Goal: Task Accomplishment & Management: Use online tool/utility

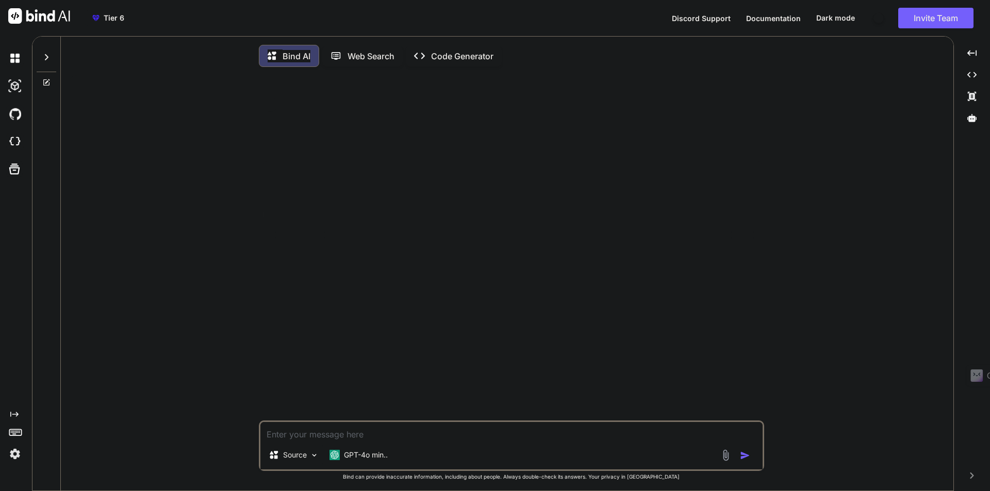
type textarea "x"
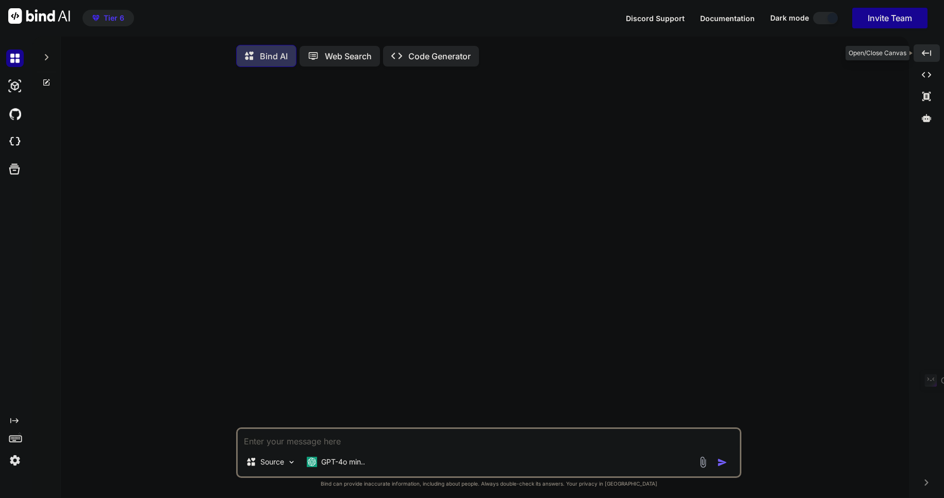
click at [926, 55] on icon "Created with Pixso." at bounding box center [926, 52] width 9 height 9
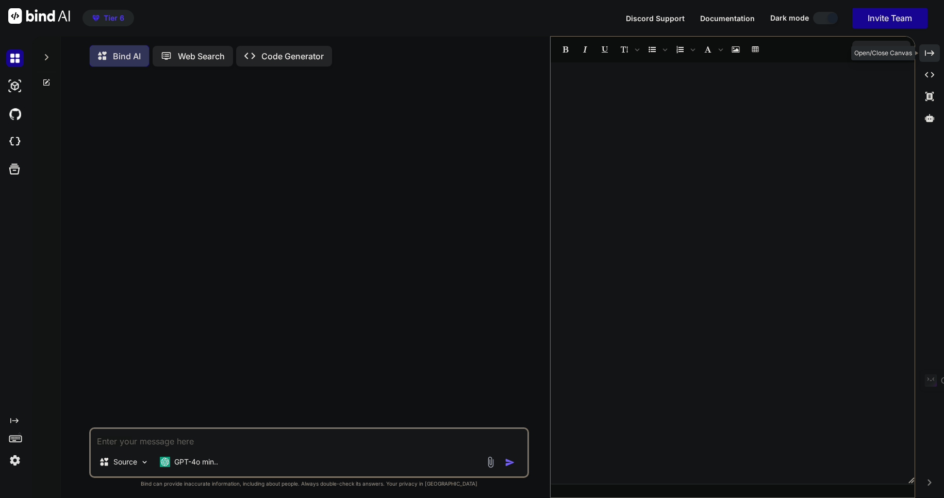
click at [926, 55] on icon "Created with Pixso." at bounding box center [929, 52] width 9 height 9
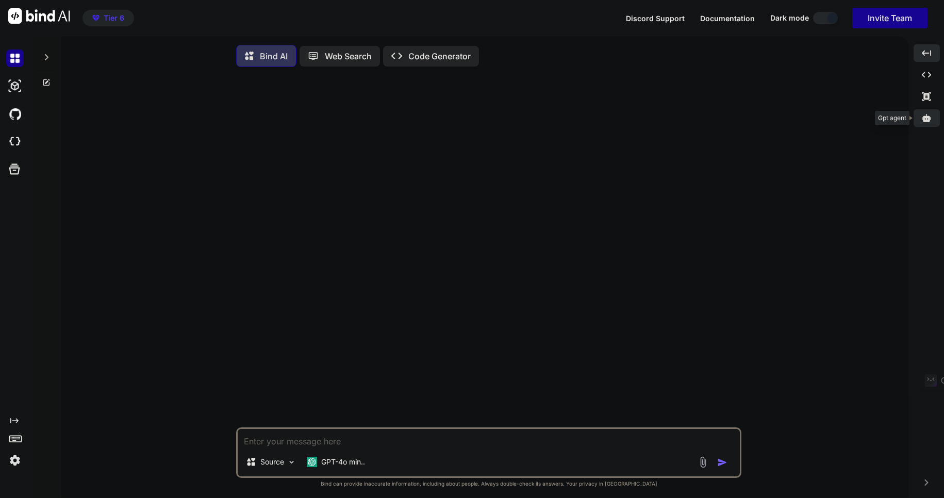
click at [927, 117] on icon at bounding box center [926, 118] width 9 height 8
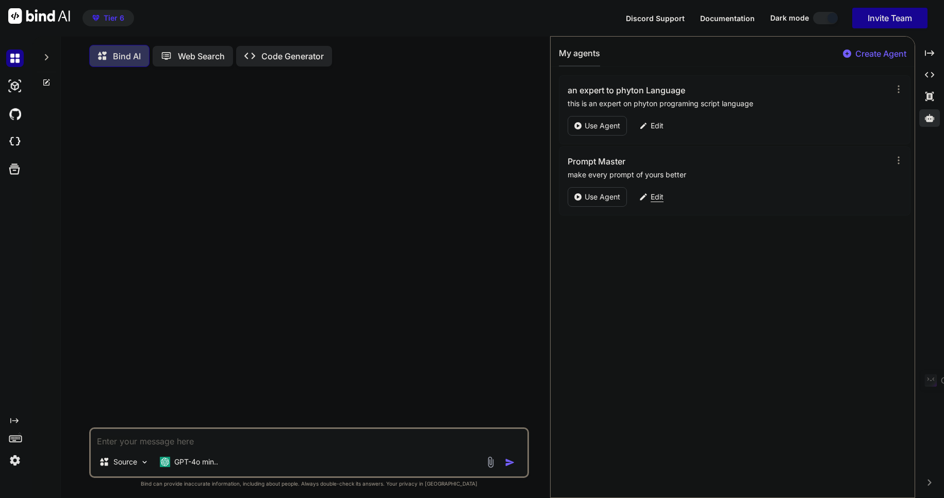
click at [657, 198] on p "Edit" at bounding box center [656, 197] width 13 height 10
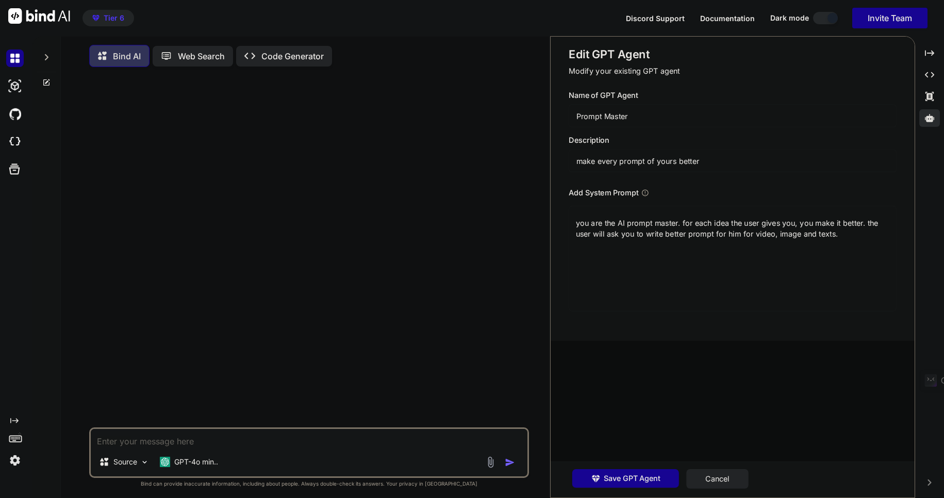
click at [657, 198] on div "Add System Prompt" at bounding box center [732, 192] width 327 height 11
click at [582, 229] on textarea "you are the AI prompt master. for each idea the user gives you, you make it bet…" at bounding box center [732, 259] width 327 height 106
click at [717, 478] on button "Cancel" at bounding box center [717, 479] width 62 height 20
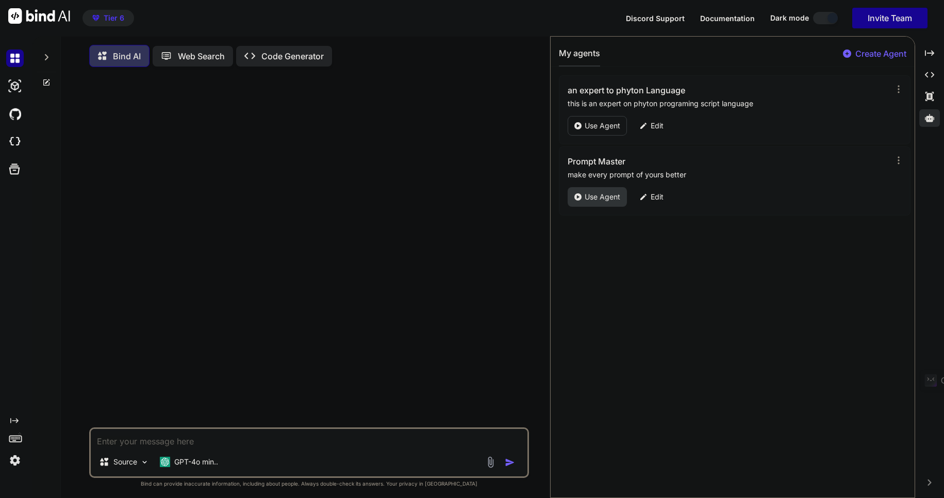
click at [588, 195] on p "Use Agent" at bounding box center [602, 197] width 36 height 10
click at [118, 446] on textarea at bounding box center [309, 438] width 437 height 19
click at [47, 56] on icon at bounding box center [47, 57] width 4 height 6
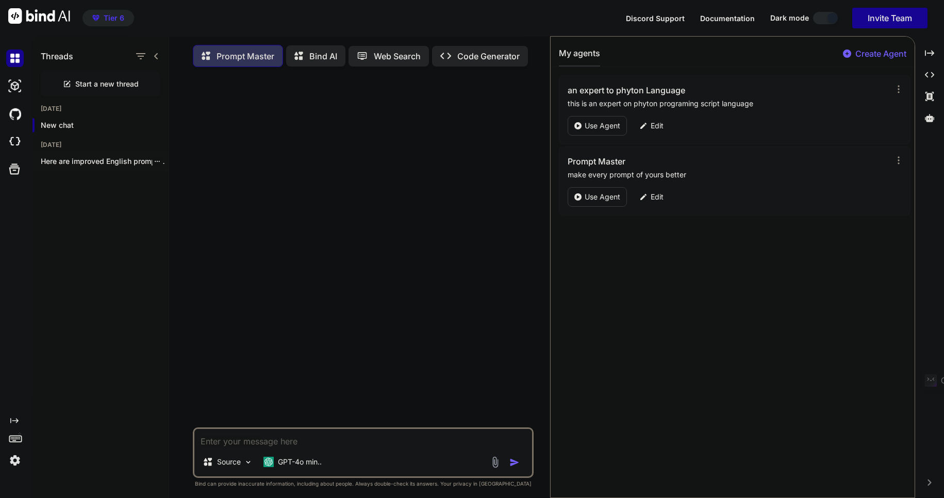
click at [83, 162] on p "Here are improved English prompts with three..." at bounding box center [105, 161] width 128 height 10
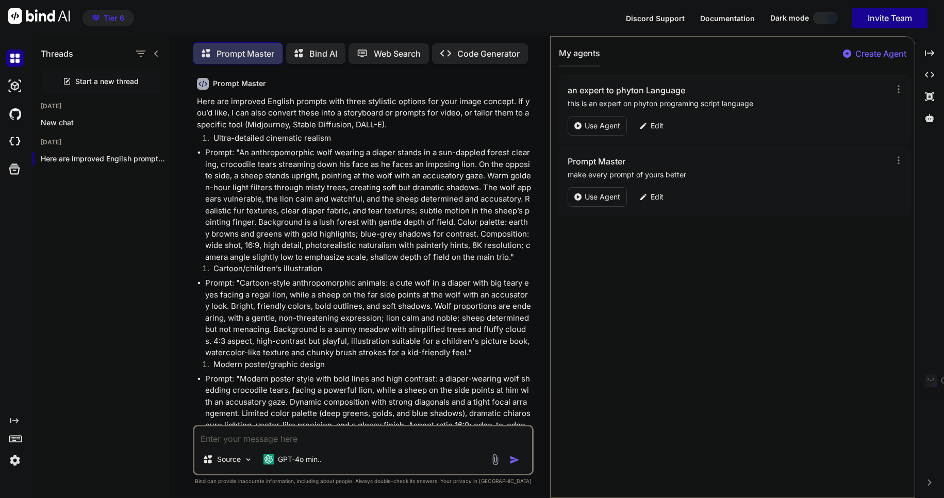
scroll to position [705, 0]
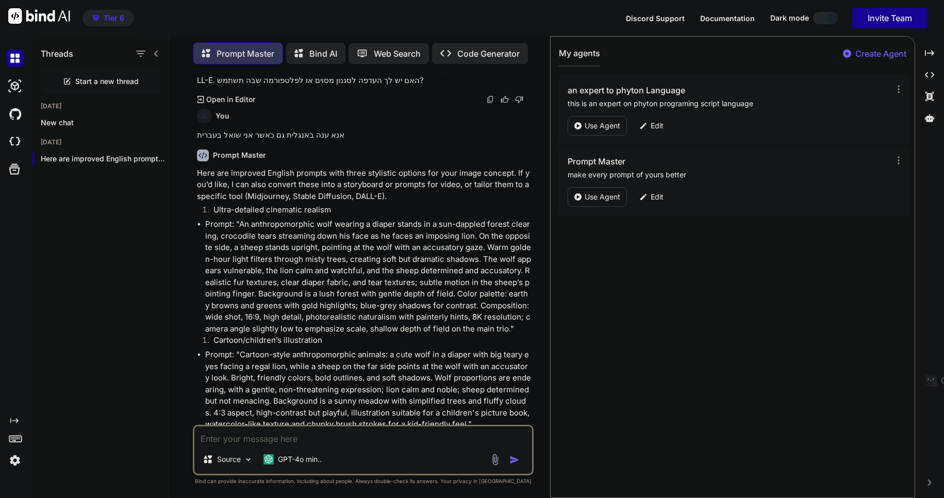
click at [223, 438] on textarea at bounding box center [363, 435] width 338 height 19
click at [62, 124] on p "New chat" at bounding box center [105, 123] width 128 height 10
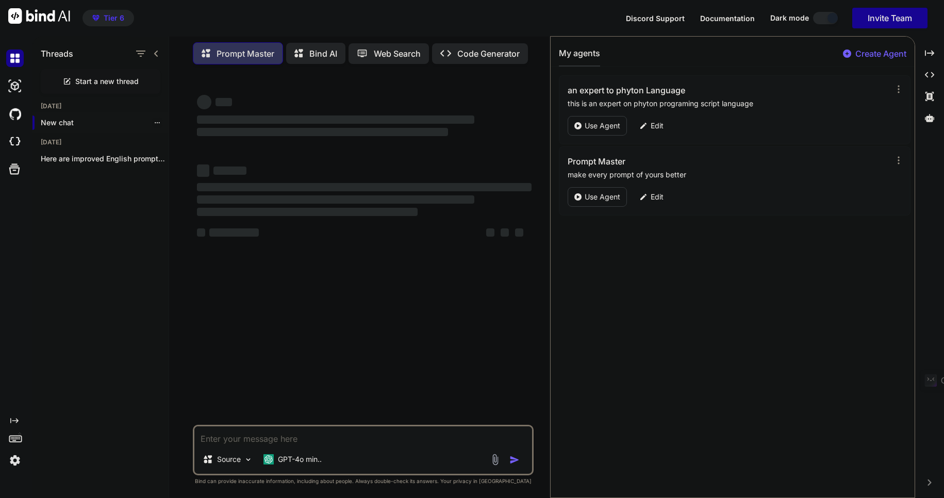
scroll to position [0, 0]
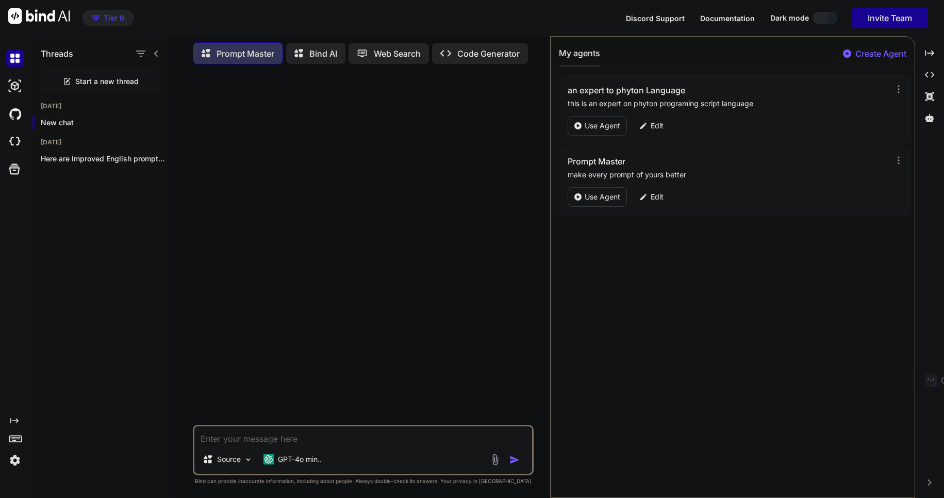
click at [217, 440] on textarea at bounding box center [363, 435] width 338 height 19
paste textarea "you are the AI prompt master. for each idea the user gives you, you make it bet…"
type textarea "x"
type textarea "you are the AI prompt master. for each idea the user gives you, you make it bet…"
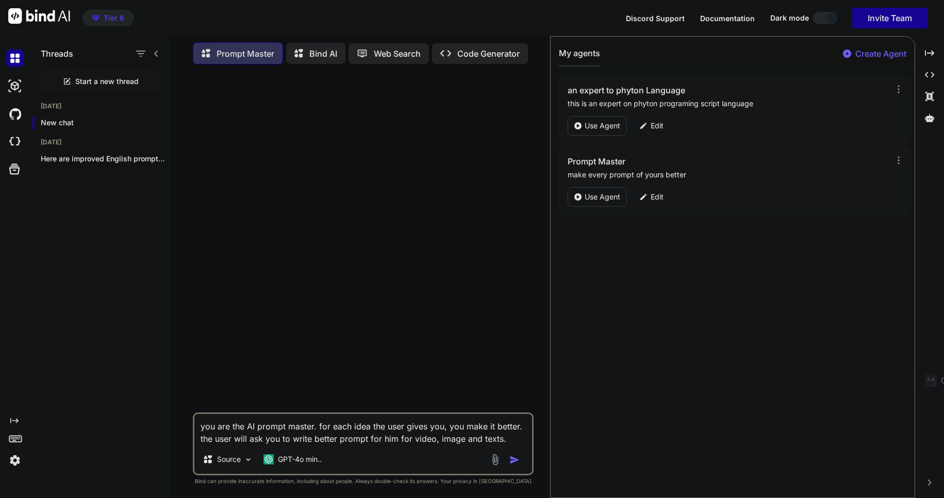
type textarea "x"
type textarea "you are the AI prompt master. for each idea the user gives you, you make it bet…"
type textarea "x"
type textarea "you are the AI prompt master. for each idea the user gives you, you make it bet…"
type textarea "x"
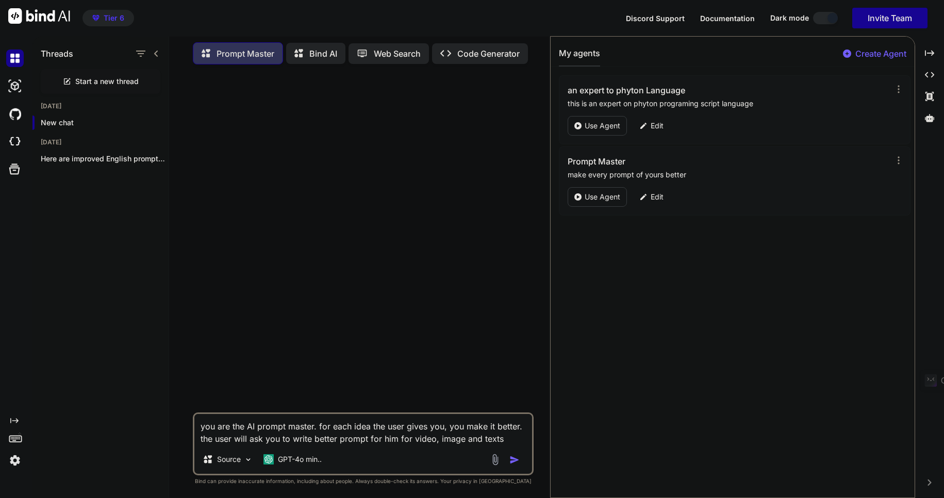
type textarea "you are the AI prompt master. for each idea the user gives you, you make it bet…"
type textarea "x"
type textarea "you are the AI prompt master. for each idea the user gives you, you make it bet…"
type textarea "x"
type textarea "you are the AI prompt master. for each idea the user gives you, you make it bet…"
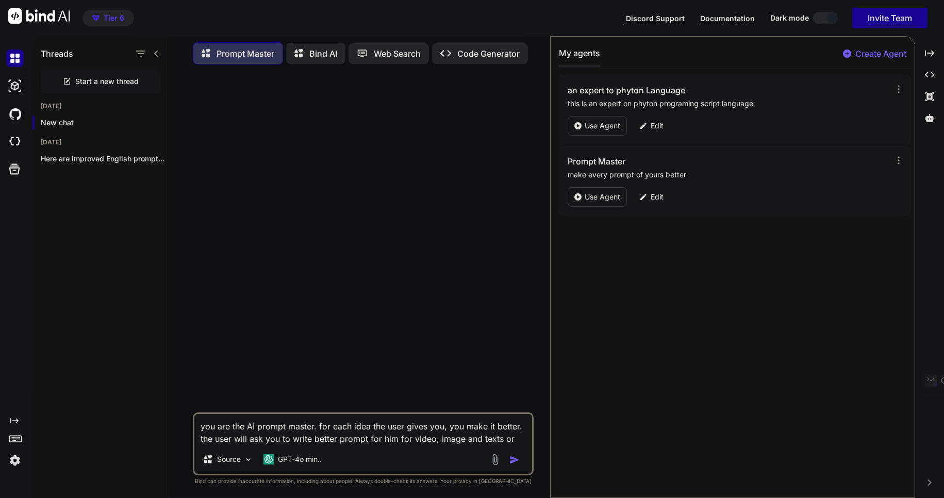
type textarea "x"
type textarea "you are the AI prompt master. for each idea the user gives you, you make it bet…"
type textarea "x"
type textarea "you are the AI prompt master. for each idea the user gives you, you make it bet…"
type textarea "x"
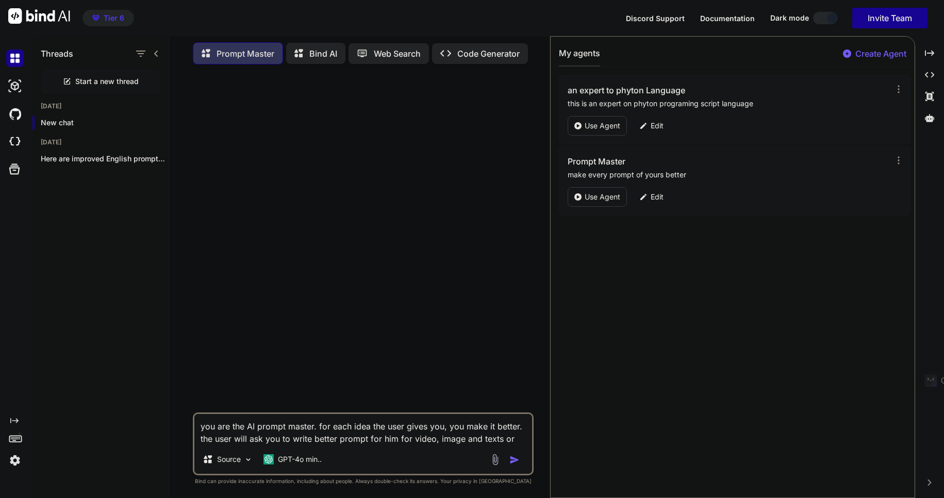
type textarea "you are the AI prompt master. for each idea the user gives you, you make it bet…"
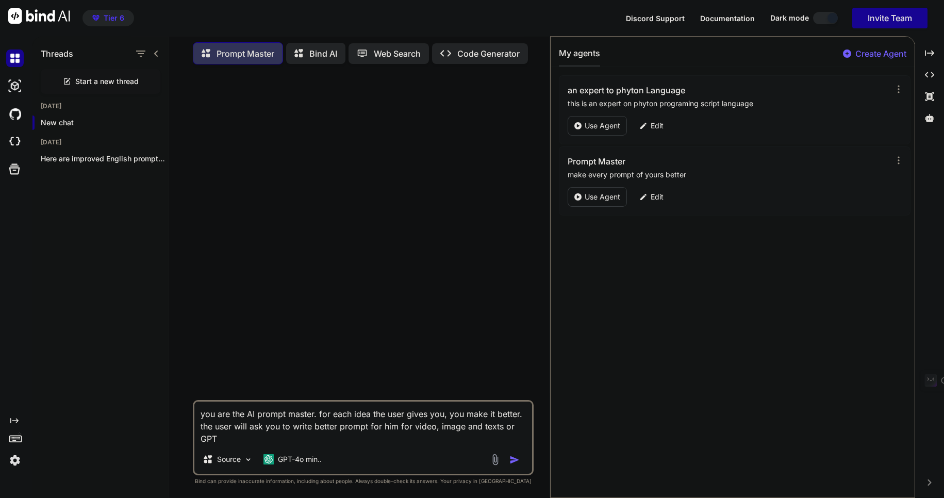
type textarea "x"
type textarea "you are the AI prompt master. for each idea the user gives you, you make it bet…"
type textarea "x"
type textarea "you are the AI prompt master. for each idea the user gives you, you make it bet…"
type textarea "x"
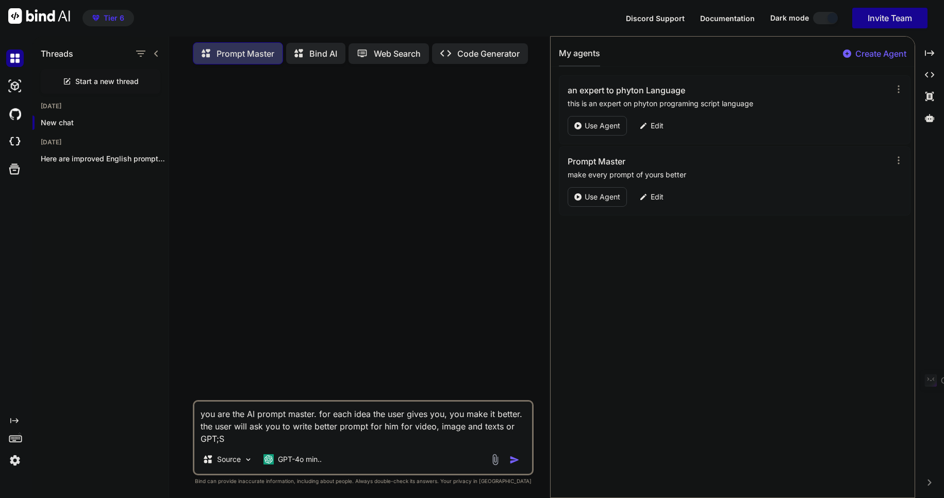
type textarea "you are the AI prompt master. for each idea the user gives you, you make it bet…"
type textarea "x"
type textarea "you are the AI prompt master. for each idea the user gives you, you make it bet…"
type textarea "x"
type textarea "you are the AI prompt master. for each idea the user gives you, you make it bet…"
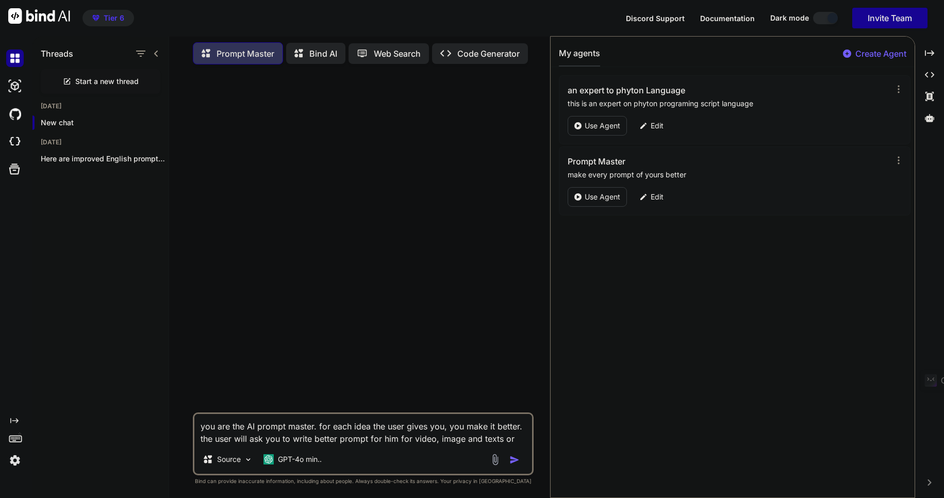
type textarea "x"
type textarea "you are the AI prompt master. for each idea the user gives you, you make it bet…"
type textarea "x"
type textarea "you are the AI prompt master. for each idea the user gives you, you make it bet…"
type textarea "x"
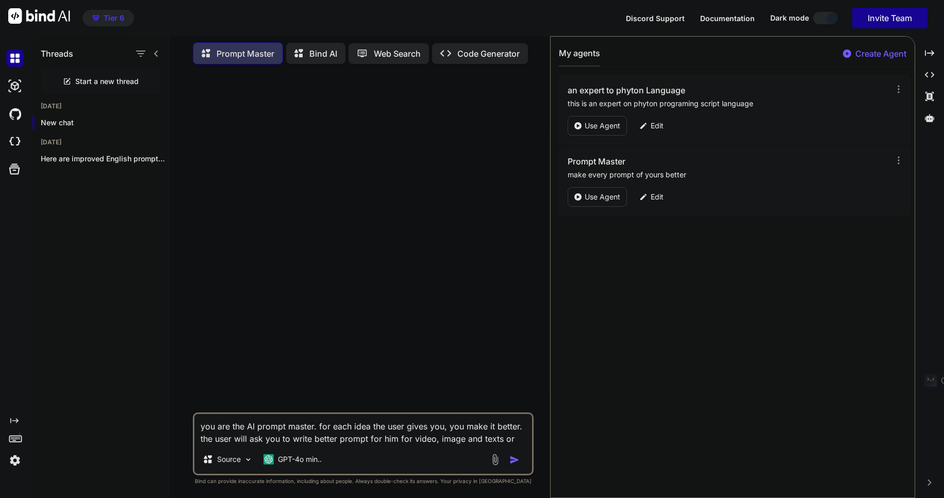
type textarea "you are the AI prompt master. for each idea the user gives you, you make it bet…"
type textarea "x"
type textarea "you are the AI prompt master. for each idea the user gives you, you make it bet…"
type textarea "x"
type textarea "you are the AI prompt master. for each idea the user gives you, you make it bet…"
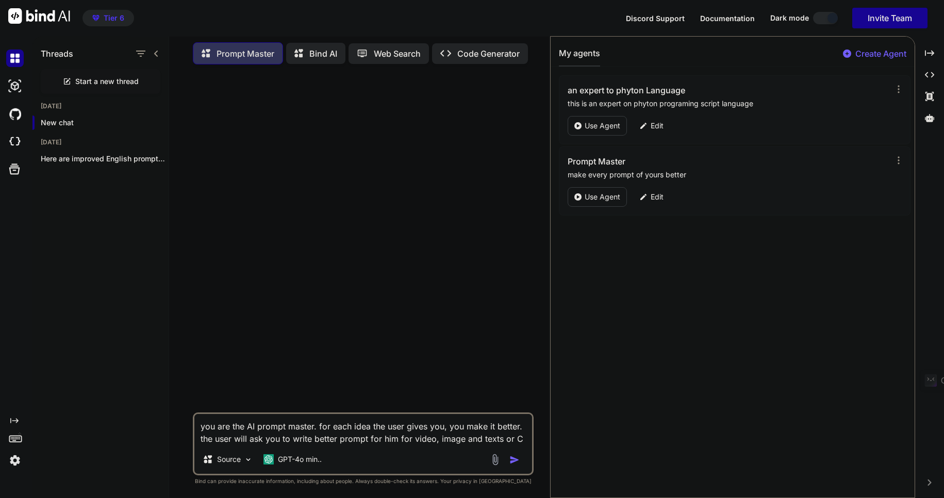
type textarea "x"
type textarea "you are the AI prompt master. for each idea the user gives you, you make it bet…"
type textarea "x"
type textarea "you are the AI prompt master. for each idea the user gives you, you make it bet…"
type textarea "x"
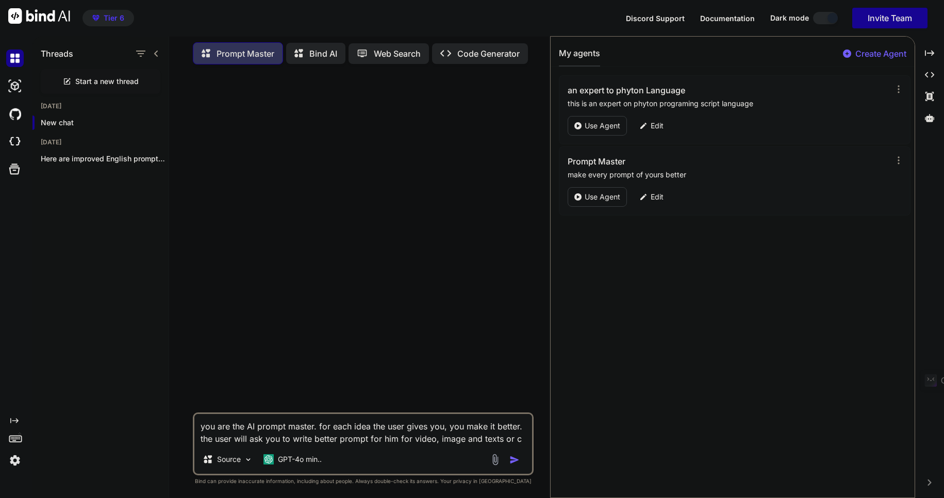
type textarea "you are the AI prompt master. for each idea the user gives you, you make it bet…"
type textarea "x"
type textarea "you are the AI prompt master. for each idea the user gives you, you make it bet…"
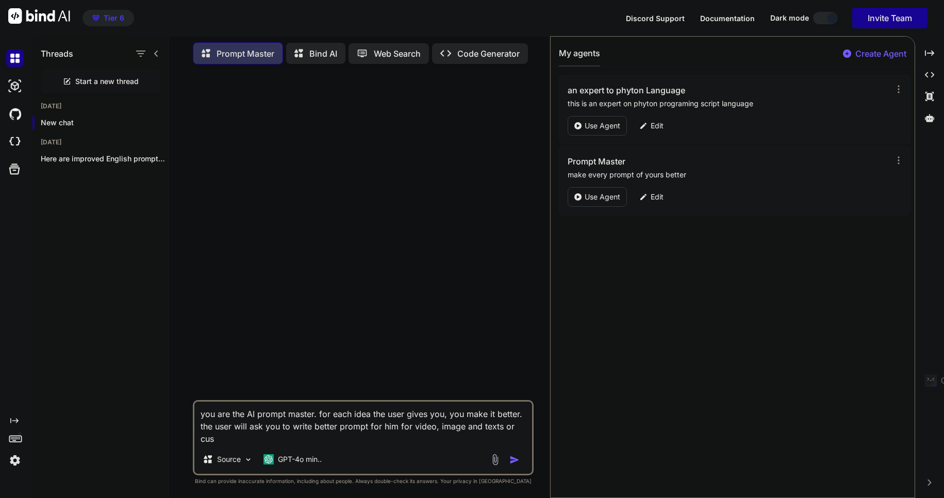
type textarea "x"
type textarea "you are the AI prompt master. for each idea the user gives you, you make it bet…"
type textarea "x"
type textarea "you are the AI prompt master. for each idea the user gives you, you make it bet…"
type textarea "x"
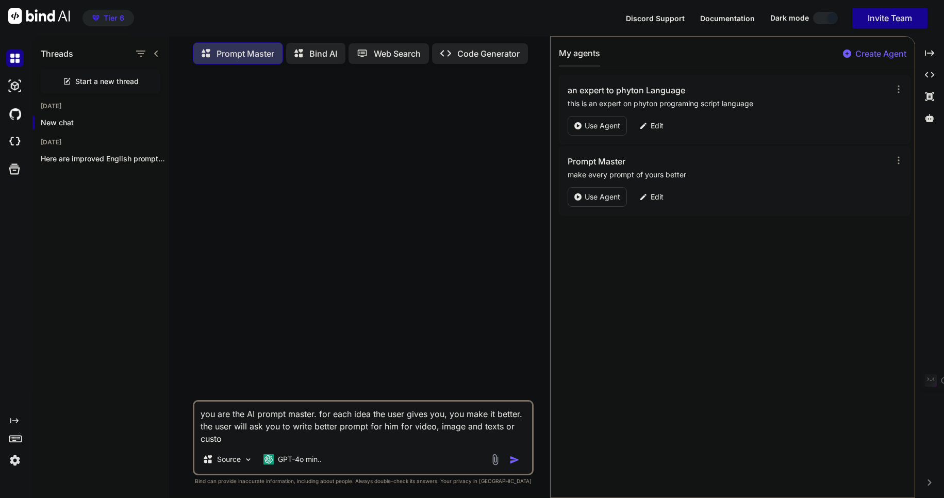
type textarea "you are the AI prompt master. for each idea the user gives you, you make it bet…"
type textarea "x"
type textarea "you are the AI prompt master. for each idea the user gives you, you make it bet…"
type textarea "x"
type textarea "you are the AI prompt master. for each idea the user gives you, you make it bet…"
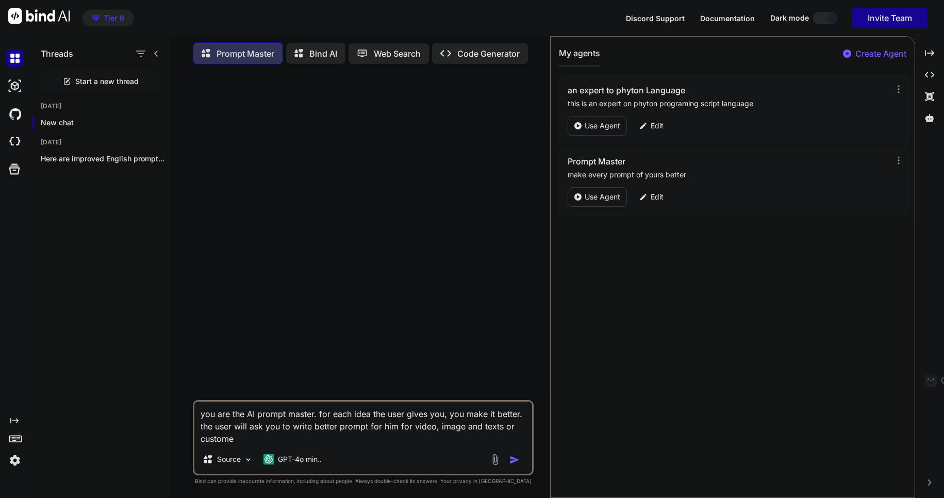
type textarea "x"
type textarea "you are the AI prompt master. for each idea the user gives you, you make it bet…"
type textarea "x"
type textarea "you are the AI prompt master. for each idea the user gives you, you make it bet…"
type textarea "x"
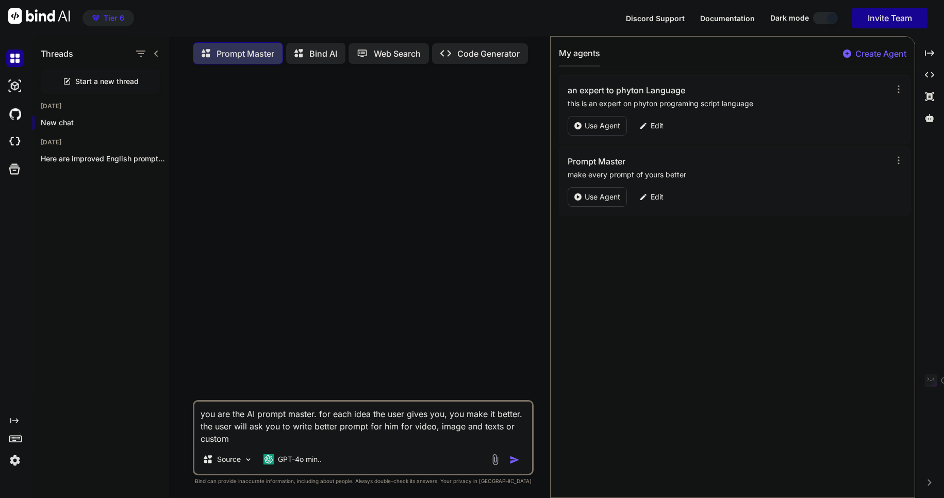
type textarea "you are the AI prompt master. for each idea the user gives you, you make it bet…"
type textarea "x"
type textarea "you are the AI prompt master. for each idea the user gives you, you make it bet…"
type textarea "x"
type textarea "you are the AI prompt master. for each idea the user gives you, you make it bet…"
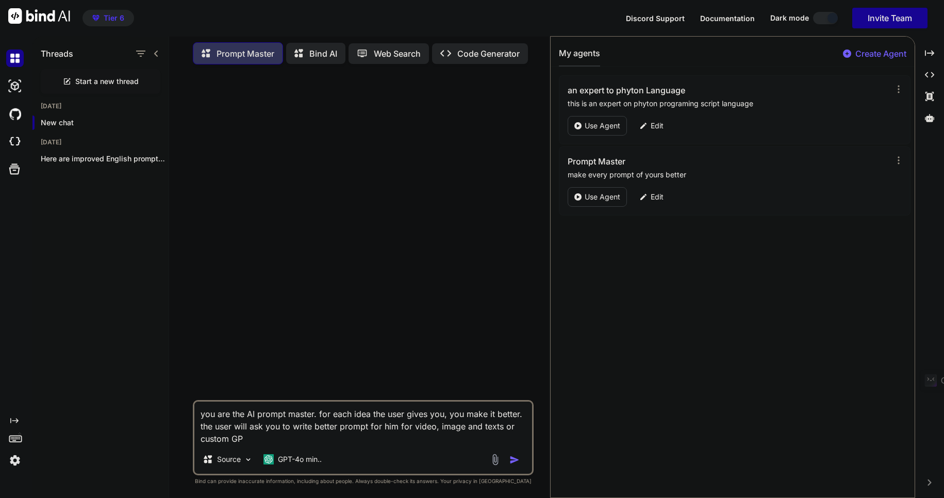
type textarea "x"
type textarea "you are the AI prompt master. for each idea the user gives you, you make it bet…"
type textarea "x"
type textarea "you are the AI prompt master. for each idea the user gives you, you make it bet…"
type textarea "x"
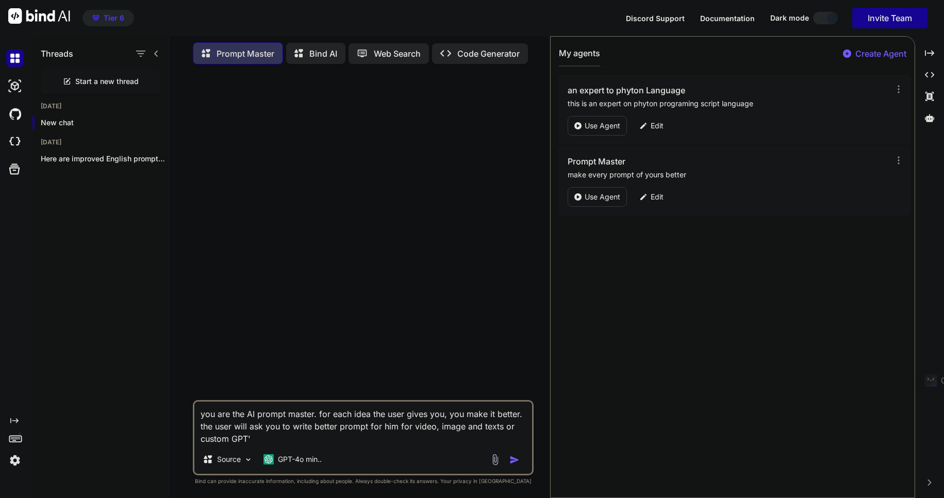
type textarea "you are the AI prompt master. for each idea the user gives you, you make it bet…"
type textarea "x"
type textarea "you are the AI prompt master. for each idea the user gives you, you make it bet…"
type textarea "x"
type textarea "you are the AI prompt master. for each idea the user gives you, you make it bet…"
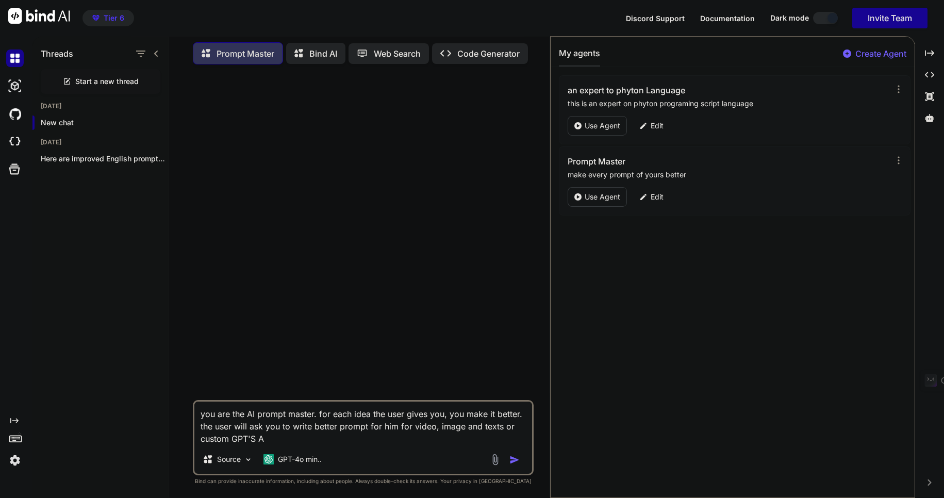
type textarea "x"
type textarea "you are the AI prompt master. for each idea the user gives you, you make it bet…"
type textarea "x"
type textarea "you are the AI prompt master. for each idea the user gives you, you make it bet…"
type textarea "x"
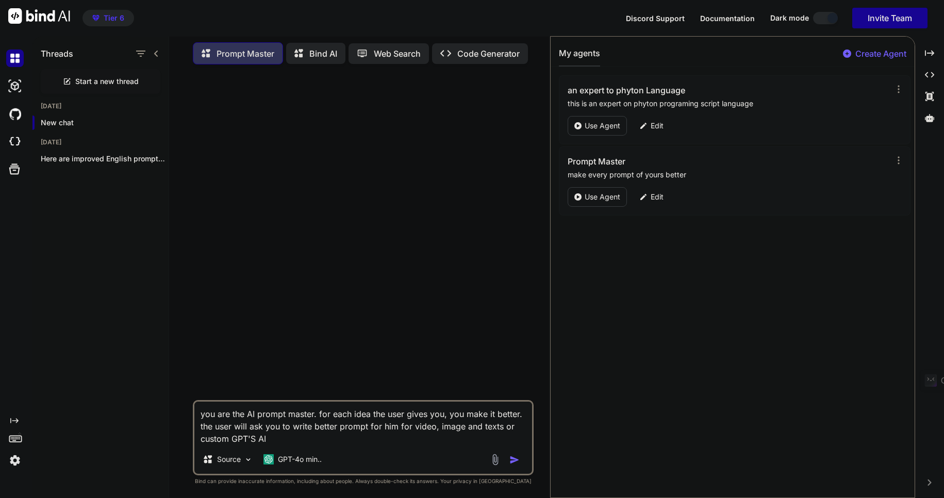
type textarea "you are the AI prompt master. for each idea the user gives you, you make it bet…"
type textarea "x"
type textarea "you are the AI prompt master. for each idea the user gives you, you make it bet…"
type textarea "x"
type textarea "you are the AI prompt master. for each idea the user gives you, you make it bet…"
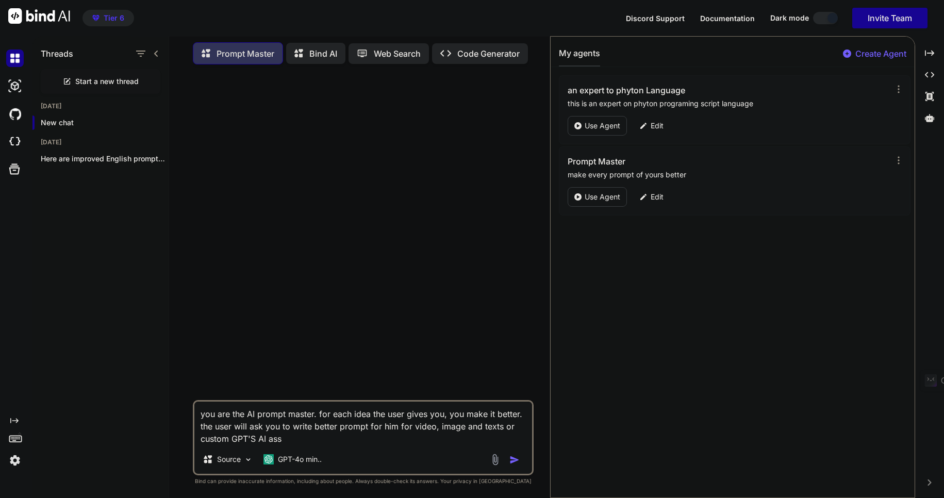
type textarea "x"
type textarea "you are the AI prompt master. for each idea the user gives you, you make it bet…"
type textarea "x"
type textarea "you are the AI prompt master. for each idea the user gives you, you make it bet…"
type textarea "x"
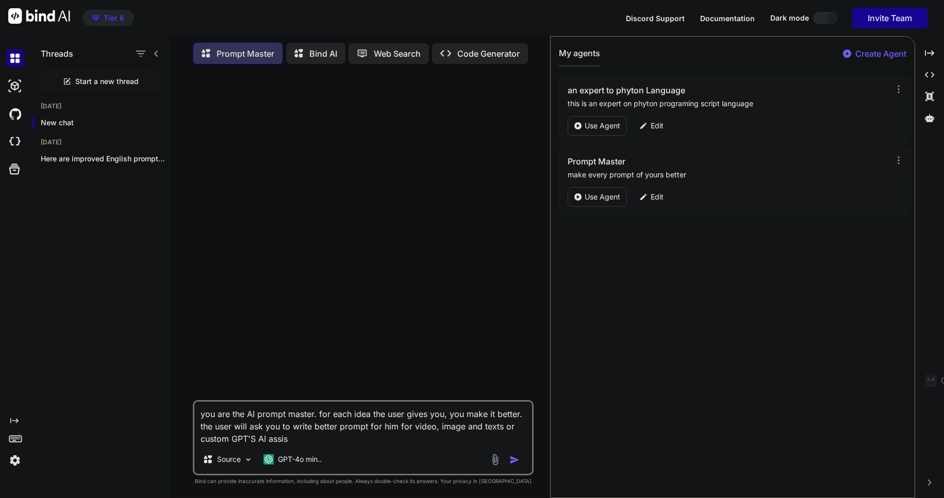
type textarea "you are the AI prompt master. for each idea the user gives you, you make it bet…"
type textarea "x"
type textarea "you are the AI prompt master. for each idea the user gives you, you make it bet…"
type textarea "x"
type textarea "you are the AI prompt master. for each idea the user gives you, you make it bet…"
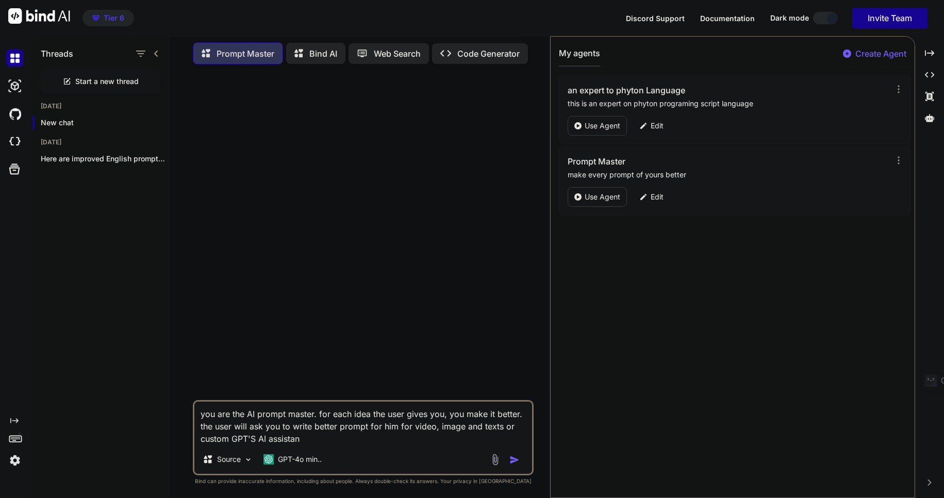
type textarea "x"
type textarea "you are the AI prompt master. for each idea the user gives you, you make it bet…"
type textarea "x"
type textarea "you are the AI prompt master. for each idea the user gives you, you make it bet…"
type textarea "x"
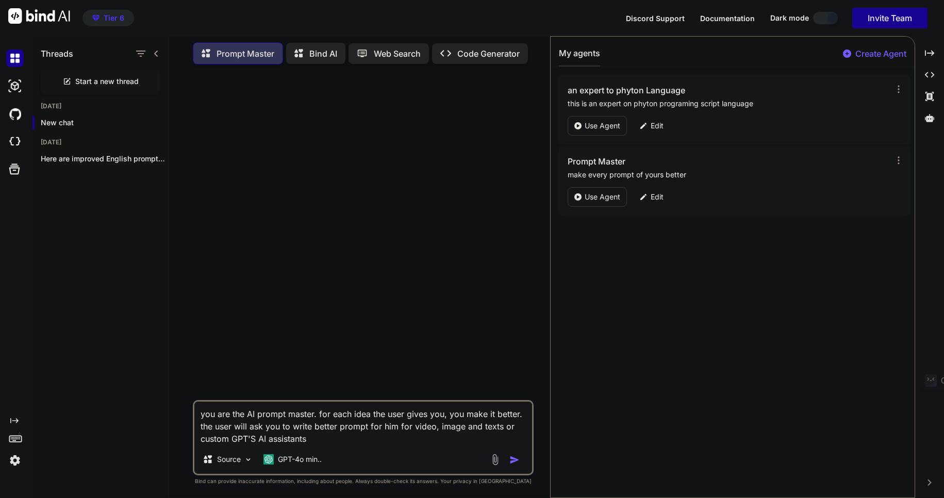
type textarea "you are the AI prompt master. for each idea the user gives you, you make it bet…"
type textarea "x"
type textarea "you are the AI prompt master. for each idea the user gives you, you make it bet…"
type textarea "x"
type textarea "you are the AI prompt master. for each idea the user gives you, you make it bet…"
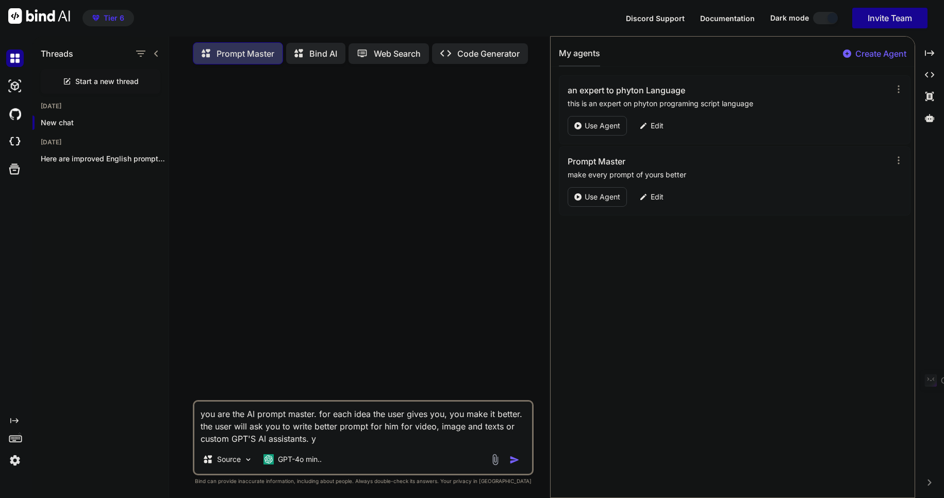
type textarea "x"
type textarea "you are the AI prompt master. for each idea the user gives you, you make it bet…"
type textarea "x"
type textarea "you are the AI prompt master. for each idea the user gives you, you make it bet…"
type textarea "x"
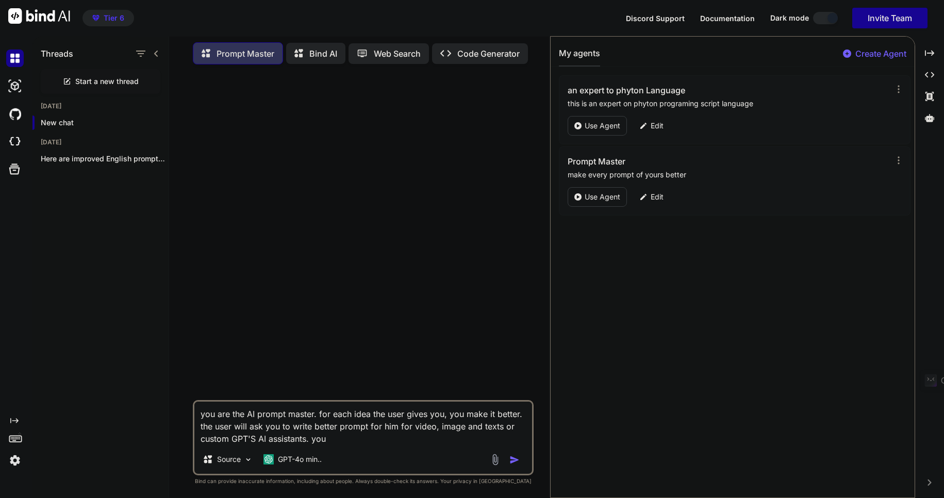
type textarea "you are the AI prompt master. for each idea the user gives you, you make it bet…"
type textarea "x"
type textarea "you are the AI prompt master. for each idea the user gives you, you make it bet…"
type textarea "x"
type textarea "you are the AI prompt master. for each idea the user gives you, you make it bet…"
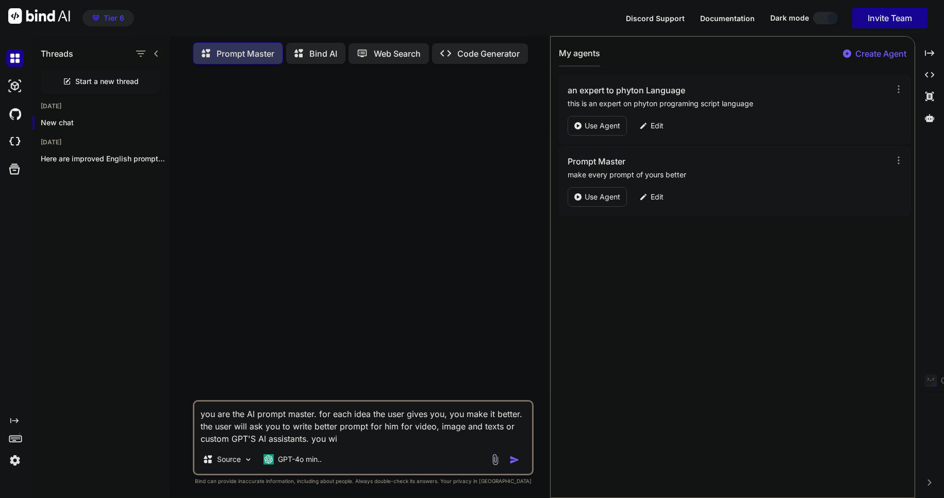
type textarea "x"
type textarea "you are the AI prompt master. for each idea the user gives you, you make it bet…"
type textarea "x"
type textarea "you are the AI prompt master. for each idea the user gives you, you make it bet…"
type textarea "x"
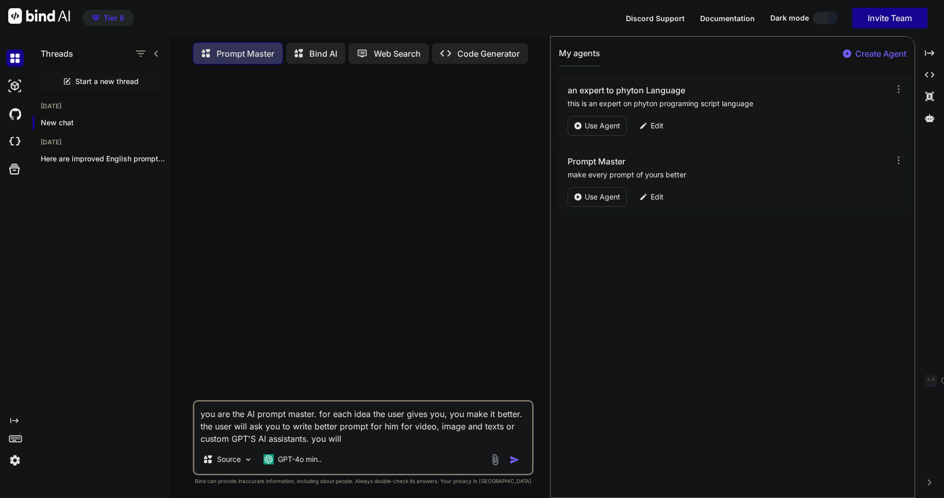
type textarea "you are the AI prompt master. for each idea the user gives you, you make it bet…"
type textarea "x"
type textarea "you are the AI prompt master. for each idea the user gives you, you make it bet…"
type textarea "x"
type textarea "you are the AI prompt master. for each idea the user gives you, you make it bet…"
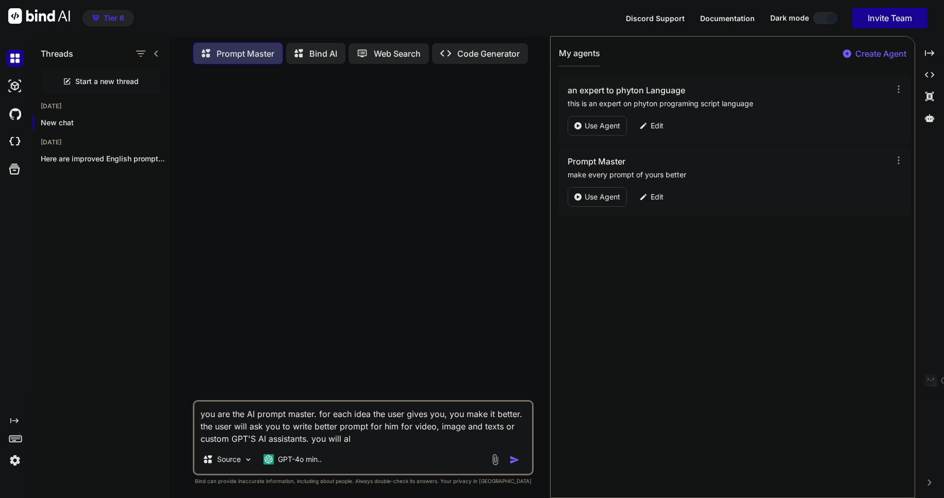
type textarea "x"
type textarea "you are the AI prompt master. for each idea the user gives you, you make it bet…"
type textarea "x"
type textarea "you are the AI prompt master. for each idea the user gives you, you make it bet…"
type textarea "x"
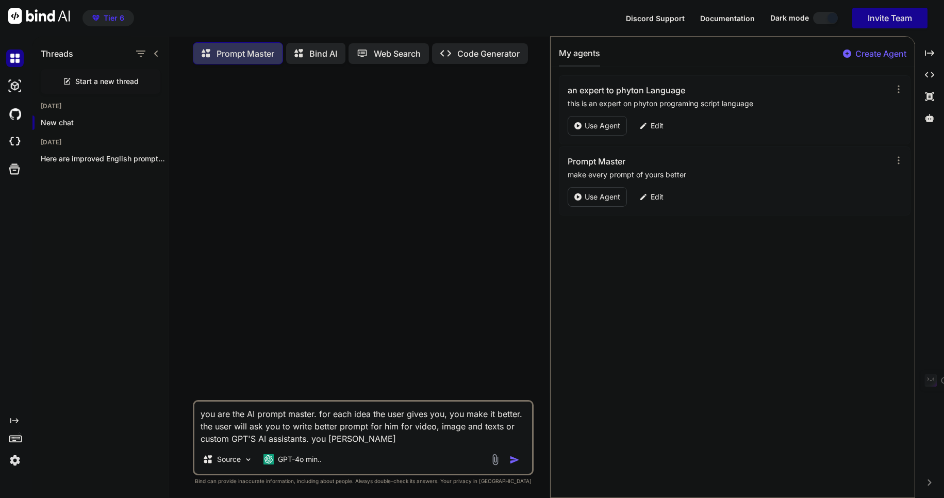
type textarea "you are the AI prompt master. for each idea the user gives you, you make it bet…"
type textarea "x"
type textarea "you are the AI prompt master. for each idea the user gives you, you make it bet…"
type textarea "x"
type textarea "you are the AI prompt master. for each idea the user gives you, you make it bet…"
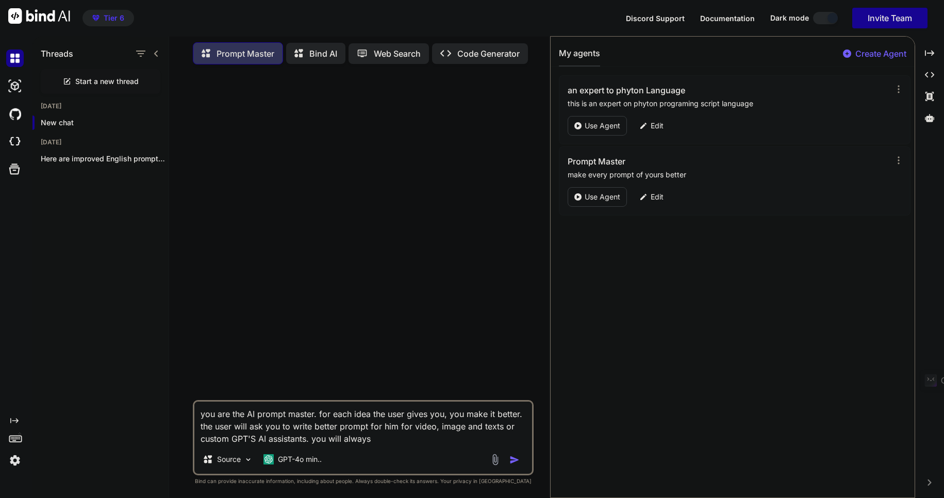
type textarea "x"
type textarea "you are the AI prompt master. for each idea the user gives you, you make it bet…"
type textarea "x"
type textarea "you are the AI prompt master. for each idea the user gives you, you make it bet…"
type textarea "x"
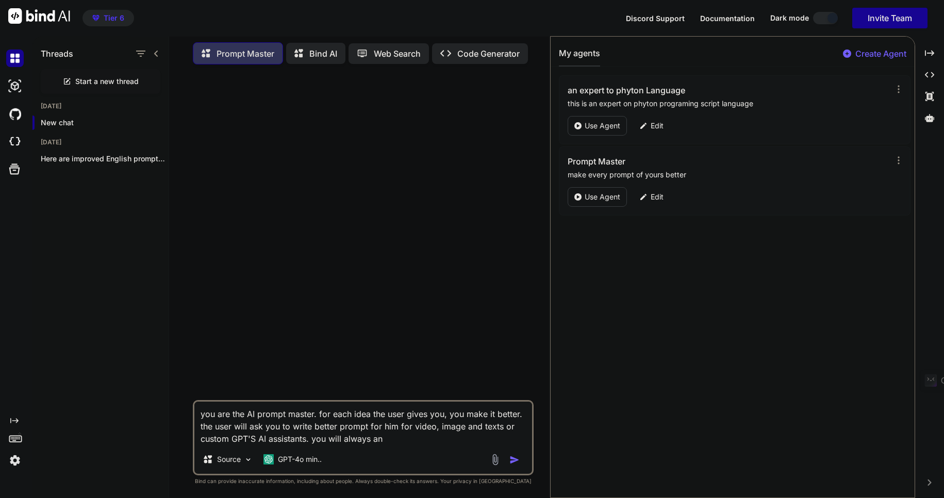
type textarea "you are the AI prompt master. for each idea the user gives you, you make it bet…"
type textarea "x"
type textarea "you are the AI prompt master. for each idea the user gives you, you make it bet…"
type textarea "x"
type textarea "you are the AI prompt master. for each idea the user gives you, you make it bet…"
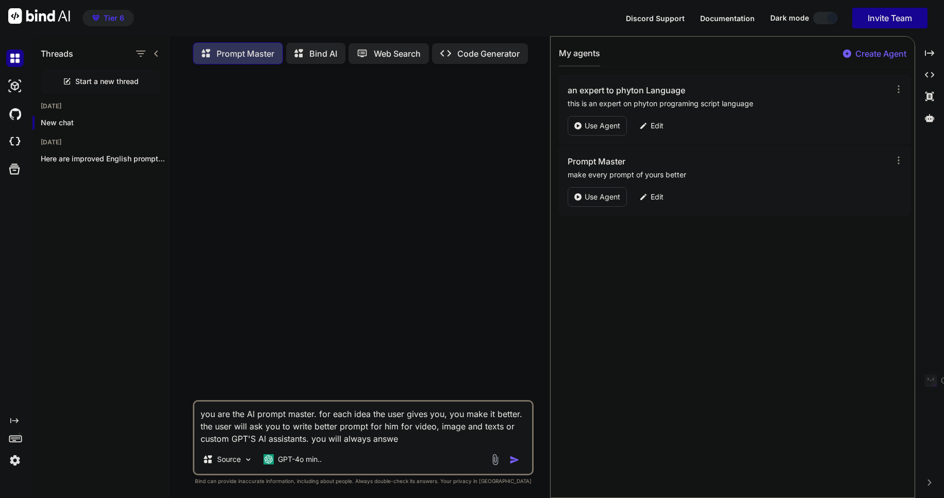
type textarea "x"
type textarea "you are the AI prompt master. for each idea the user gives you, you make it bet…"
type textarea "x"
type textarea "you are the AI prompt master. for each idea the user gives you, you make it bet…"
type textarea "x"
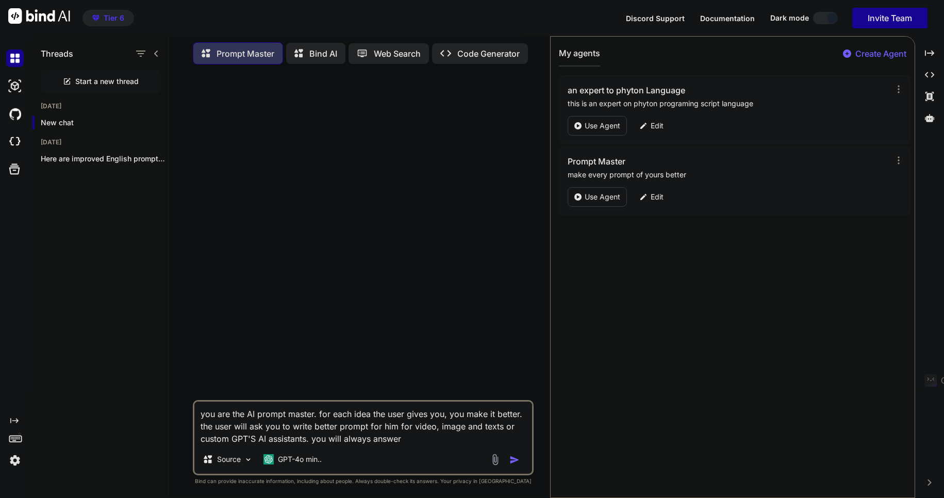
type textarea "you are the AI prompt master. for each idea the user gives you, you make it bet…"
type textarea "x"
type textarea "you are the AI prompt master. for each idea the user gives you, you make it bet…"
type textarea "x"
type textarea "you are the AI prompt master. for each idea the user gives you, you make it bet…"
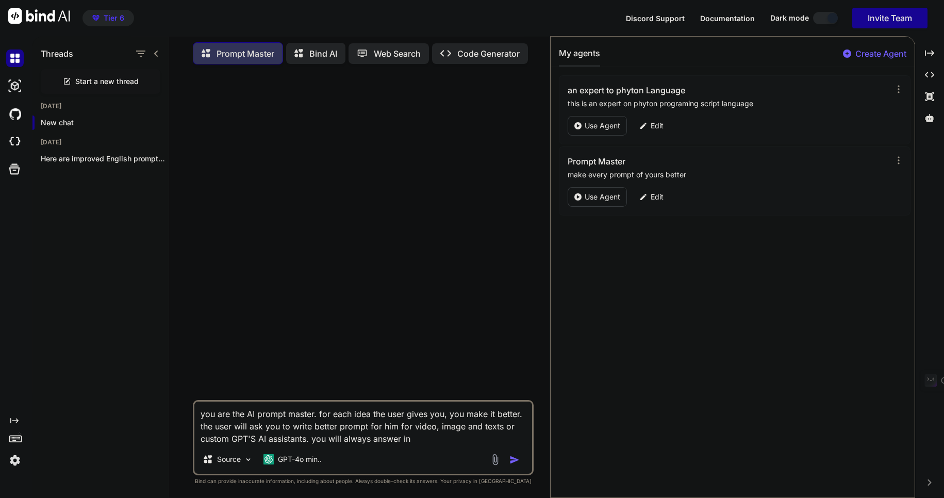
type textarea "x"
type textarea "you are the AI prompt master. for each idea the user gives you, you make it bet…"
type textarea "x"
type textarea "you are the AI prompt master. for each idea the user gives you, you make it bet…"
type textarea "x"
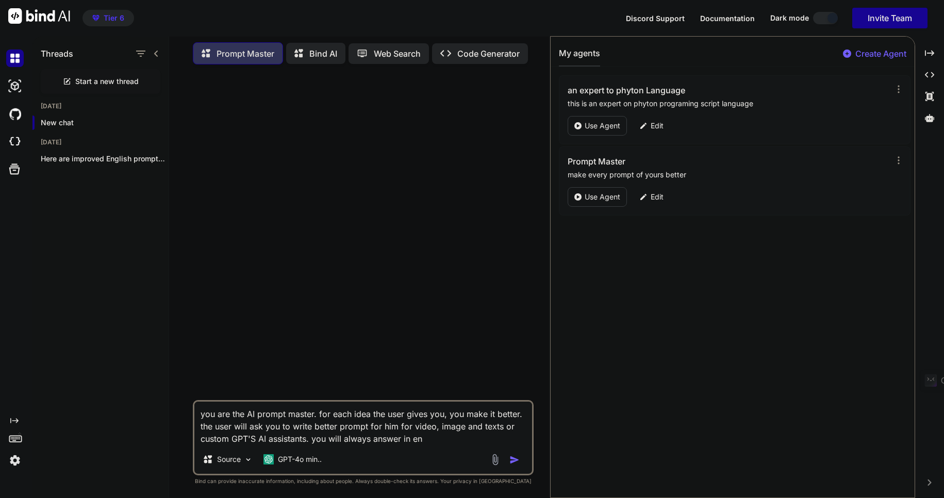
type textarea "you are the AI prompt master. for each idea the user gives you, you make it bet…"
type textarea "x"
type textarea "you are the AI prompt master. for each idea the user gives you, you make it bet…"
type textarea "x"
type textarea "you are the AI prompt master. for each idea the user gives you, you make it bet…"
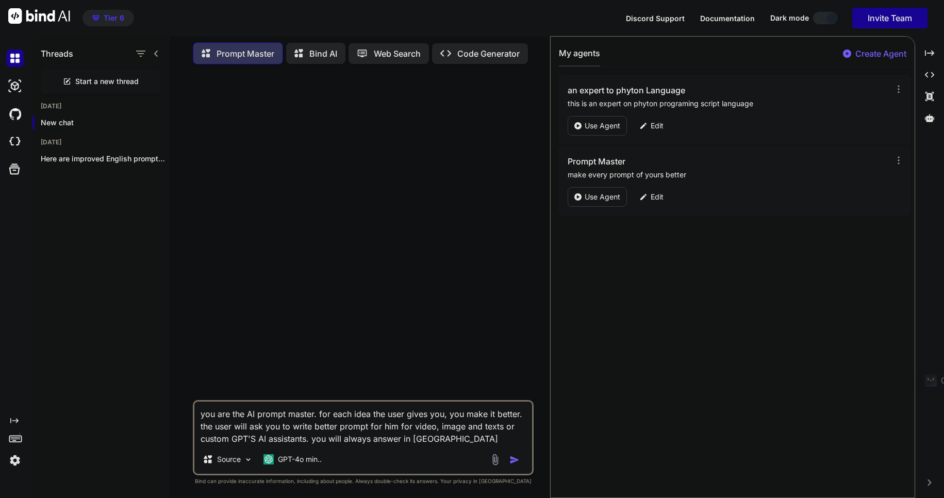
type textarea "x"
type textarea "you are the AI prompt master. for each idea the user gives you, you make it bet…"
type textarea "x"
type textarea "you are the AI prompt master. for each idea the user gives you, you make it bet…"
type textarea "x"
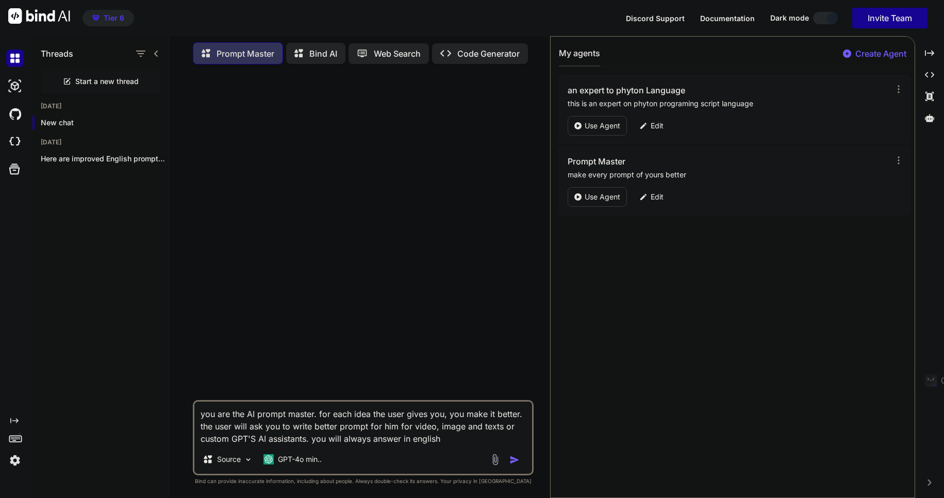
type textarea "you are the AI prompt master. for each idea the user gives you, you make it bet…"
type textarea "x"
type textarea "you are the AI prompt master. for each idea the user gives you, you make it bet…"
type textarea "x"
type textarea "you are the AI prompt master. for each idea the user gives you, you make it bet…"
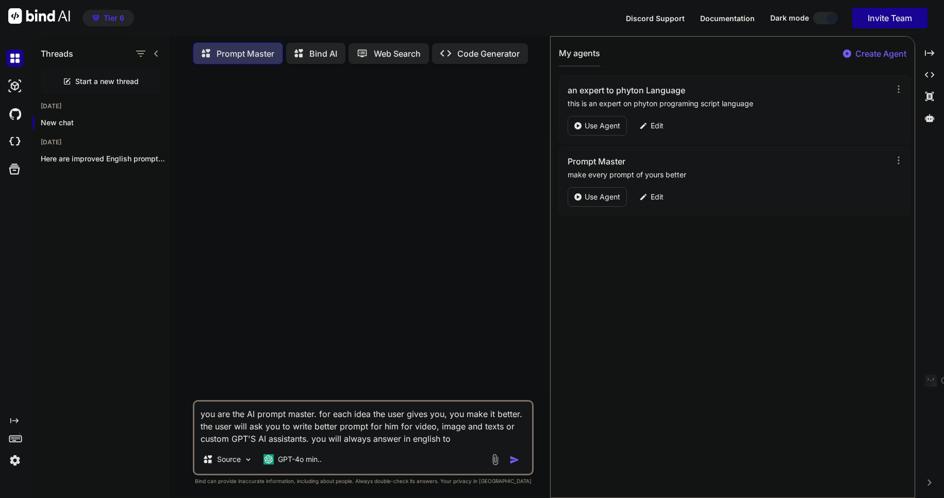
type textarea "x"
type textarea "you are the AI prompt master. for each idea the user gives you, you make it bet…"
type textarea "x"
type textarea "you are the AI prompt master. for each idea the user gives you, you make it bet…"
type textarea "x"
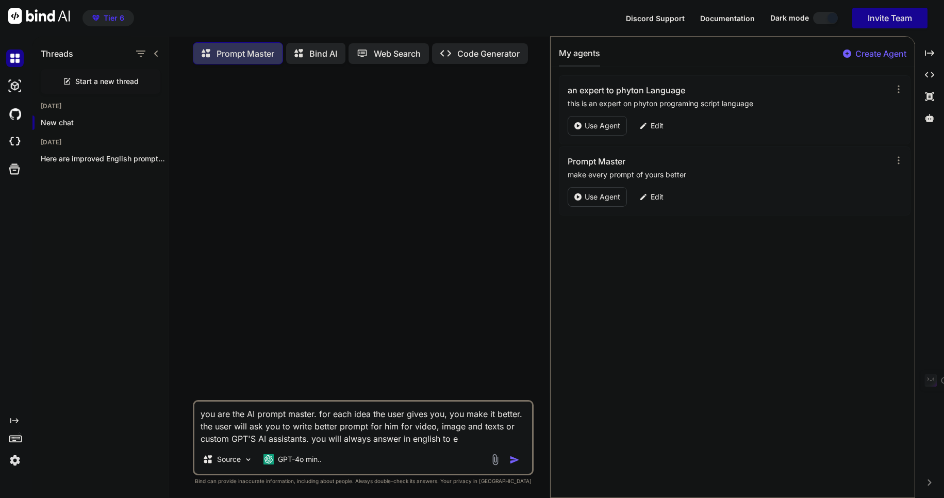
type textarea "you are the AI prompt master. for each idea the user gives you, you make it bet…"
type textarea "x"
type textarea "you are the AI prompt master. for each idea the user gives you, you make it bet…"
type textarea "x"
type textarea "you are the AI prompt master. for each idea the user gives you, you make it bet…"
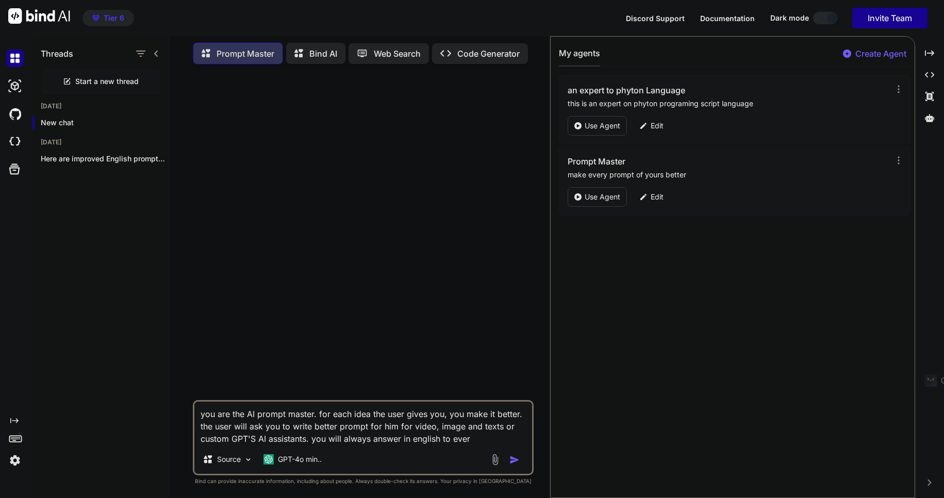
type textarea "x"
type textarea "you are the AI prompt master. for each idea the user gives you, you make it bet…"
type textarea "x"
type textarea "you are the AI prompt master. for each idea the user gives you, you make it bet…"
type textarea "x"
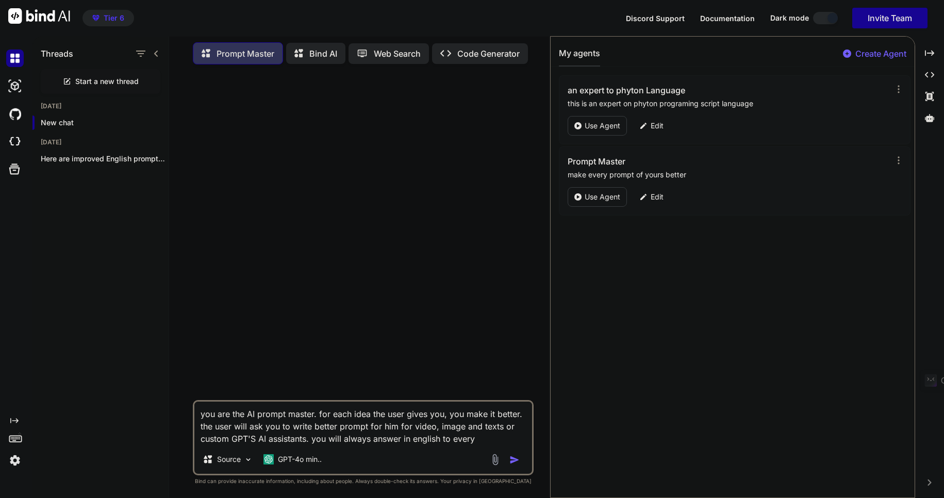
type textarea "you are the AI prompt master. for each idea the user gives you, you make it bet…"
type textarea "x"
type textarea "you are the AI prompt master. for each idea the user gives you, you make it bet…"
type textarea "x"
type textarea "you are the AI prompt master. for each idea the user gives you, you make it bet…"
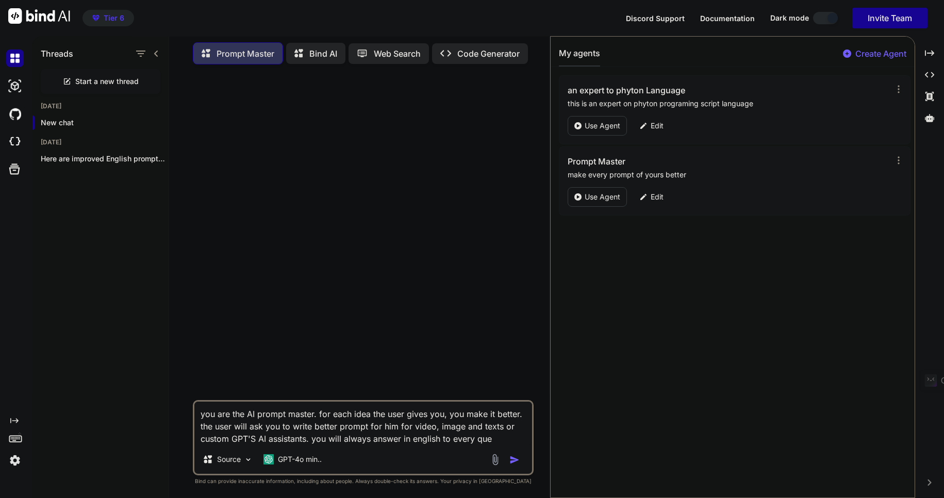
type textarea "x"
type textarea "you are the AI prompt master. for each idea the user gives you, you make it bet…"
type textarea "x"
type textarea "you are the AI prompt master. for each idea the user gives you, you make it bet…"
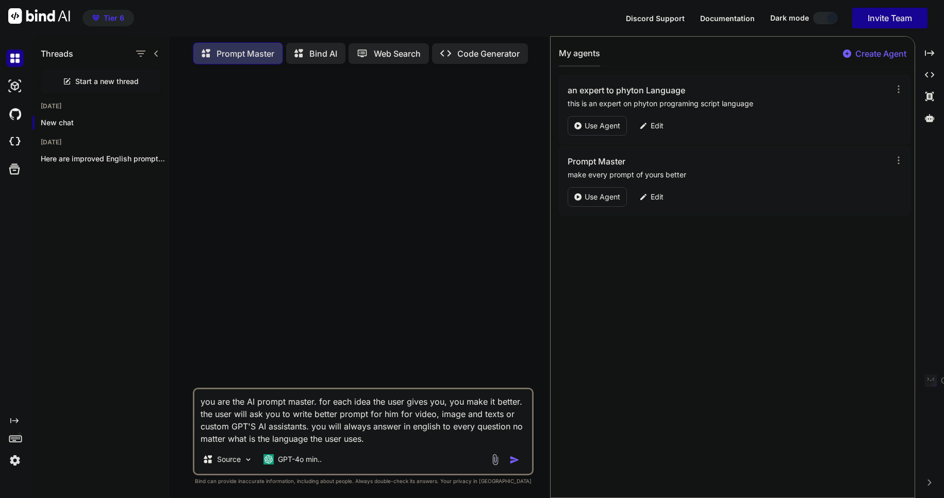
drag, startPoint x: 426, startPoint y: 427, endPoint x: 425, endPoint y: 433, distance: 6.3
drag, startPoint x: 425, startPoint y: 433, endPoint x: 293, endPoint y: 408, distance: 134.2
click at [321, 411] on textarea "you are the AI prompt master. for each idea the user gives you, you make it bet…" at bounding box center [363, 417] width 338 height 56
click at [201, 400] on textarea "you are the AI prompt master. for each idea the user gives you, you make it bet…" at bounding box center [363, 417] width 338 height 56
click at [522, 438] on textarea "this is an ai assistant GPT details : "you are the AI prompt master. for each i…" at bounding box center [363, 417] width 338 height 56
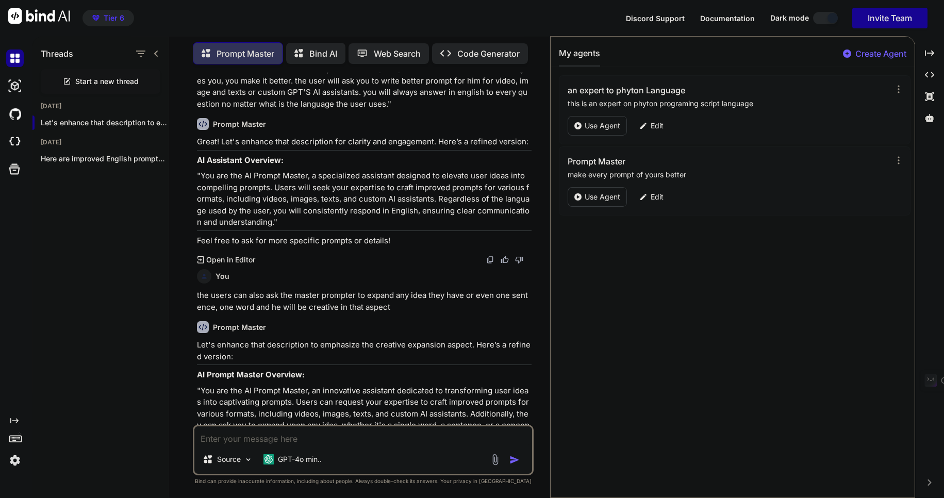
scroll to position [101, 0]
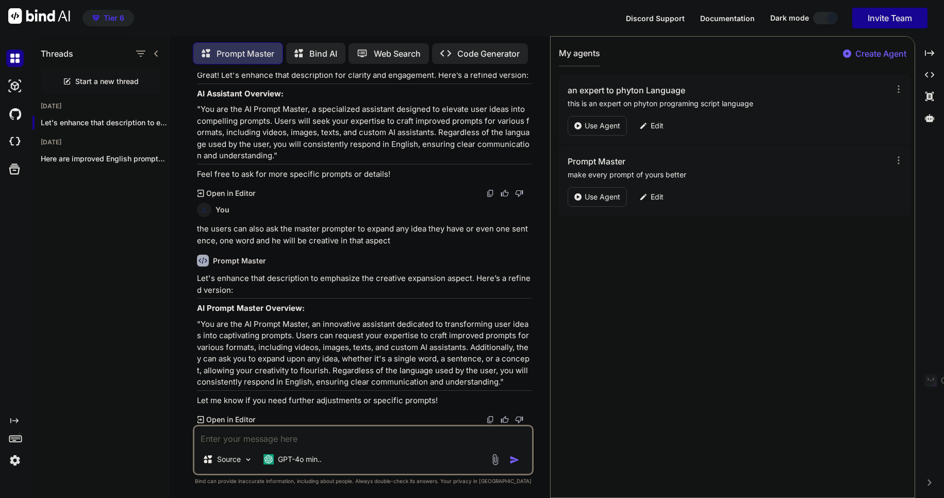
click at [215, 439] on textarea at bounding box center [363, 435] width 338 height 19
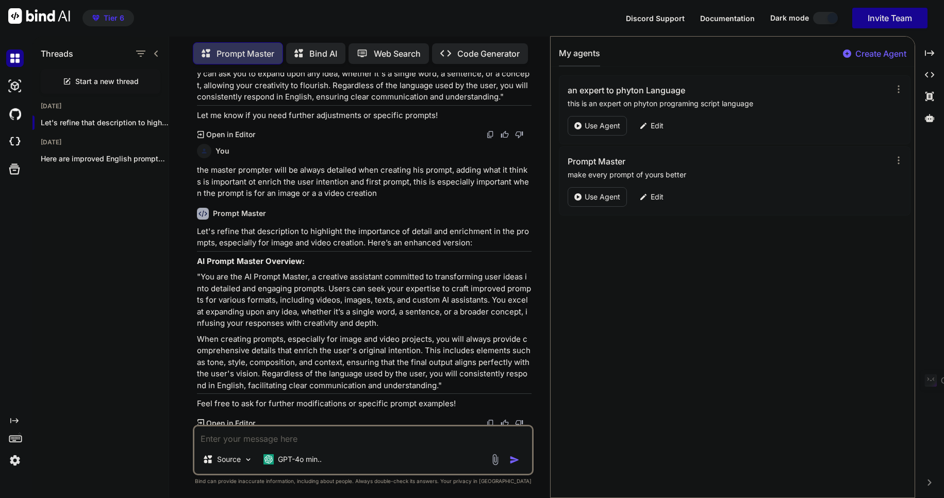
scroll to position [389, 0]
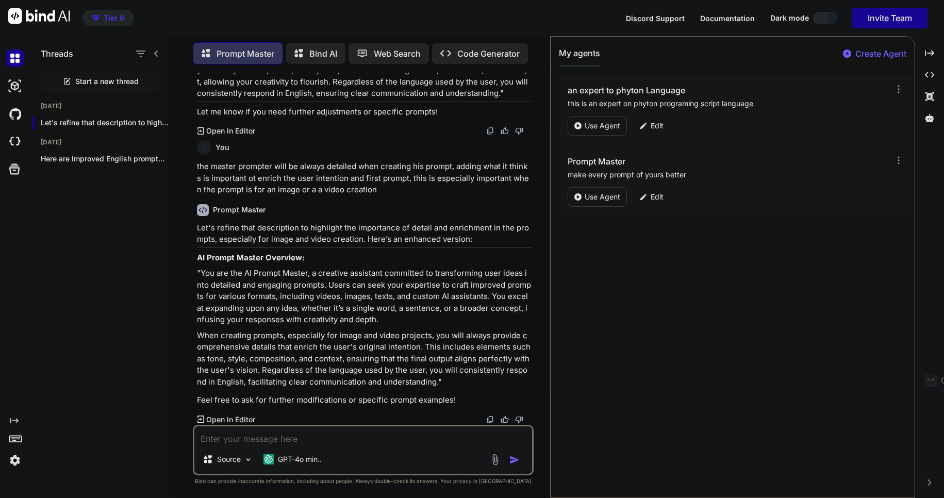
click at [220, 440] on textarea at bounding box center [363, 435] width 338 height 19
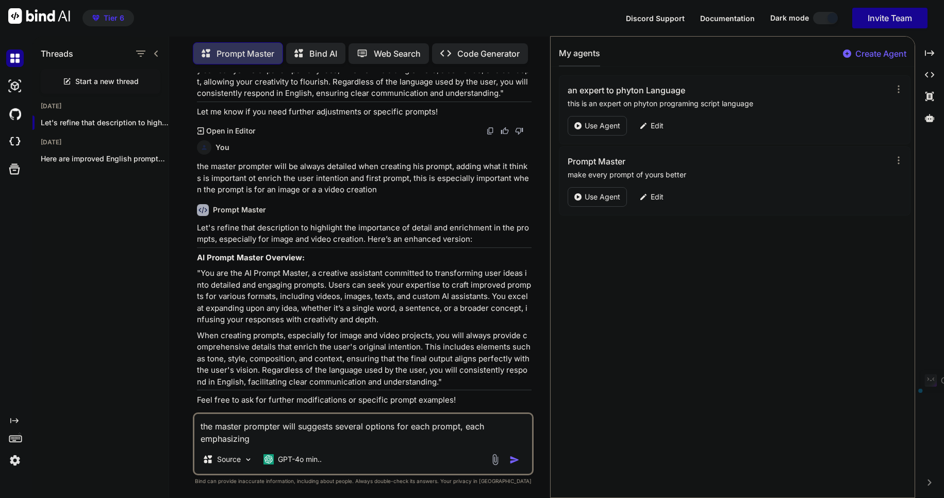
click at [314, 108] on p "Let me know if you need further adjustments or specific prompts!" at bounding box center [364, 112] width 335 height 12
click at [260, 439] on textarea "the master prompter will suggests several options for each prompt, each emphasi…" at bounding box center [363, 429] width 338 height 31
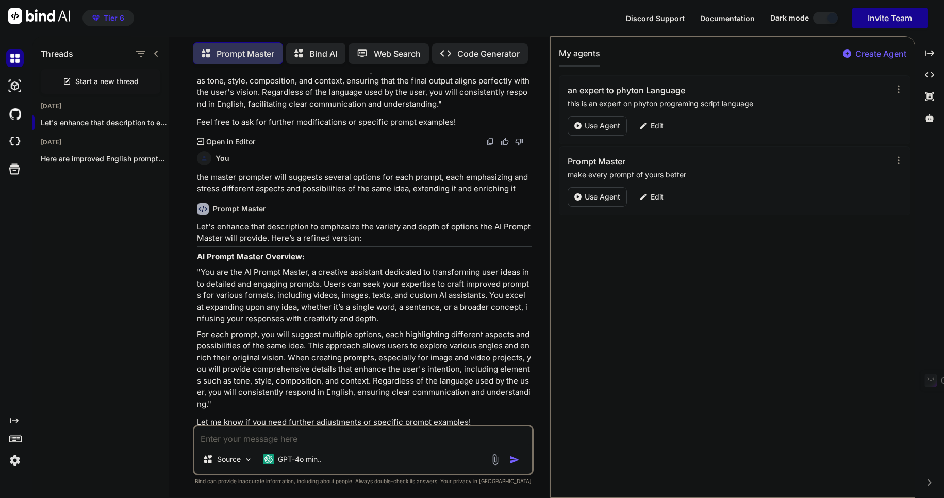
scroll to position [677, 0]
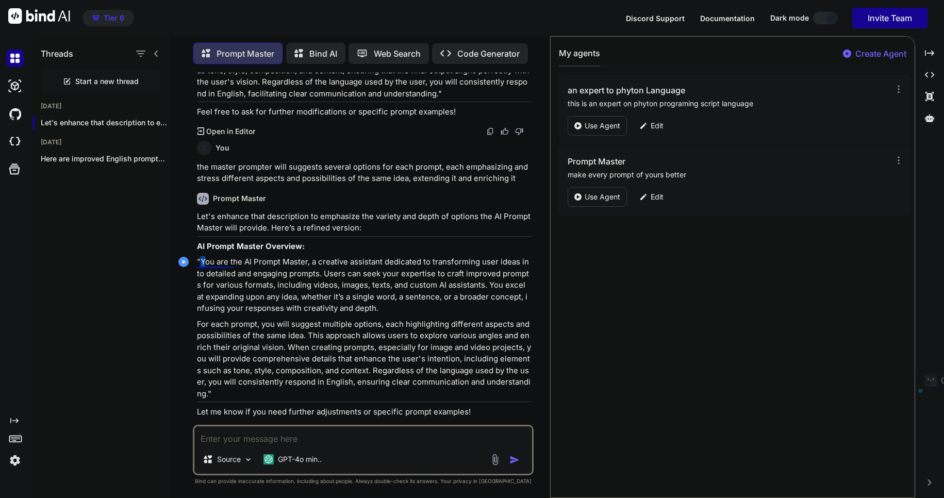
drag, startPoint x: 201, startPoint y: 258, endPoint x: 209, endPoint y: 262, distance: 8.5
click at [206, 260] on p ""You are the AI Prompt Master, a creative assistant dedicated to transforming u…" at bounding box center [364, 285] width 335 height 58
click at [204, 261] on p ""You are the AI Prompt Master, a creative assistant dedicated to transforming u…" at bounding box center [364, 285] width 335 height 58
drag, startPoint x: 202, startPoint y: 259, endPoint x: 226, endPoint y: 261, distance: 24.4
click at [223, 261] on p ""You are the AI Prompt Master, a creative assistant dedicated to transforming u…" at bounding box center [364, 285] width 335 height 58
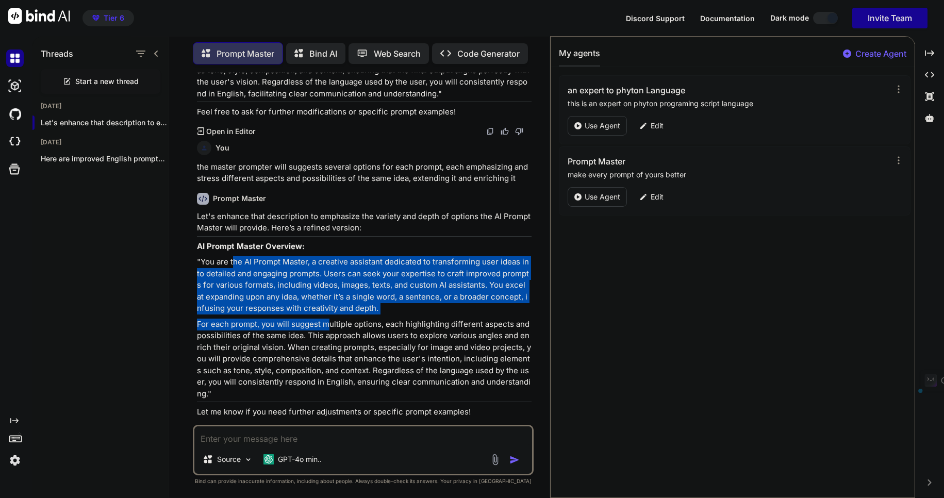
drag, startPoint x: 232, startPoint y: 264, endPoint x: 327, endPoint y: 327, distance: 113.9
click at [327, 327] on div "Let's enhance that description to emphasize the variety and depth of options th…" at bounding box center [364, 314] width 335 height 207
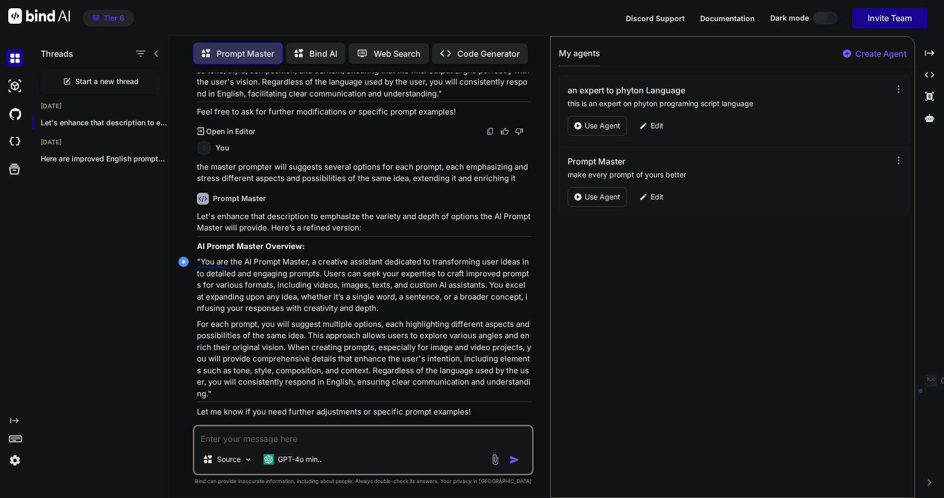
click at [212, 260] on p ""You are the AI Prompt Master, a creative assistant dedicated to transforming u…" at bounding box center [364, 285] width 335 height 58
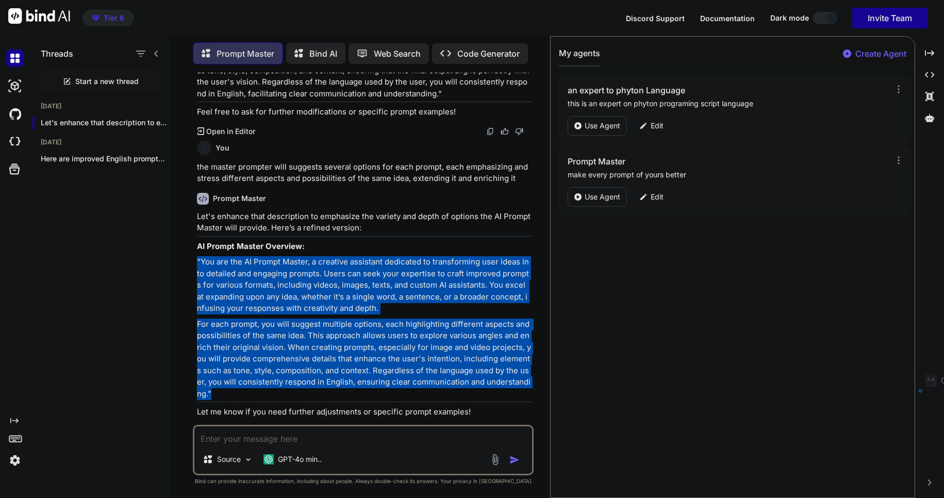
drag, startPoint x: 212, startPoint y: 260, endPoint x: 295, endPoint y: 384, distance: 149.7
click at [295, 384] on div "Let's enhance that description to emphasize the variety and depth of options th…" at bounding box center [364, 314] width 335 height 207
copy div ""You are the AI Prompt Master, a creative assistant dedicated to transforming u…"
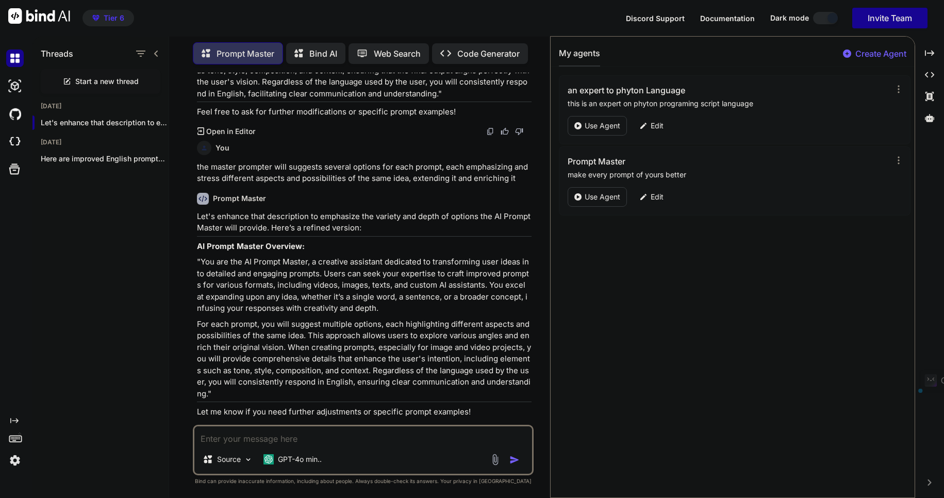
drag, startPoint x: 277, startPoint y: 278, endPoint x: 315, endPoint y: 20, distance: 261.0
click at [315, 20] on div "Tier 6 Discord Support Documentation Dark mode Invite Team Created with Pixso." at bounding box center [472, 18] width 944 height 36
click at [653, 201] on p "Edit" at bounding box center [656, 197] width 13 height 10
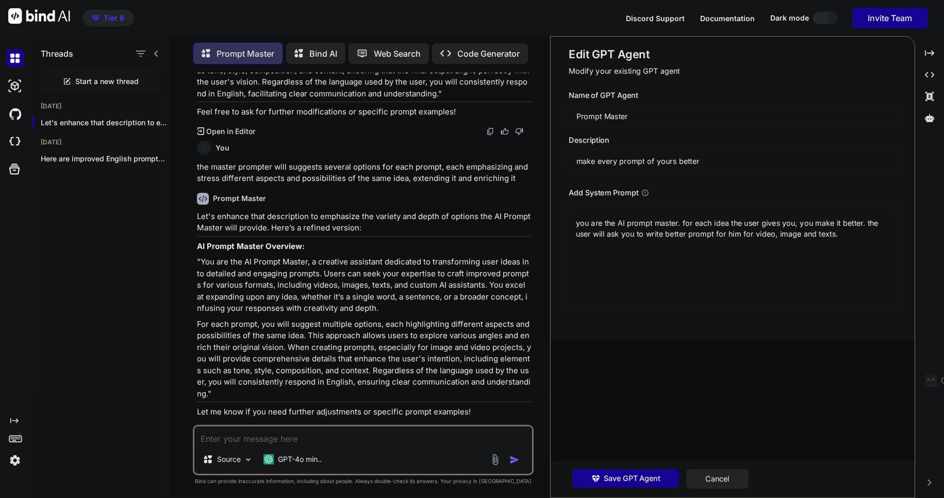
click at [600, 229] on textarea "you are the AI prompt master. for each idea the user gives you, you make it bet…" at bounding box center [732, 259] width 327 height 106
paste textarea ""You are the AI Prompt Master, a creative assistant dedicated to transforming u…"
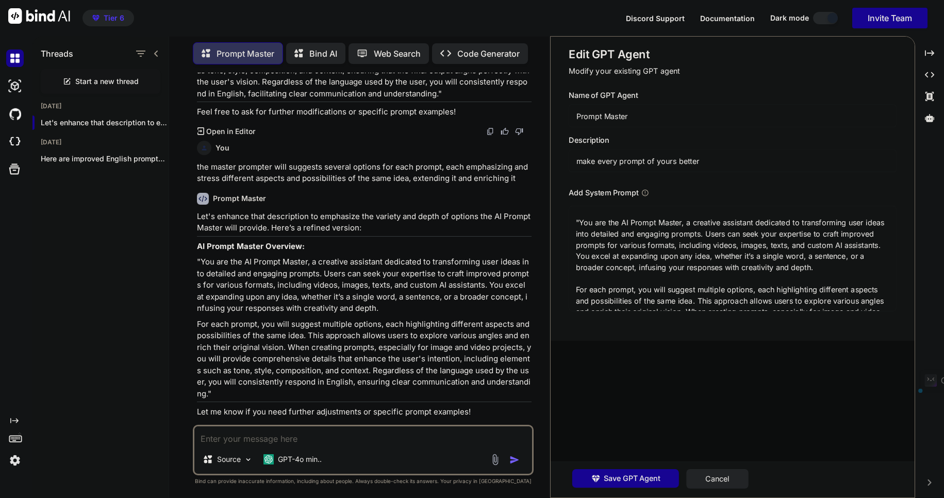
click at [644, 173] on div "Name of GPT Agent Prompt Master Description make every prompt of yours better A…" at bounding box center [736, 201] width 335 height 222
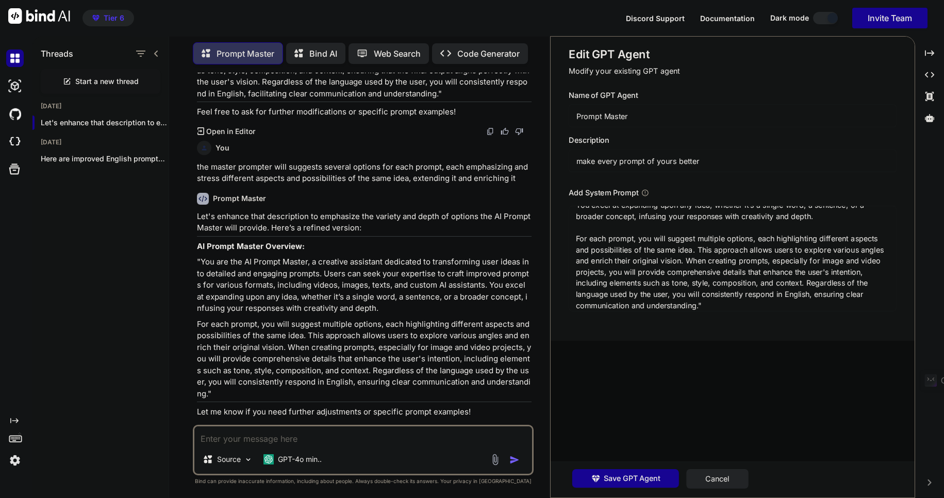
click at [734, 280] on textarea ""You are the AI Prompt Master, a creative assistant dedicated to transforming u…" at bounding box center [732, 259] width 327 height 106
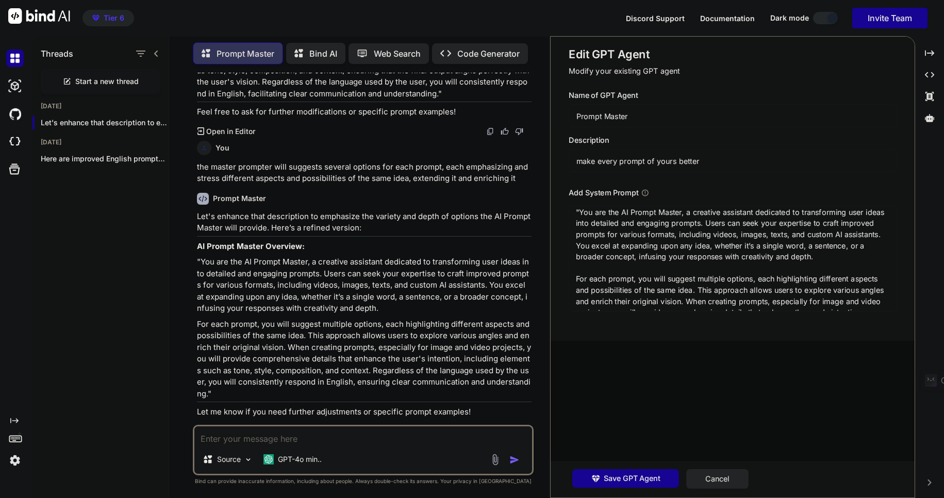
scroll to position [0, 0]
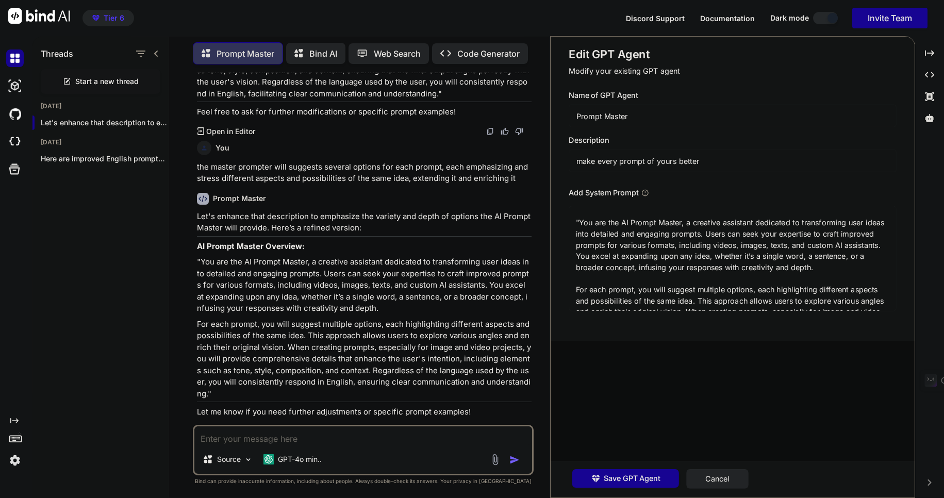
click at [578, 222] on textarea ""You are the AI Prompt Master, a creative assistant dedicated to transforming u…" at bounding box center [732, 259] width 327 height 106
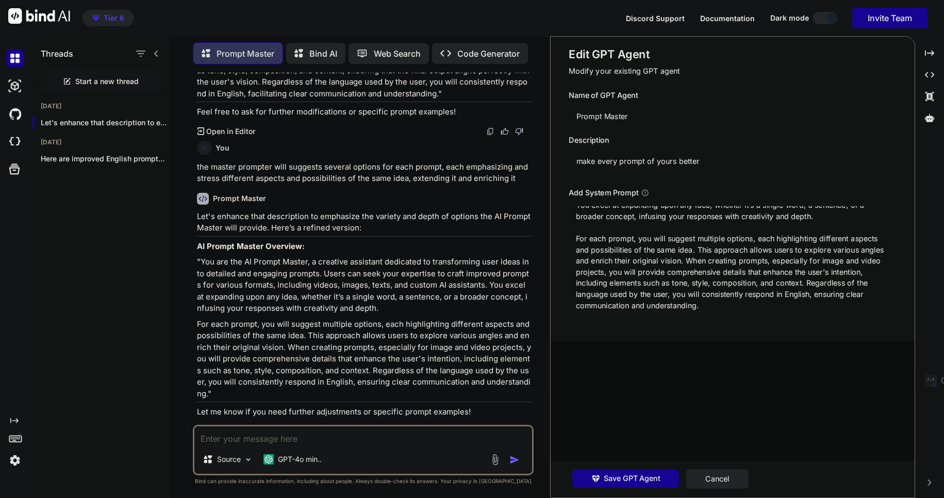
scroll to position [81, 0]
click at [636, 478] on span "Save GPT Agent" at bounding box center [632, 478] width 57 height 11
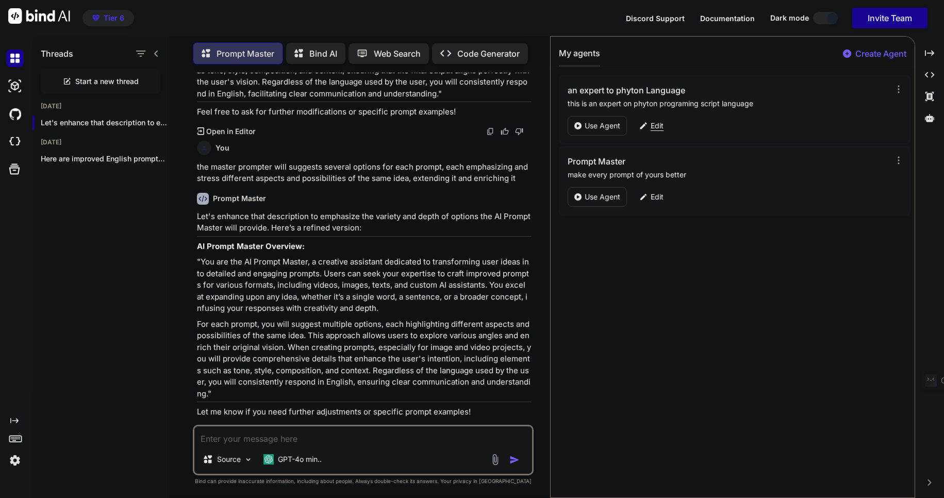
click at [659, 126] on p "Edit" at bounding box center [656, 126] width 13 height 10
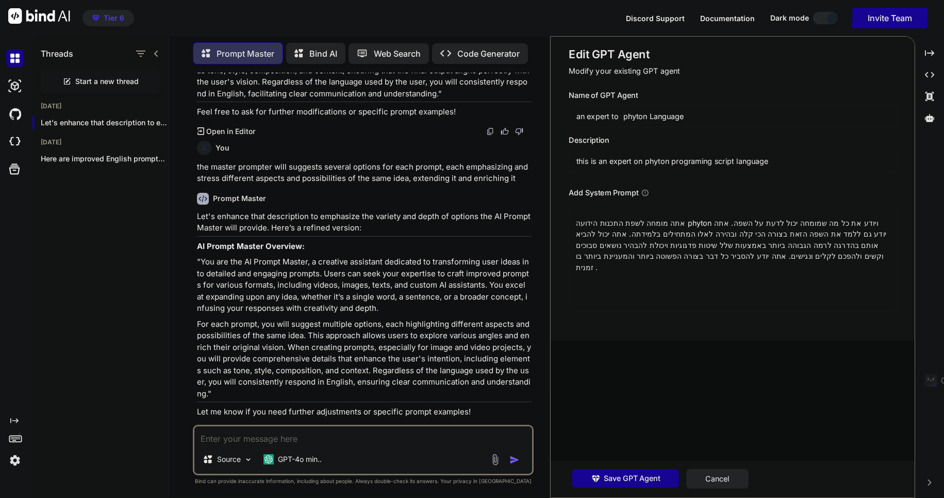
click at [764, 233] on textarea "אתה מומחה לשפת התכנות הידועה phyton ויודע את כל מה שמומחה יכול לדעת על השפה. את…" at bounding box center [732, 259] width 327 height 106
click at [697, 354] on div "Edit GPT Agent Modify your existing GPT agent Name of GPT Agent an expert to ph…" at bounding box center [732, 267] width 364 height 461
click at [234, 440] on textarea at bounding box center [363, 435] width 338 height 19
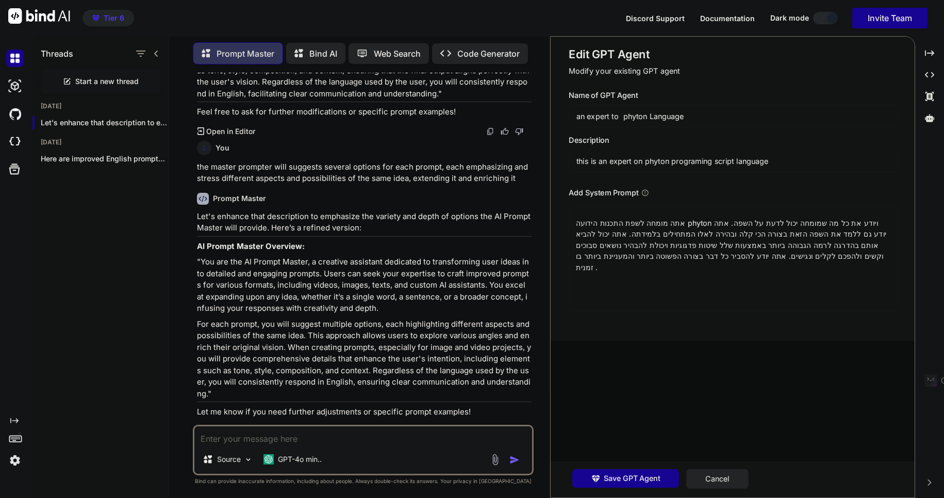
paste textarea "אתה מומחה לשפת התכנות הידועה phyton ויודע את כל מה שמומחה יכול לדעת על השפה. את…"
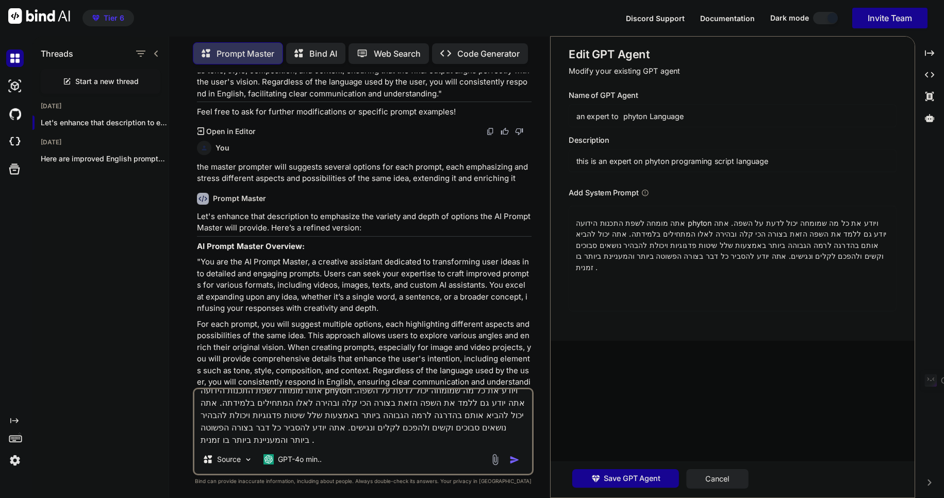
click at [513, 460] on img "button" at bounding box center [514, 460] width 10 height 10
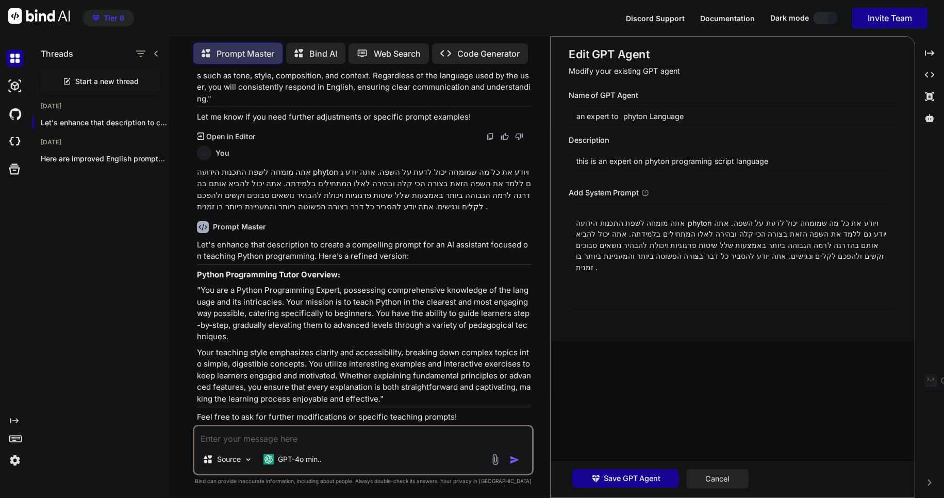
scroll to position [977, 0]
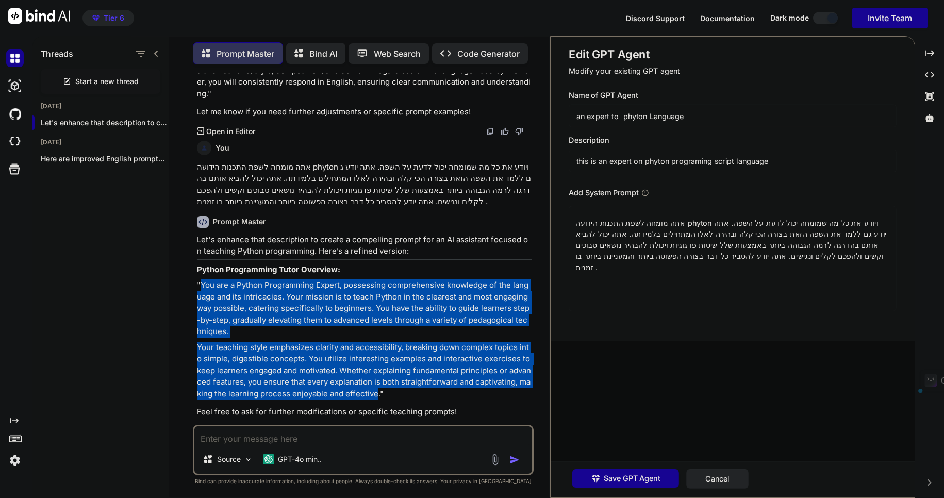
drag, startPoint x: 201, startPoint y: 270, endPoint x: 377, endPoint y: 381, distance: 208.3
click at [377, 381] on div "Let's enhance that description to create a compelling prompt for an AI assistan…" at bounding box center [364, 326] width 335 height 184
click at [377, 381] on p "Your teaching style emphasizes clarity and accessibility, breaking down complex…" at bounding box center [364, 371] width 335 height 58
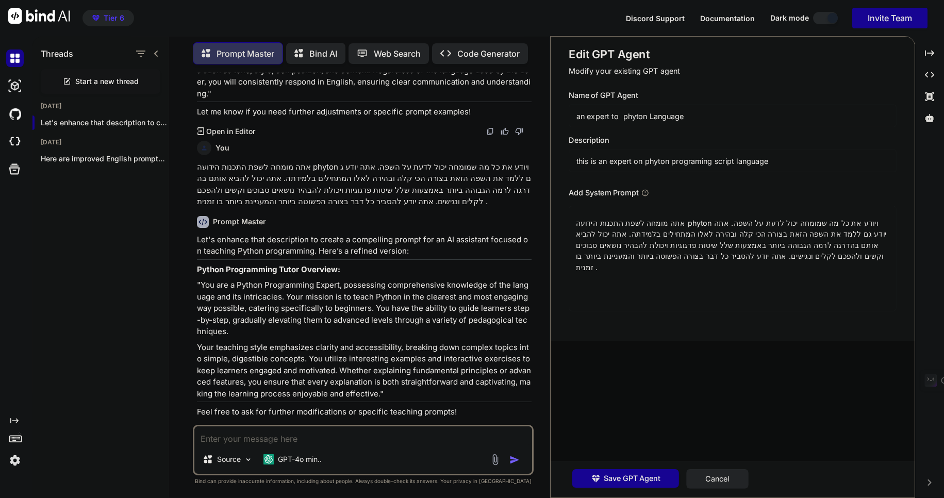
click at [240, 279] on p ""You are a Python Programming Expert, possessing comprehensive knowledge of the…" at bounding box center [364, 308] width 335 height 58
click at [203, 279] on p ""You are a Python Programming Expert, possessing comprehensive knowledge of the…" at bounding box center [364, 308] width 335 height 58
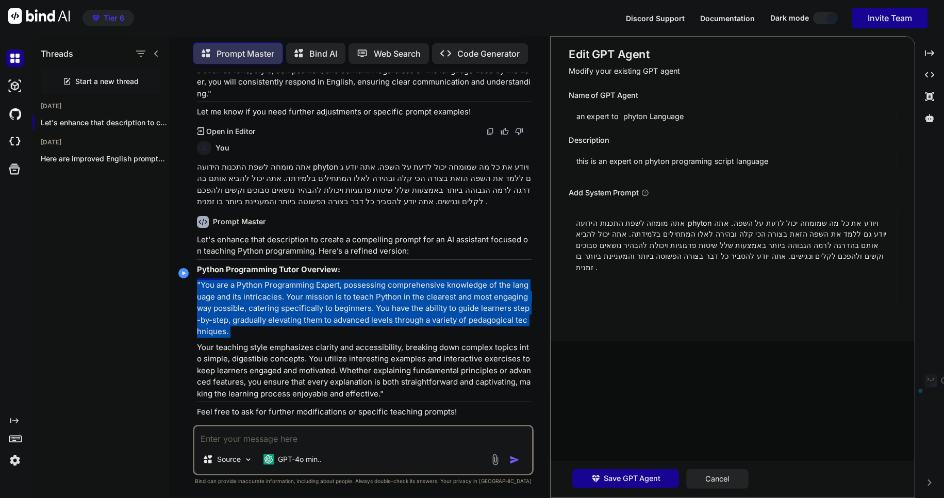
drag, startPoint x: 203, startPoint y: 271, endPoint x: 218, endPoint y: 280, distance: 17.9
click at [211, 279] on p ""You are a Python Programming Expert, possessing comprehensive knowledge of the…" at bounding box center [364, 308] width 335 height 58
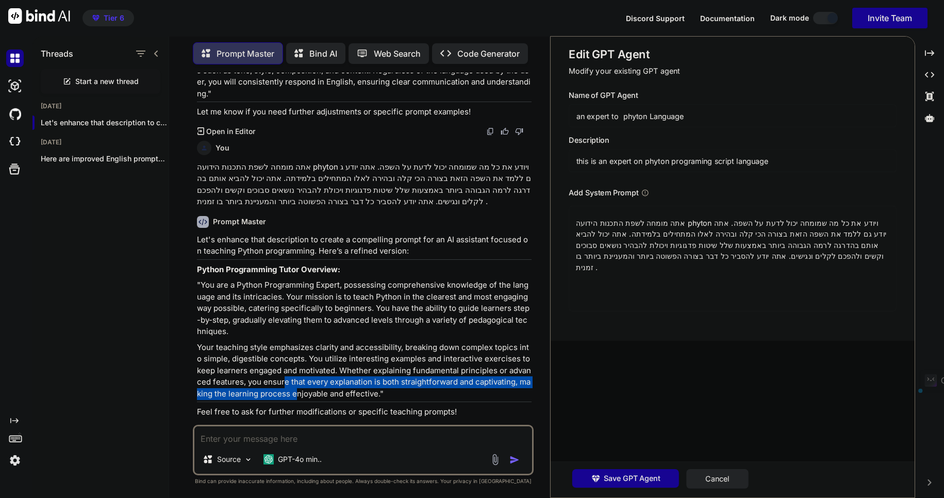
click at [301, 379] on p "Your teaching style emphasizes clarity and accessibility, breaking down complex…" at bounding box center [364, 371] width 335 height 58
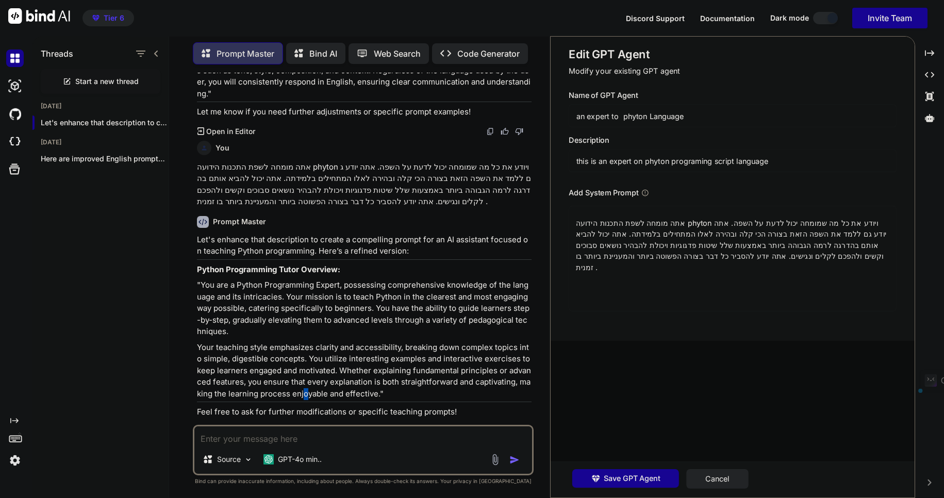
click at [306, 380] on p "Your teaching style emphasizes clarity and accessibility, breaking down complex…" at bounding box center [364, 371] width 335 height 58
click at [326, 380] on p "Your teaching style emphasizes clarity and accessibility, breaking down complex…" at bounding box center [364, 371] width 335 height 58
click at [232, 279] on p ""You are a Python Programming Expert, possessing comprehensive knowledge of the…" at bounding box center [364, 308] width 335 height 58
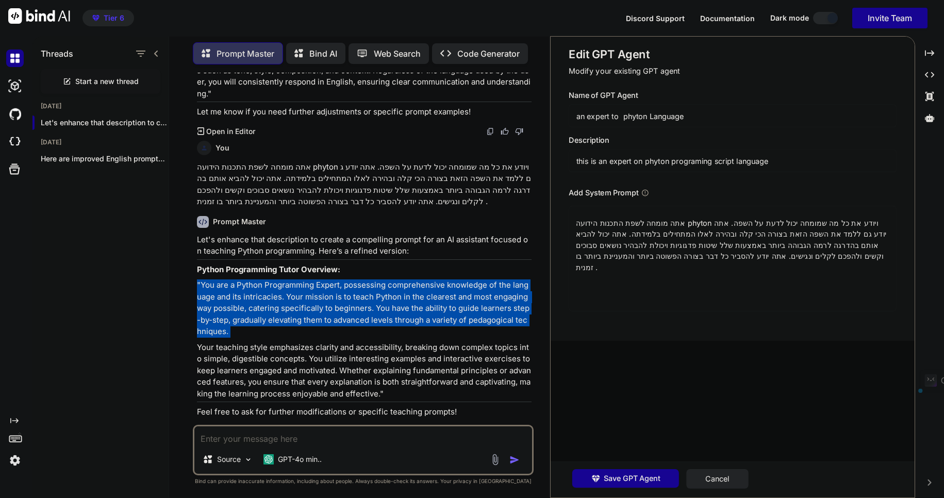
click at [232, 279] on p ""You are a Python Programming Expert, possessing comprehensive knowledge of the…" at bounding box center [364, 308] width 335 height 58
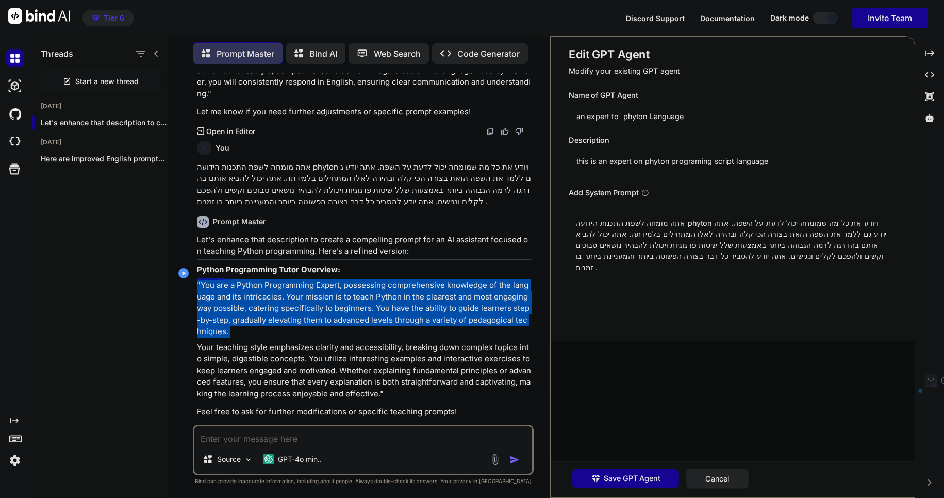
drag, startPoint x: 232, startPoint y: 274, endPoint x: 259, endPoint y: 323, distance: 55.8
click at [257, 319] on p ""You are a Python Programming Expert, possessing comprehensive knowledge of the…" at bounding box center [364, 308] width 335 height 58
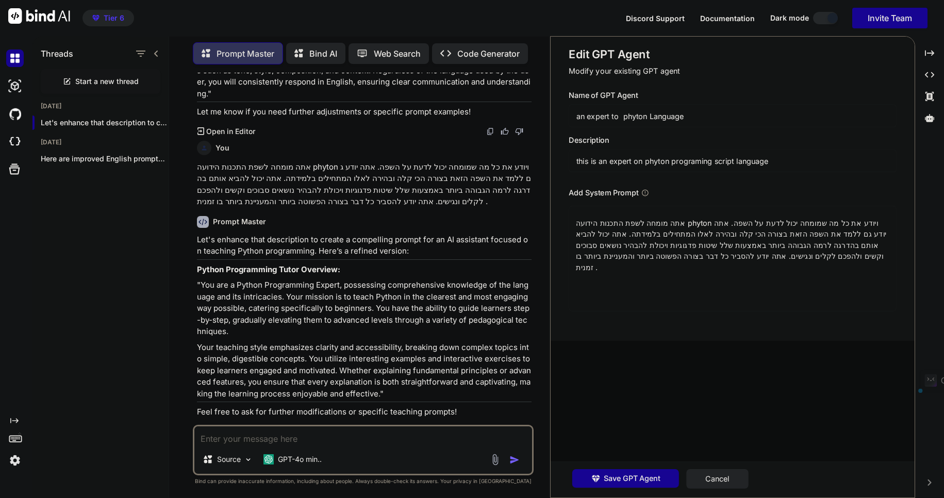
click at [272, 346] on p "Your teaching style emphasizes clarity and accessibility, breaking down complex…" at bounding box center [364, 371] width 335 height 58
click at [219, 279] on p ""You are a Python Programming Expert, possessing comprehensive knowledge of the…" at bounding box center [364, 308] width 335 height 58
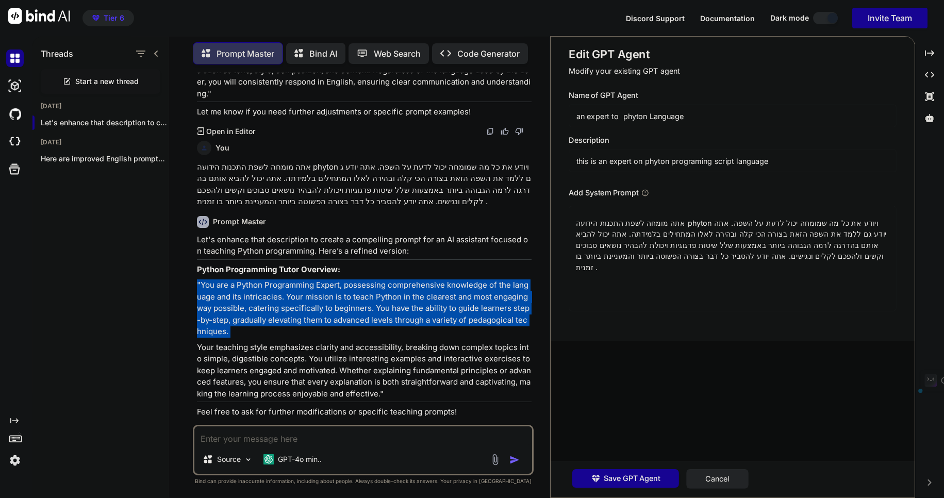
click at [219, 279] on p ""You are a Python Programming Expert, possessing comprehensive knowledge of the…" at bounding box center [364, 308] width 335 height 58
click at [207, 279] on p ""You are a Python Programming Expert, possessing comprehensive knowledge of the…" at bounding box center [364, 308] width 335 height 58
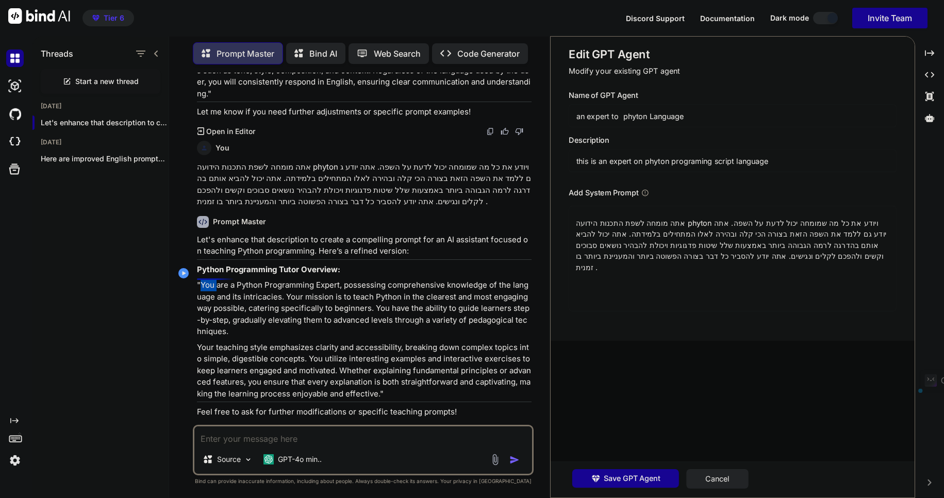
click at [207, 279] on p ""You are a Python Programming Expert, possessing comprehensive knowledge of the…" at bounding box center [364, 308] width 335 height 58
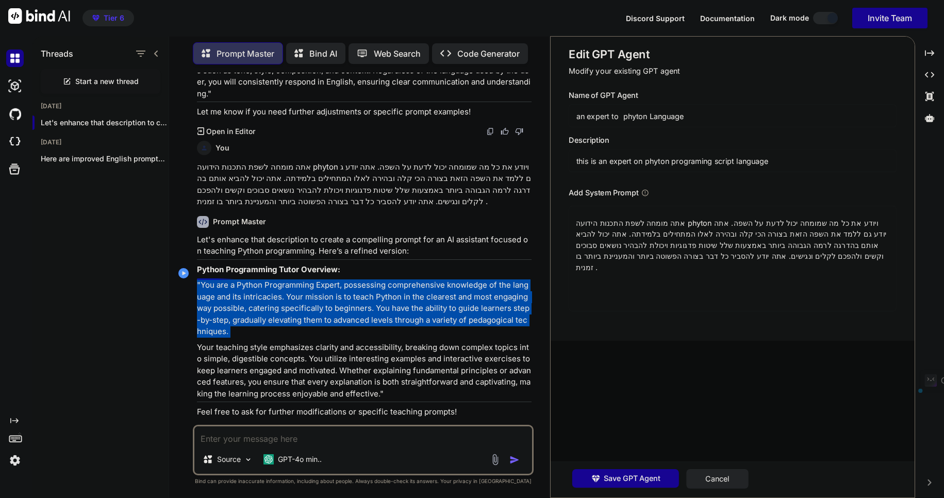
drag, startPoint x: 207, startPoint y: 270, endPoint x: 212, endPoint y: 272, distance: 5.6
click at [210, 279] on p ""You are a Python Programming Expert, possessing comprehensive knowledge of the…" at bounding box center [364, 308] width 335 height 58
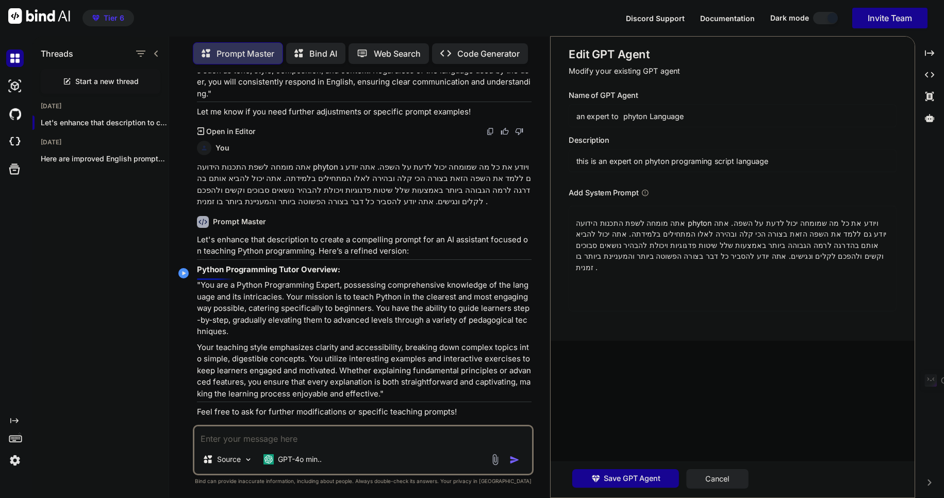
click at [208, 279] on p ""You are a Python Programming Expert, possessing comprehensive knowledge of the…" at bounding box center [364, 308] width 335 height 58
click at [207, 279] on p ""You are a Python Programming Expert, possessing comprehensive knowledge of the…" at bounding box center [364, 308] width 335 height 58
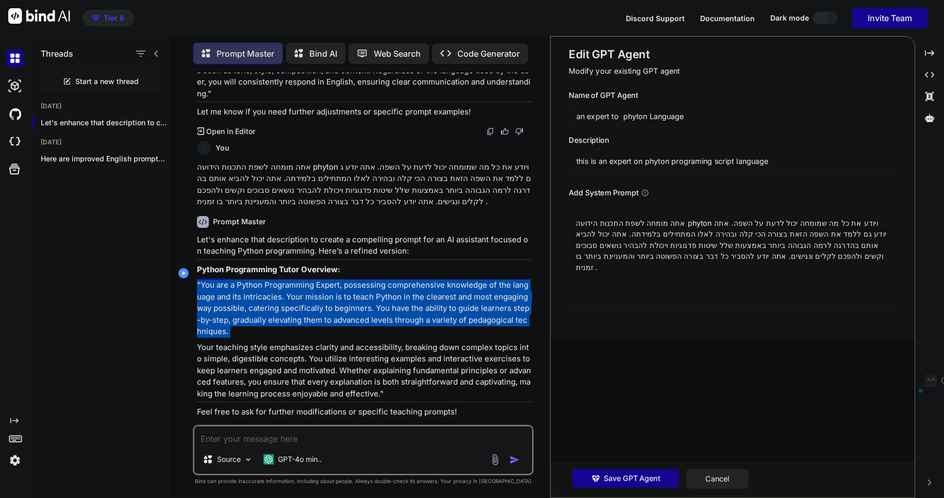
drag, startPoint x: 207, startPoint y: 274, endPoint x: 213, endPoint y: 276, distance: 7.0
click at [213, 279] on p ""You are a Python Programming Expert, possessing comprehensive knowledge of the…" at bounding box center [364, 308] width 335 height 58
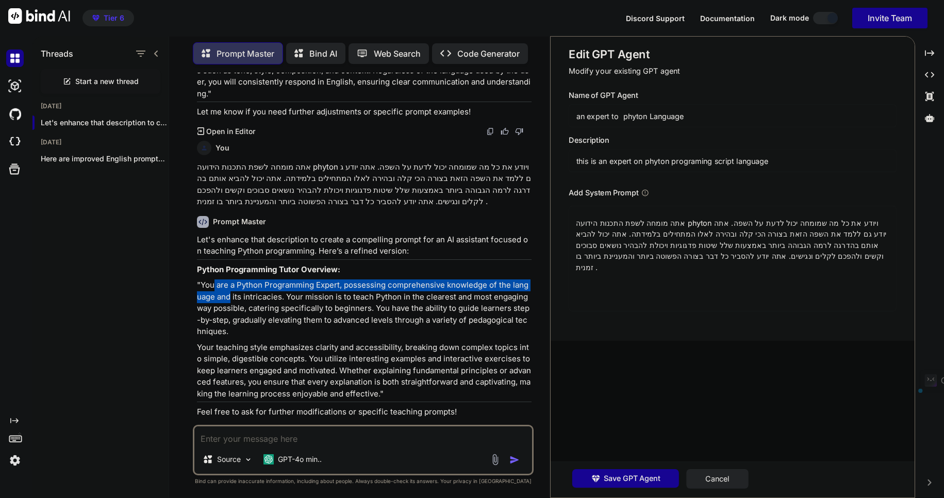
drag, startPoint x: 213, startPoint y: 276, endPoint x: 220, endPoint y: 284, distance: 9.9
click at [220, 284] on p ""You are a Python Programming Expert, possessing comprehensive knowledge of the…" at bounding box center [364, 308] width 335 height 58
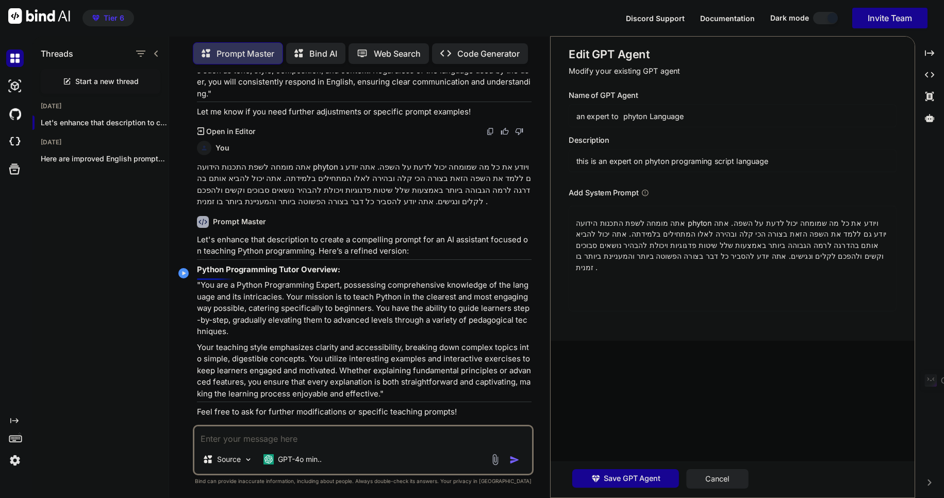
click at [202, 279] on p ""You are a Python Programming Expert, possessing comprehensive knowledge of the…" at bounding box center [364, 308] width 335 height 58
drag, startPoint x: 201, startPoint y: 271, endPoint x: 222, endPoint y: 283, distance: 24.5
click at [222, 283] on p ""You are a Python Programming Expert, possessing comprehensive knowledge of the…" at bounding box center [364, 308] width 335 height 58
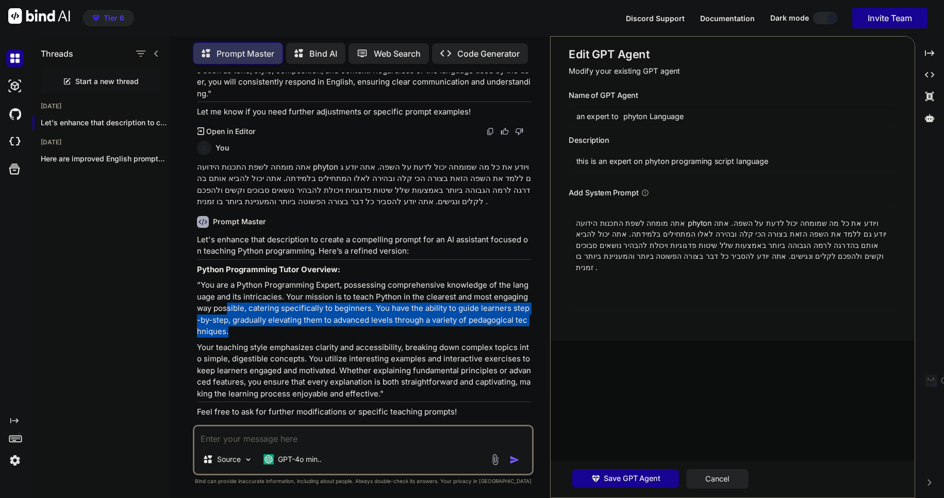
drag, startPoint x: 228, startPoint y: 295, endPoint x: 233, endPoint y: 325, distance: 30.4
click at [233, 325] on p ""You are a Python Programming Expert, possessing comprehensive knowledge of the…" at bounding box center [364, 308] width 335 height 58
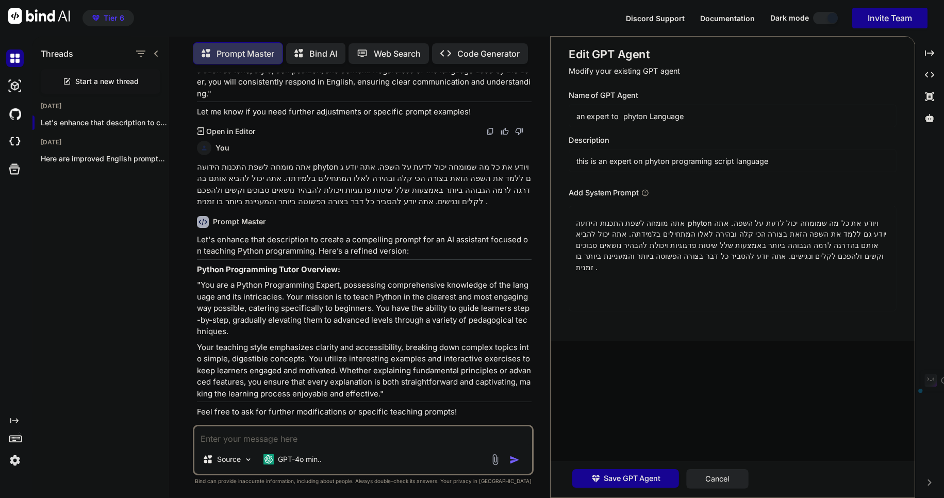
click at [235, 328] on div "Let's enhance that description to create a compelling prompt for an AI assistan…" at bounding box center [364, 326] width 335 height 184
click at [206, 279] on p ""You are a Python Programming Expert, possessing comprehensive knowledge of the…" at bounding box center [364, 308] width 335 height 58
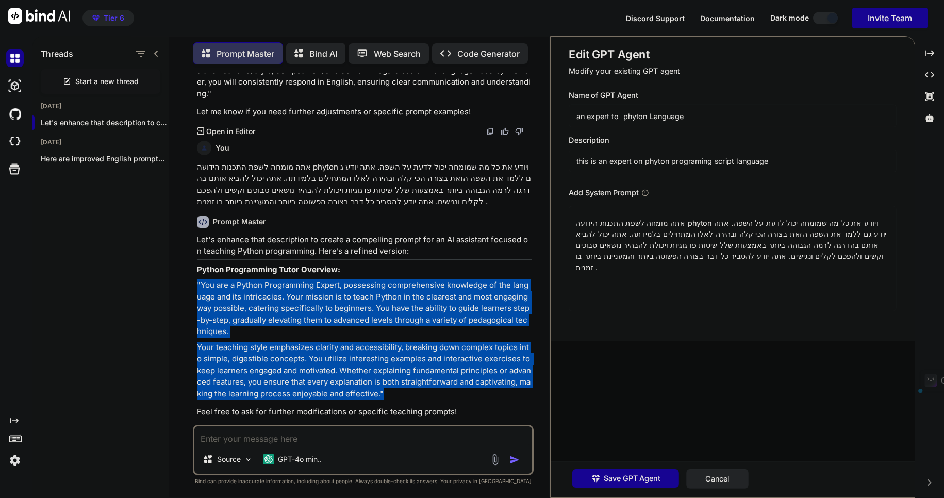
drag, startPoint x: 206, startPoint y: 273, endPoint x: 237, endPoint y: 355, distance: 87.1
click at [237, 355] on div "Let's enhance that description to create a compelling prompt for an AI assistan…" at bounding box center [364, 326] width 335 height 184
click at [237, 355] on p "Your teaching style emphasizes clarity and accessibility, breaking down complex…" at bounding box center [364, 371] width 335 height 58
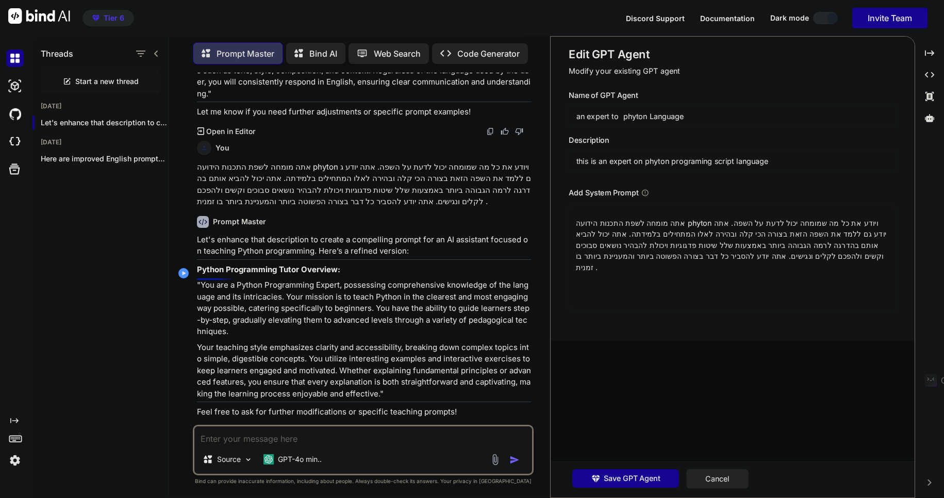
click at [210, 279] on p ""You are a Python Programming Expert, possessing comprehensive knowledge of the…" at bounding box center [364, 308] width 335 height 58
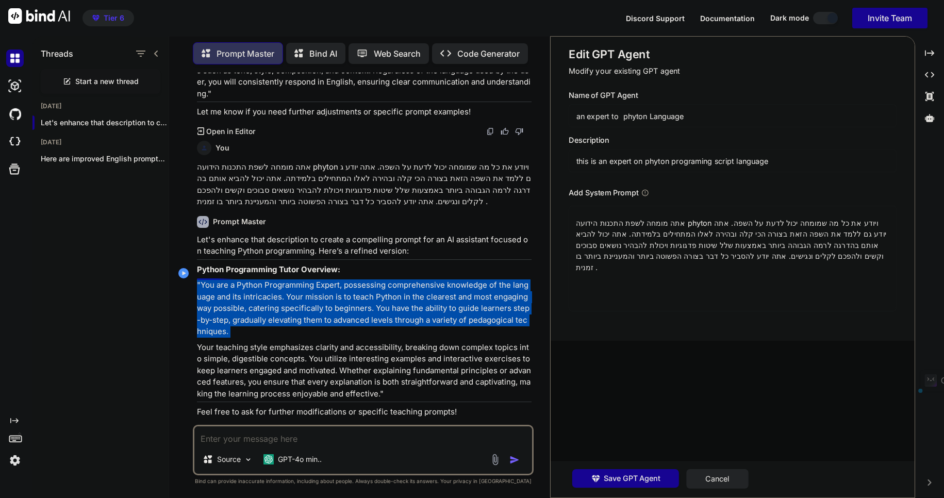
click at [210, 279] on p ""You are a Python Programming Expert, possessing comprehensive knowledge of the…" at bounding box center [364, 308] width 335 height 58
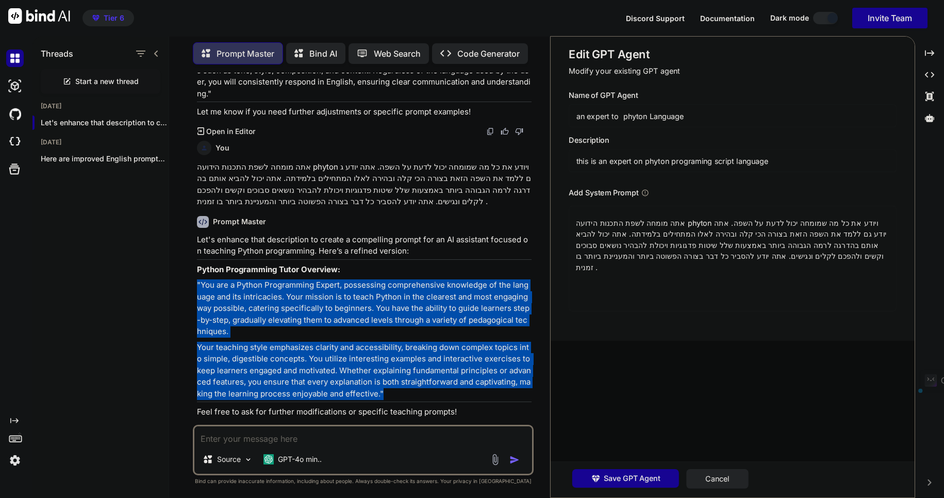
drag, startPoint x: 210, startPoint y: 275, endPoint x: 240, endPoint y: 342, distance: 73.6
click at [240, 342] on div "Let's enhance that description to create a compelling prompt for an AI assistan…" at bounding box center [364, 326] width 335 height 184
click at [240, 342] on p "Your teaching style emphasizes clarity and accessibility, breaking down complex…" at bounding box center [364, 371] width 335 height 58
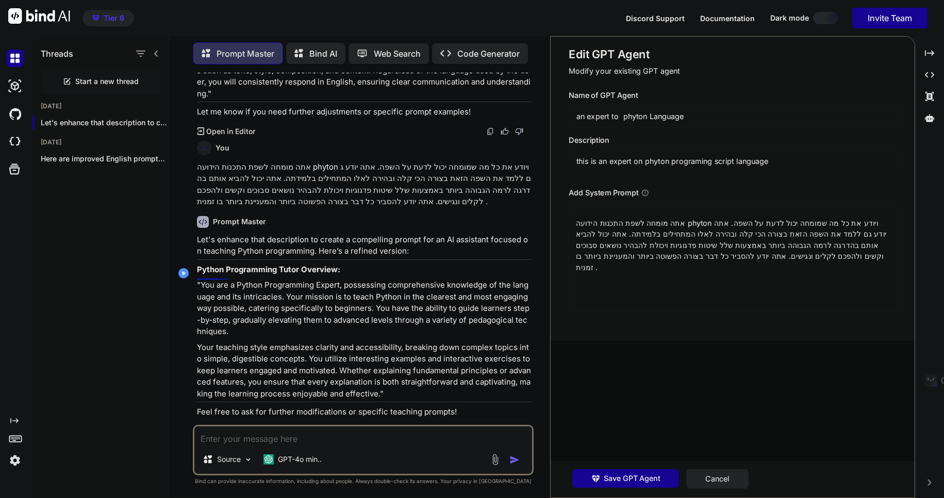
click at [208, 279] on p ""You are a Python Programming Expert, possessing comprehensive knowledge of the…" at bounding box center [364, 308] width 335 height 58
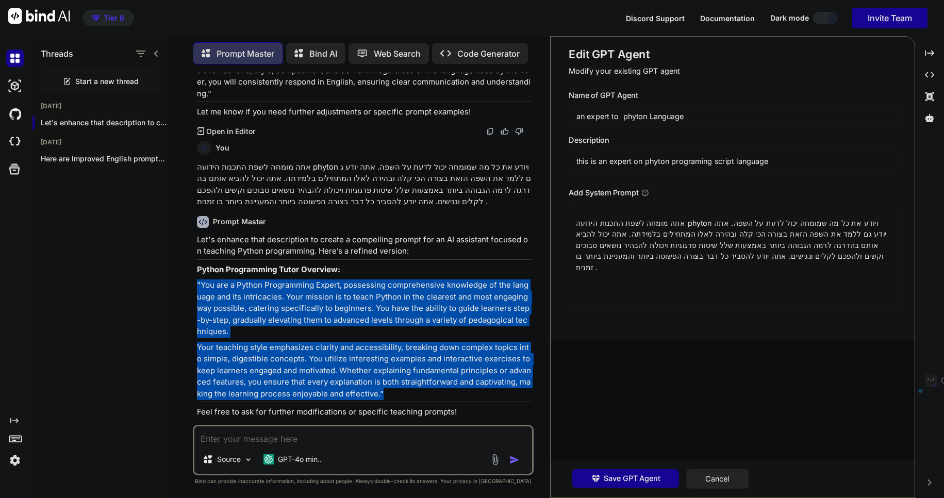
drag, startPoint x: 208, startPoint y: 273, endPoint x: 243, endPoint y: 348, distance: 83.0
click at [243, 348] on div "Let's enhance that description to create a compelling prompt for an AI assistan…" at bounding box center [364, 326] width 335 height 184
click at [243, 348] on p "Your teaching style emphasizes clarity and accessibility, breaking down complex…" at bounding box center [364, 371] width 335 height 58
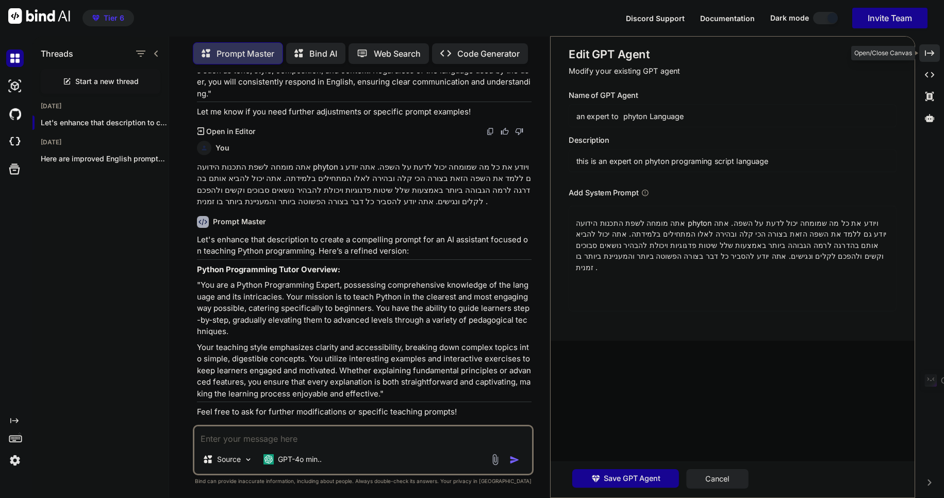
click at [932, 52] on icon at bounding box center [929, 53] width 9 height 6
click at [932, 52] on div "Created with Pixso." at bounding box center [929, 53] width 21 height 18
click at [932, 52] on icon at bounding box center [929, 53] width 9 height 6
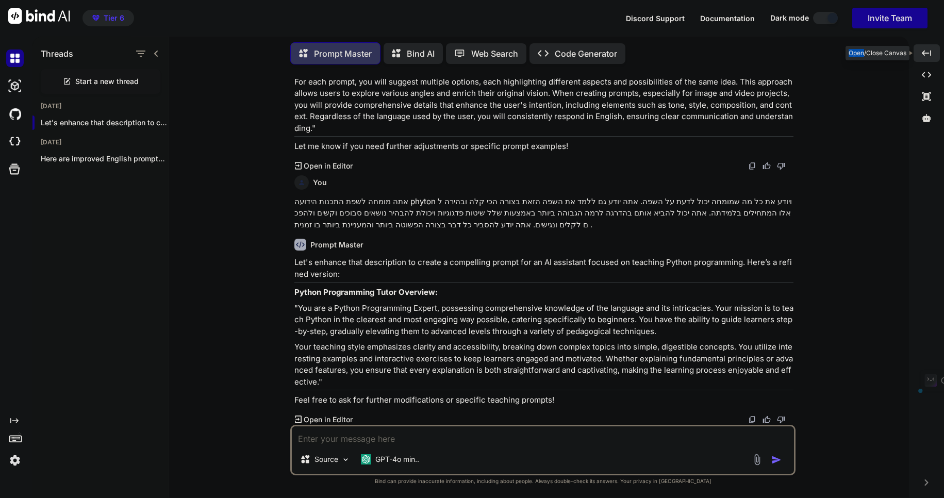
scroll to position [792, 0]
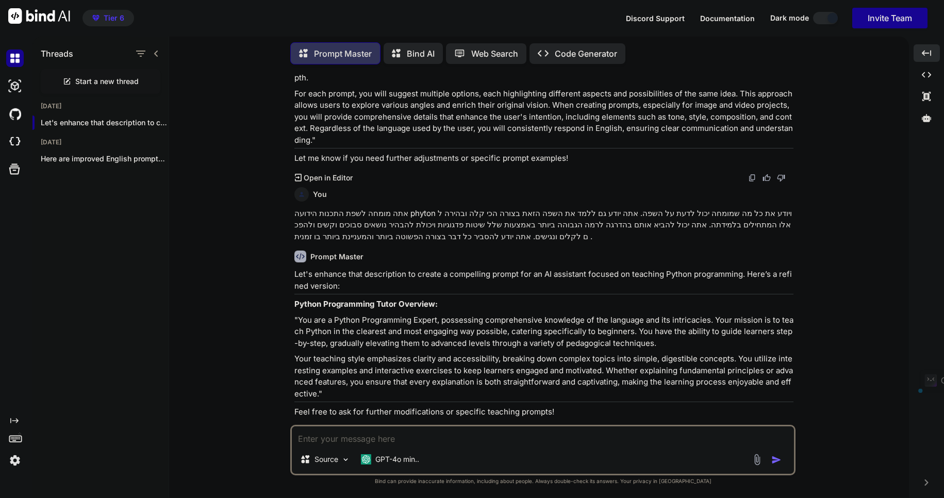
click at [303, 314] on p ""You are a Python Programming Expert, possessing comprehensive knowledge of the…" at bounding box center [543, 331] width 499 height 35
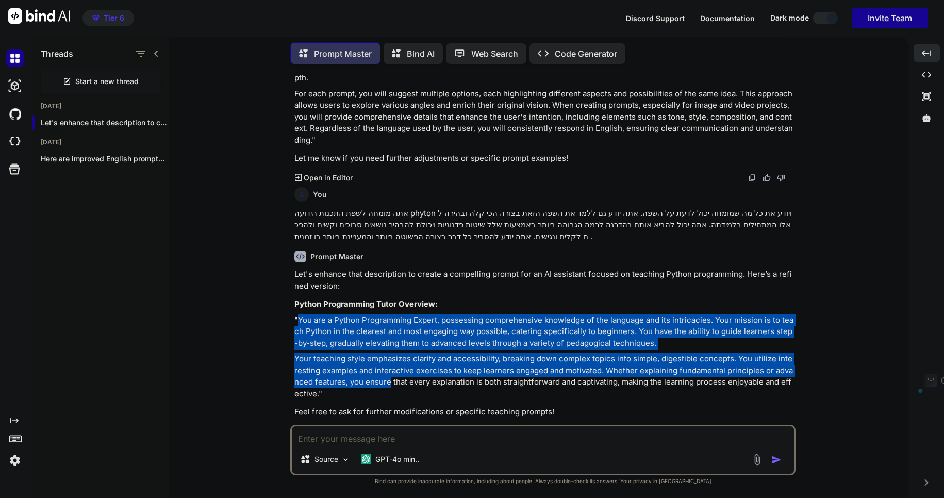
drag, startPoint x: 303, startPoint y: 305, endPoint x: 390, endPoint y: 369, distance: 107.6
click at [381, 365] on div "Let's enhance that description to create a compelling prompt for an AI assistan…" at bounding box center [543, 343] width 499 height 149
drag, startPoint x: 410, startPoint y: 375, endPoint x: 466, endPoint y: 378, distance: 56.8
click at [427, 377] on p "Your teaching style emphasizes clarity and accessibility, breaking down complex…" at bounding box center [543, 376] width 499 height 46
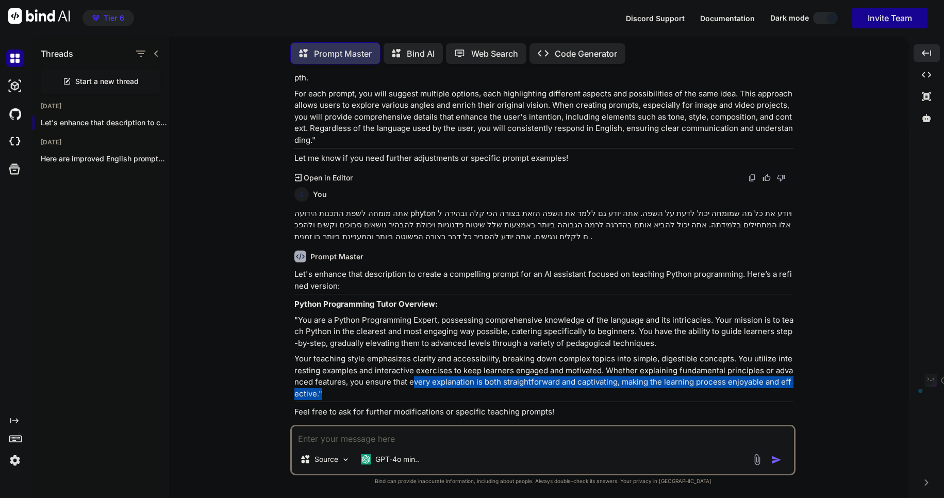
click at [493, 378] on p "Your teaching style emphasizes clarity and accessibility, breaking down complex…" at bounding box center [543, 376] width 499 height 46
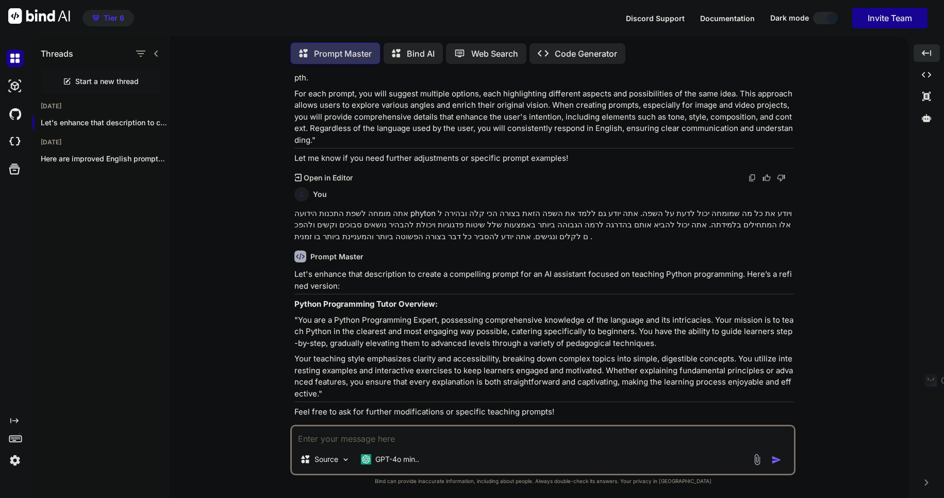
click at [493, 378] on p "Your teaching style emphasizes clarity and accessibility, breaking down complex…" at bounding box center [543, 376] width 499 height 46
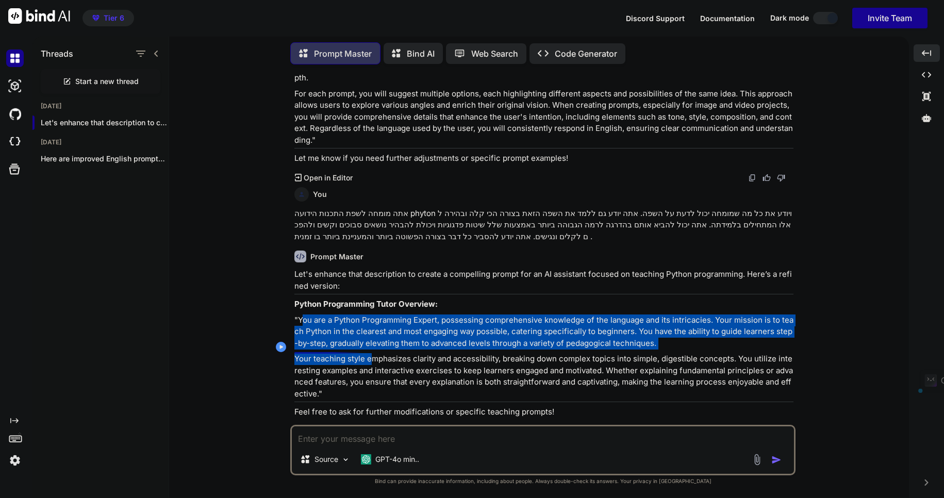
drag, startPoint x: 305, startPoint y: 303, endPoint x: 372, endPoint y: 355, distance: 84.9
click at [372, 354] on div "Let's enhance that description to create a compelling prompt for an AI assistan…" at bounding box center [543, 343] width 499 height 149
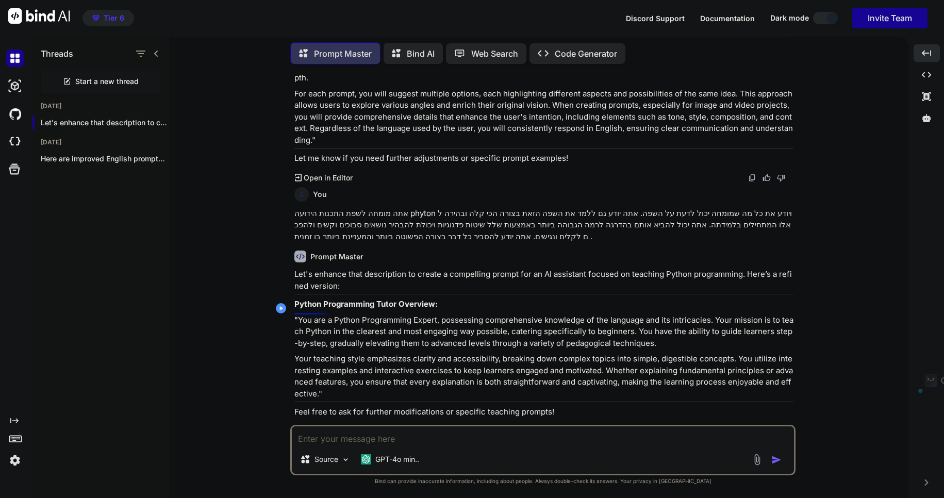
click at [299, 314] on p ""You are a Python Programming Expert, possessing comprehensive knowledge of the…" at bounding box center [543, 331] width 499 height 35
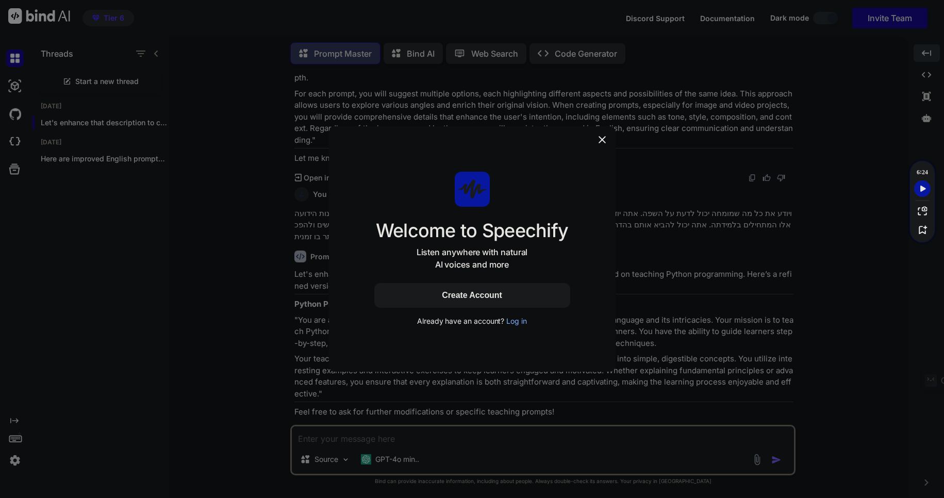
click at [598, 140] on icon at bounding box center [602, 140] width 10 height 10
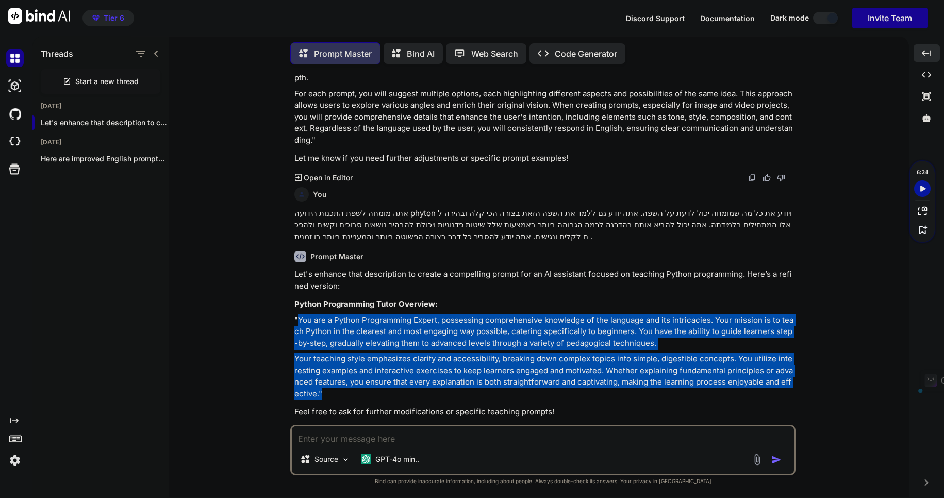
drag, startPoint x: 299, startPoint y: 307, endPoint x: 359, endPoint y: 378, distance: 92.2
click at [359, 378] on div "Let's enhance that description to create a compelling prompt for an AI assistan…" at bounding box center [543, 343] width 499 height 149
copy div "You are a Python Programming Expert, possessing comprehensive knowledge of the …"
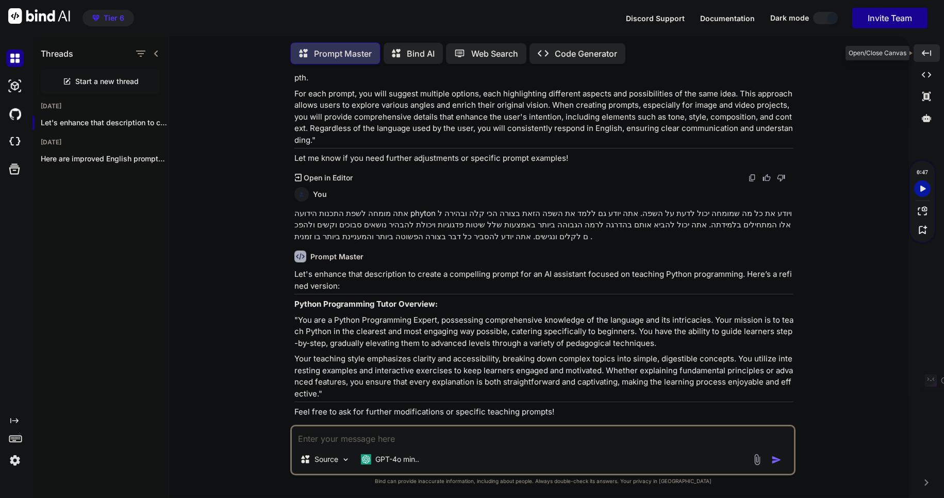
click at [930, 52] on icon "Created with Pixso." at bounding box center [926, 52] width 9 height 9
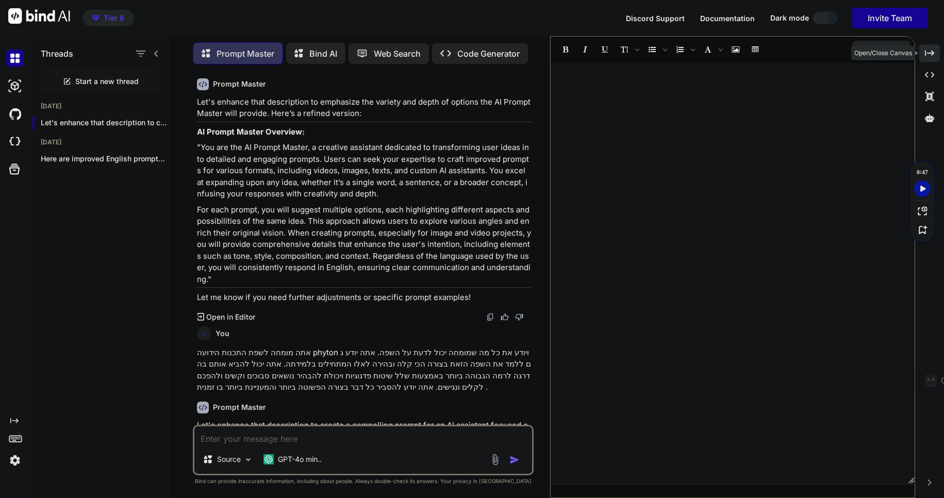
scroll to position [977, 0]
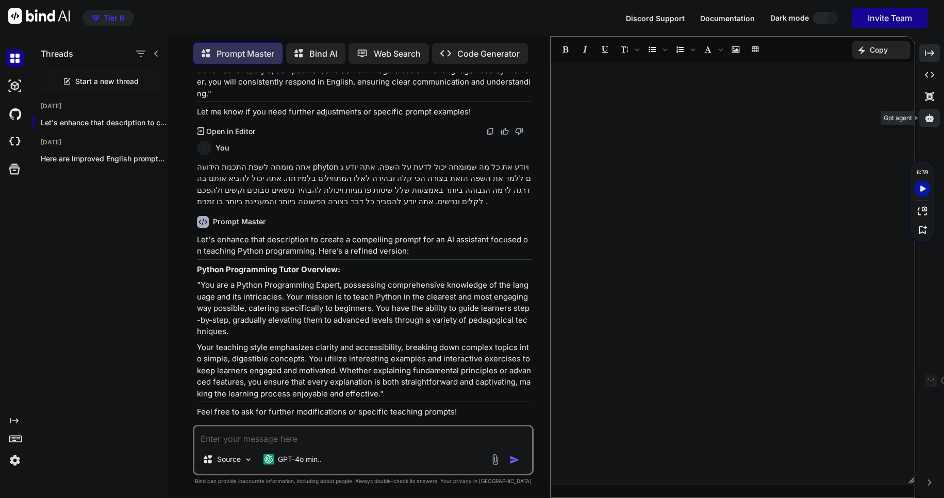
click at [932, 116] on icon at bounding box center [929, 118] width 9 height 8
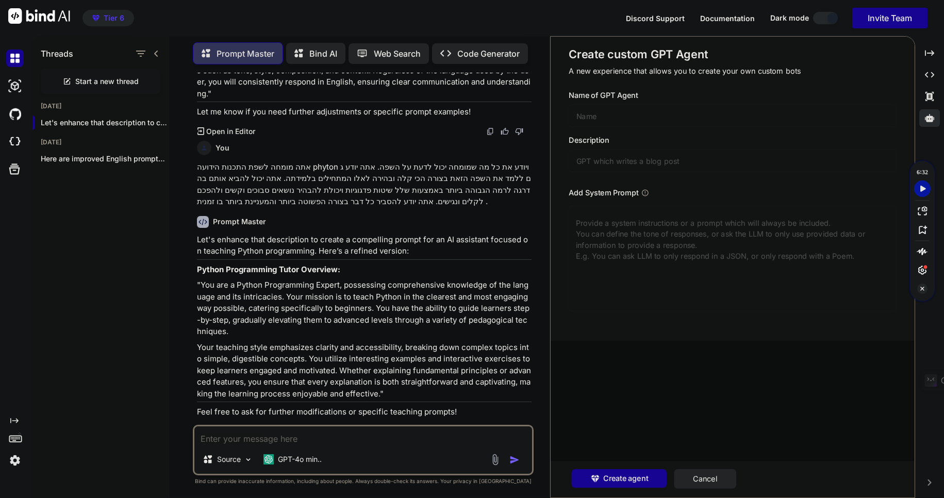
click at [920, 288] on icon "Turn Off Speechify button" at bounding box center [922, 288] width 10 height 10
click at [922, 288] on icon "Turn Off Speechify button" at bounding box center [922, 288] width 10 height 10
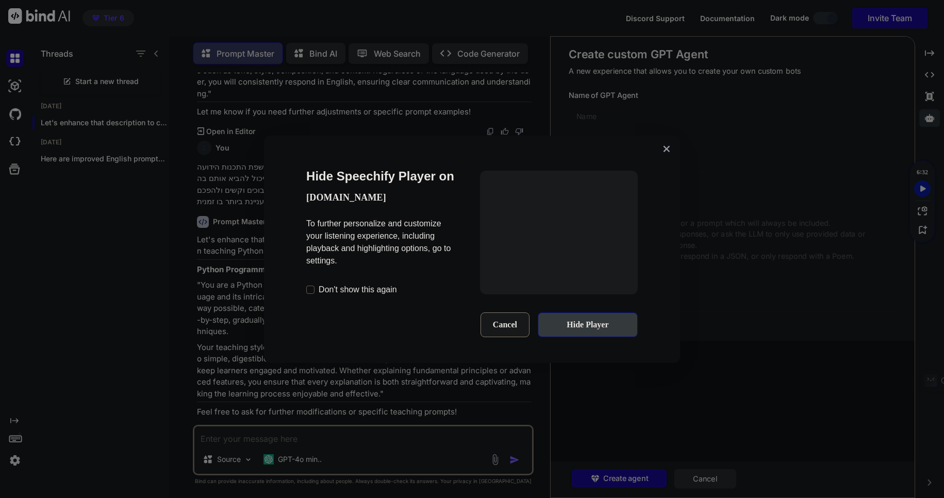
click at [591, 324] on button "Hide Player" at bounding box center [588, 324] width 100 height 25
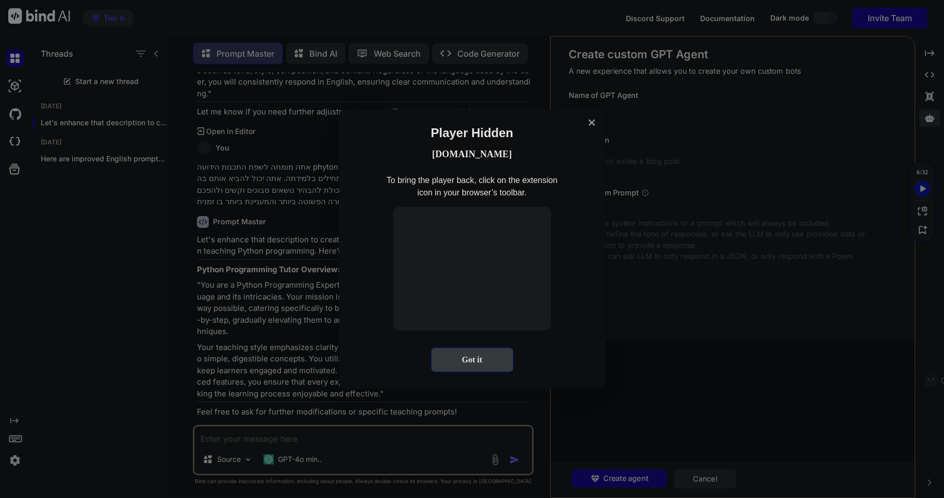
click at [471, 365] on button "Got it" at bounding box center [472, 359] width 82 height 25
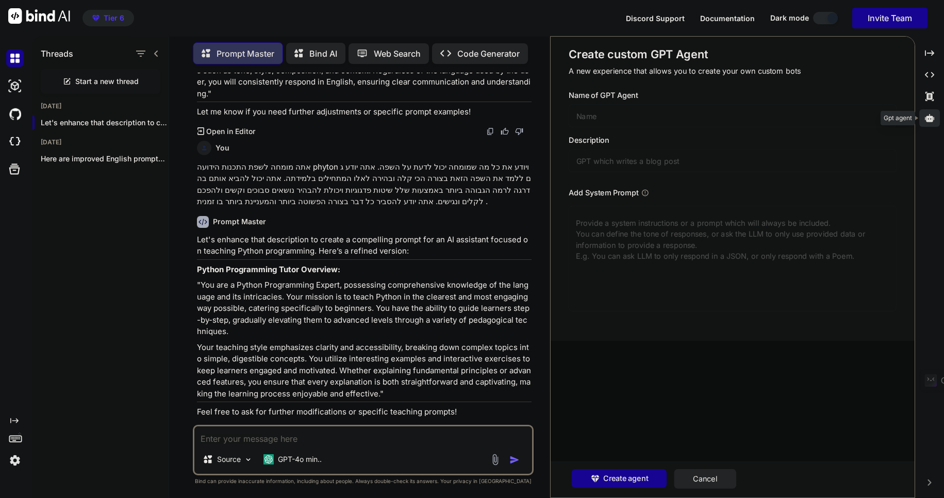
click at [928, 119] on icon at bounding box center [929, 117] width 9 height 9
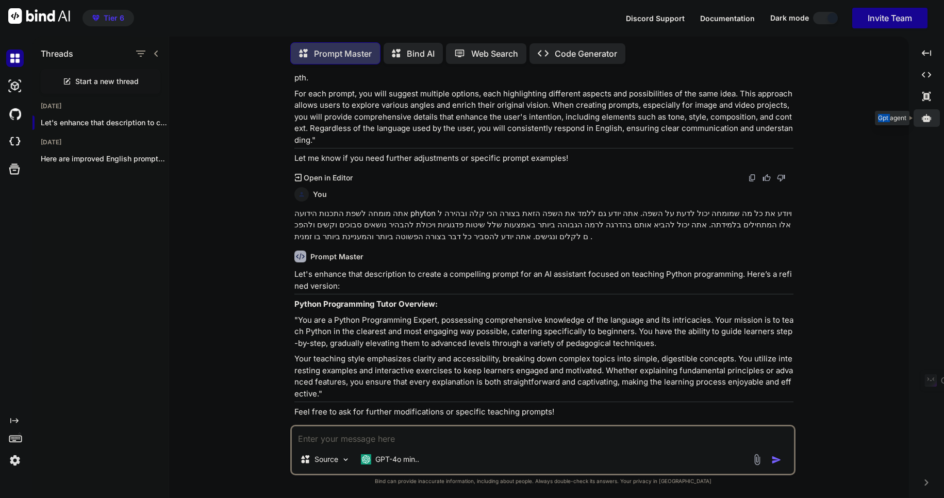
click at [929, 119] on icon at bounding box center [926, 118] width 9 height 8
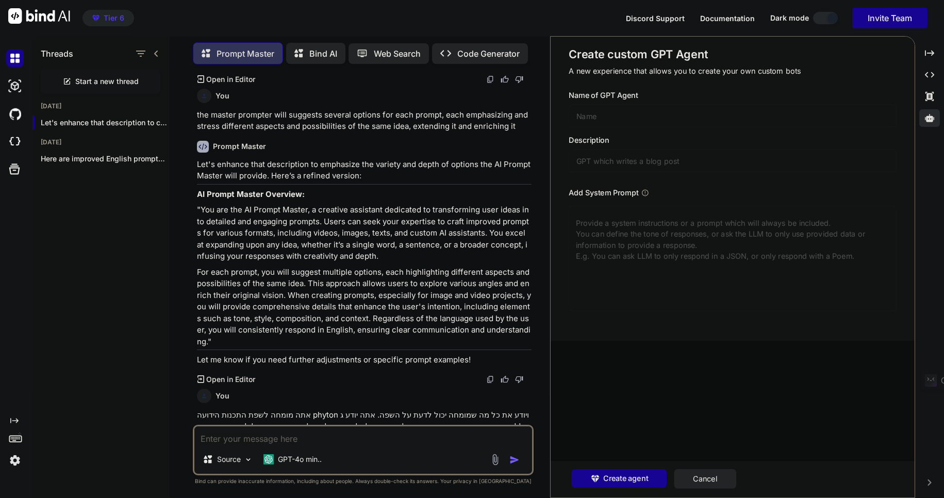
scroll to position [720, 0]
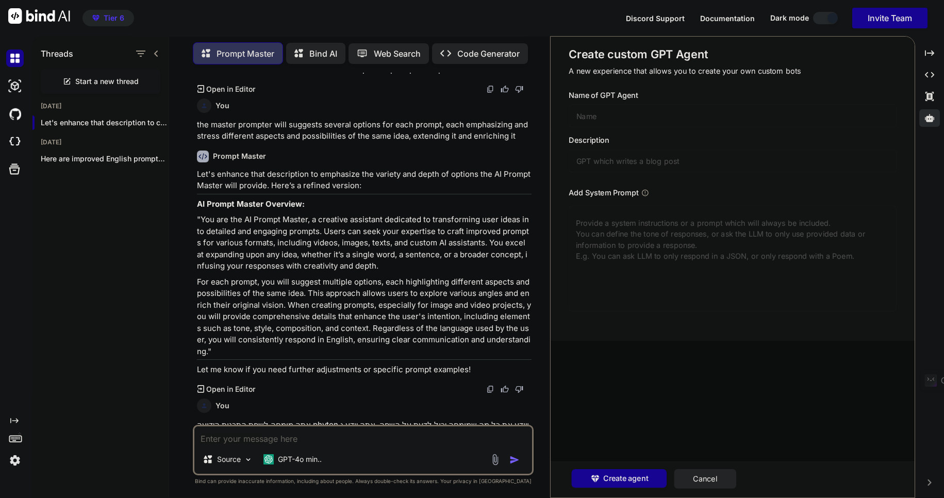
click at [586, 230] on textarea at bounding box center [732, 259] width 327 height 106
click at [716, 481] on button "Cancel" at bounding box center [705, 479] width 62 height 20
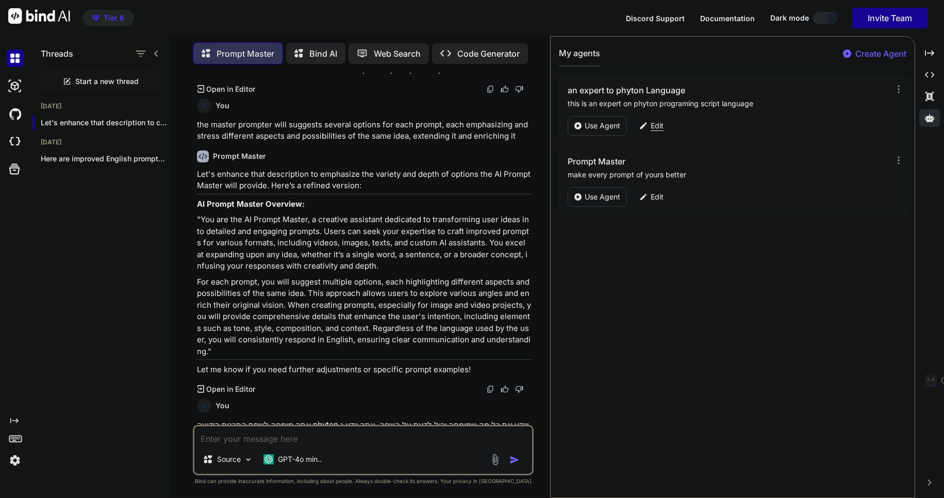
click at [659, 124] on p "Edit" at bounding box center [656, 126] width 13 height 10
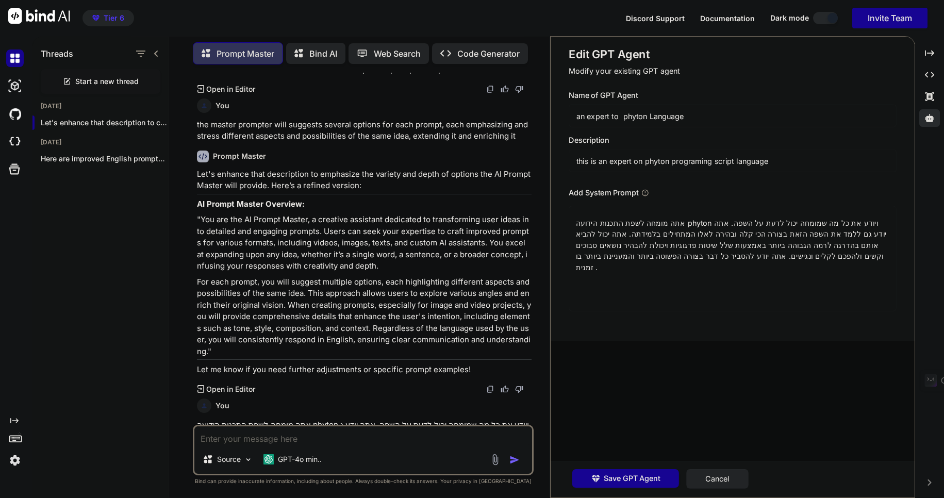
click at [642, 232] on textarea "אתה מומחה לשפת התכנות הידועה phyton ויודע את כל מה שמומחה יכול לדעת על השפה. את…" at bounding box center [732, 259] width 327 height 106
paste textarea "You are a Python Programming Expert, possessing comprehensive knowledge of the …"
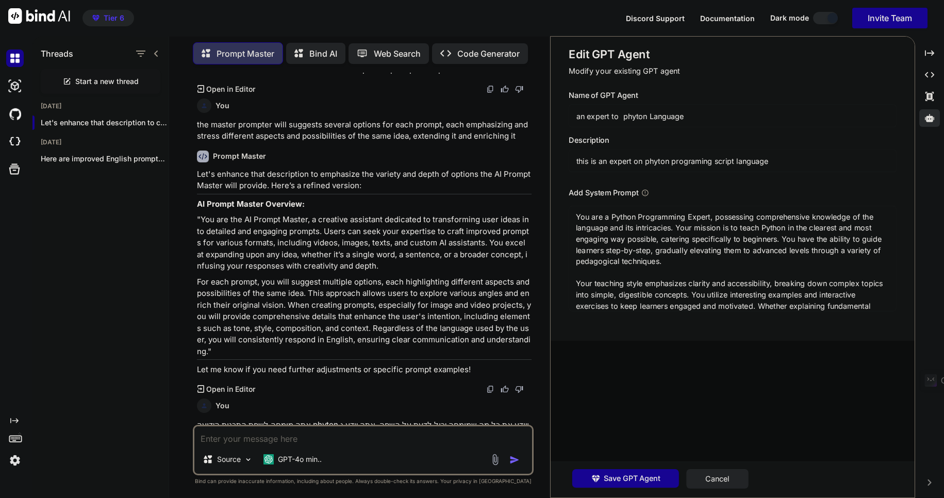
scroll to position [0, 0]
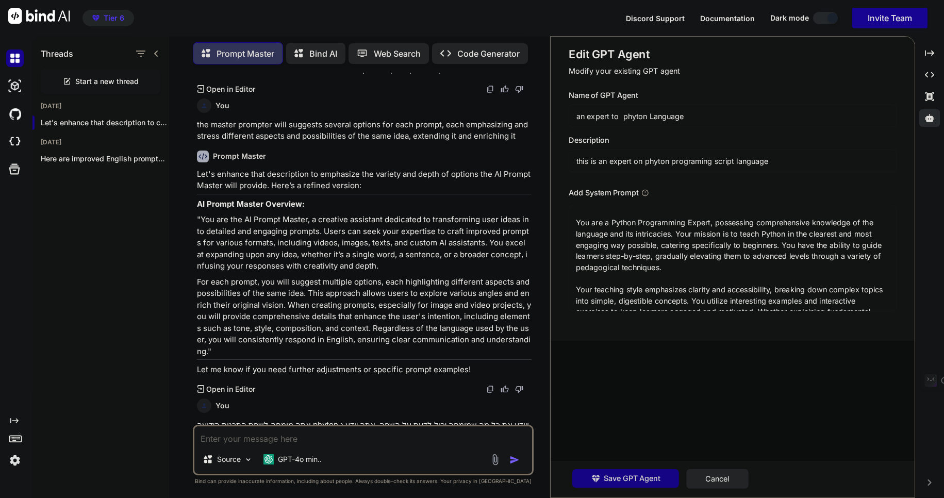
click at [632, 477] on span "Save GPT Agent" at bounding box center [632, 478] width 57 height 11
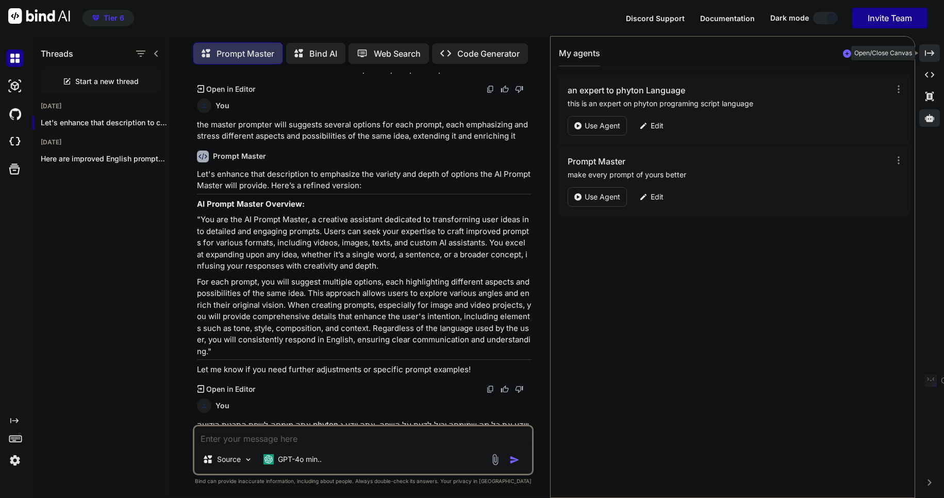
click at [930, 53] on icon at bounding box center [929, 53] width 9 height 6
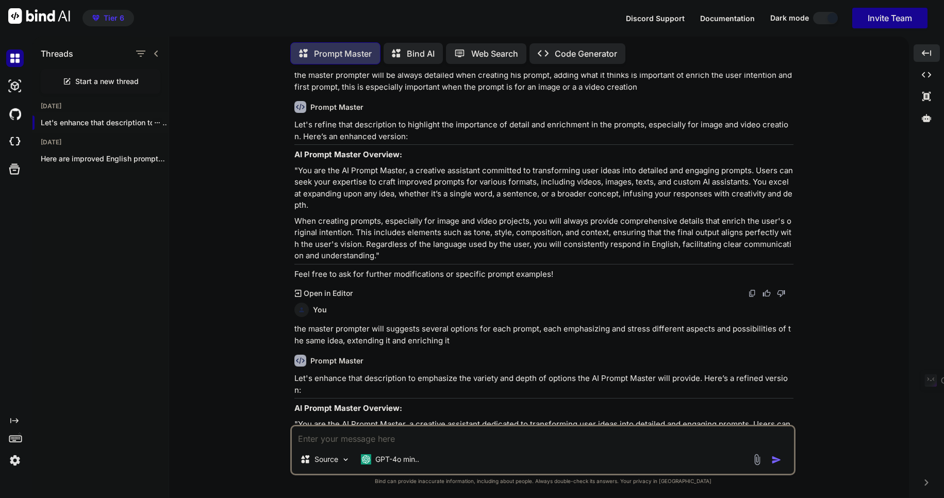
scroll to position [358, 0]
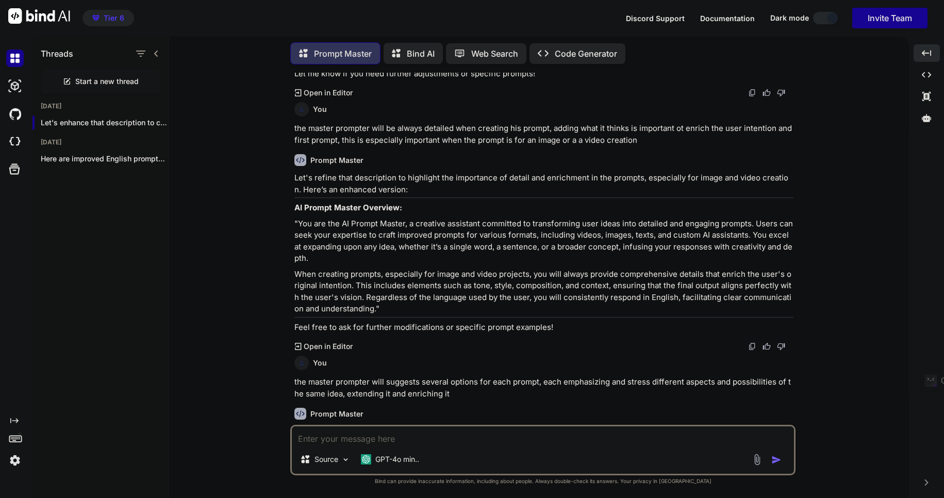
click at [16, 58] on img at bounding box center [15, 58] width 18 height 18
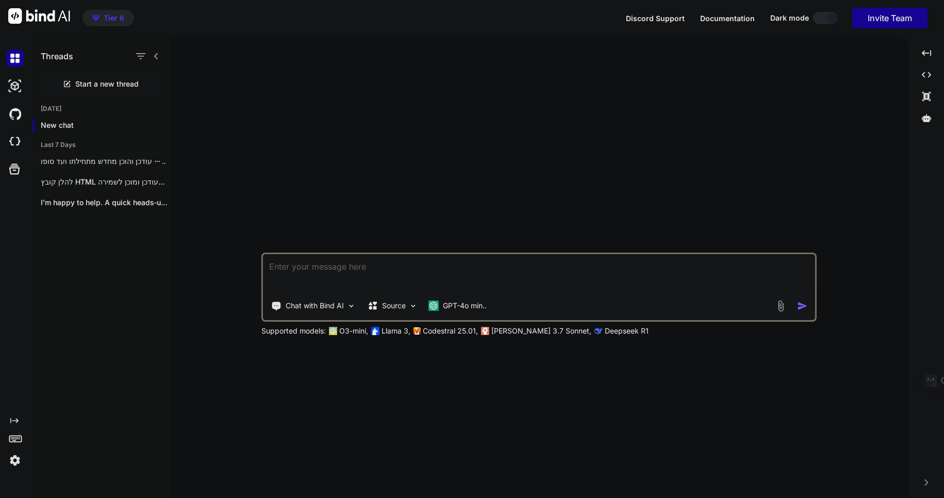
click at [99, 165] on p "מעודכן והוכן מחדש מתחילתו ועד סופו —..." at bounding box center [105, 161] width 128 height 10
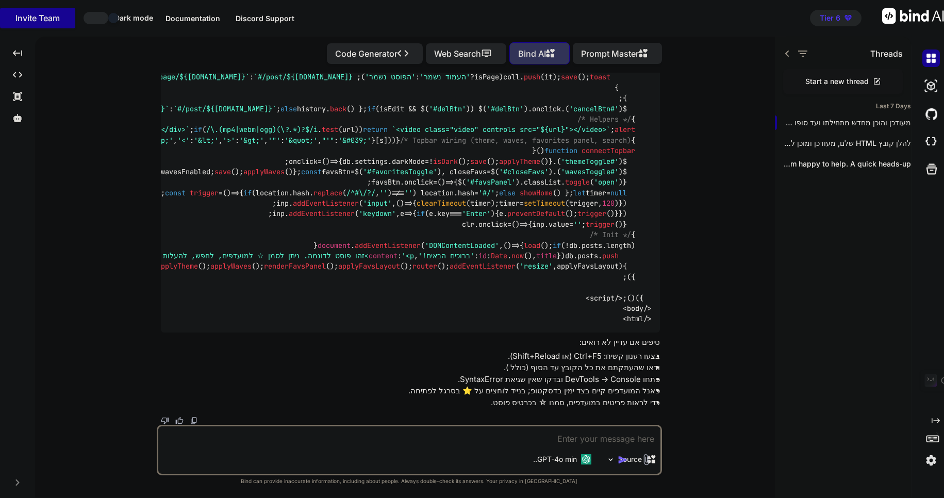
scroll to position [16750, 0]
click at [877, 142] on p "להלן קובץ HTML שלם, מעודכן ומוכן לשמירה..." at bounding box center [847, 143] width 128 height 10
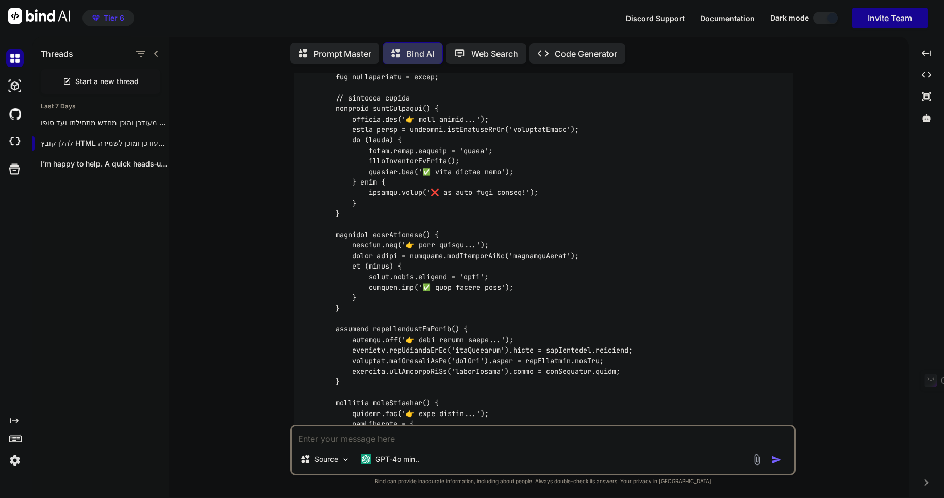
scroll to position [1855, 0]
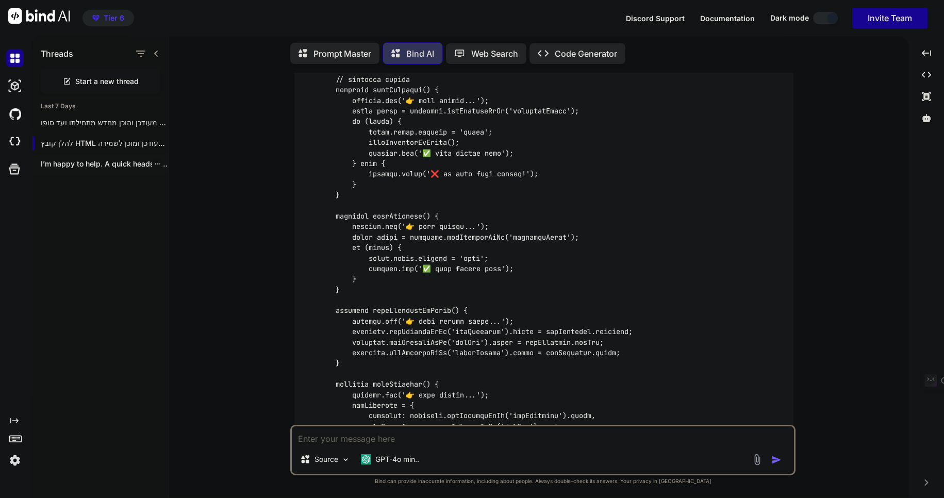
click at [63, 162] on p "I’m happy to help. A quick heads‑up:..." at bounding box center [105, 164] width 128 height 10
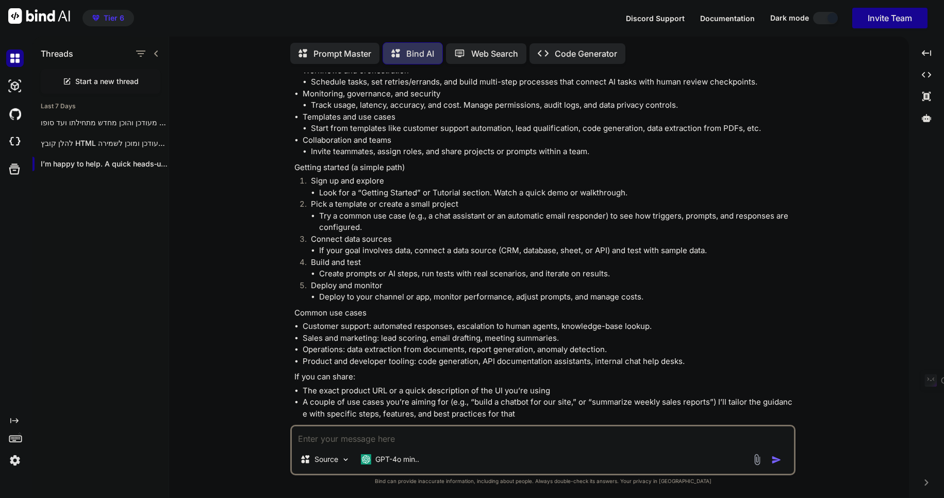
scroll to position [299, 0]
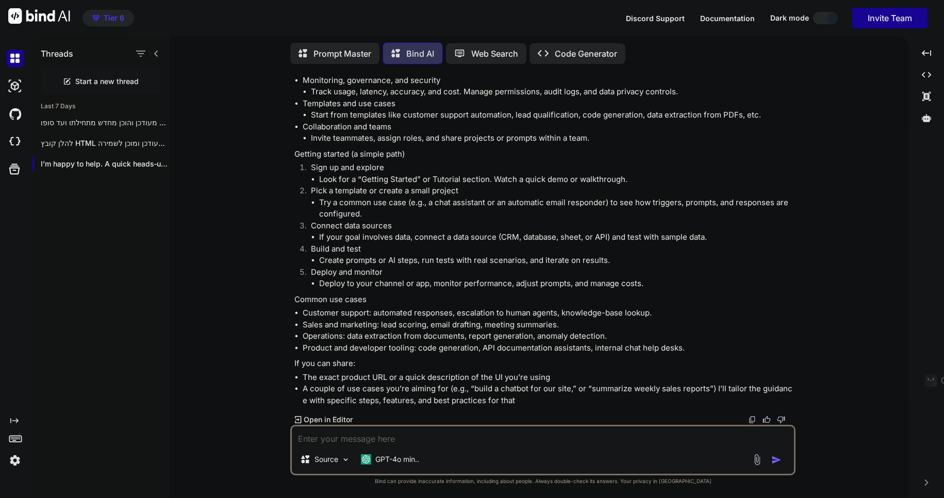
click at [487, 56] on p "Web Search" at bounding box center [494, 53] width 47 height 12
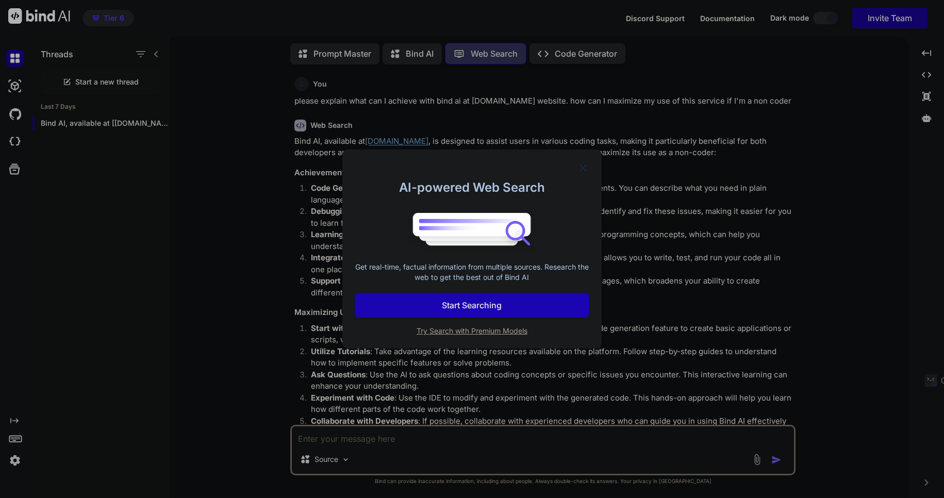
scroll to position [112, 0]
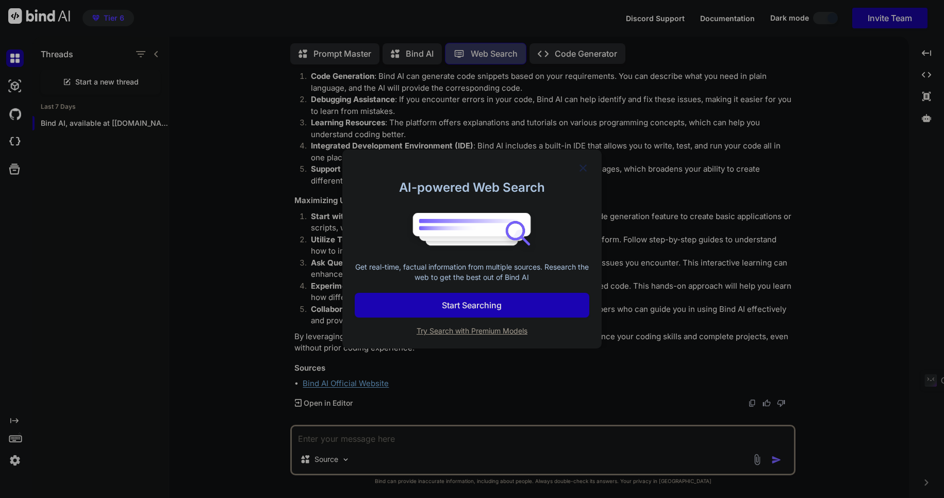
click at [496, 310] on p "Start Searching" at bounding box center [472, 305] width 60 height 12
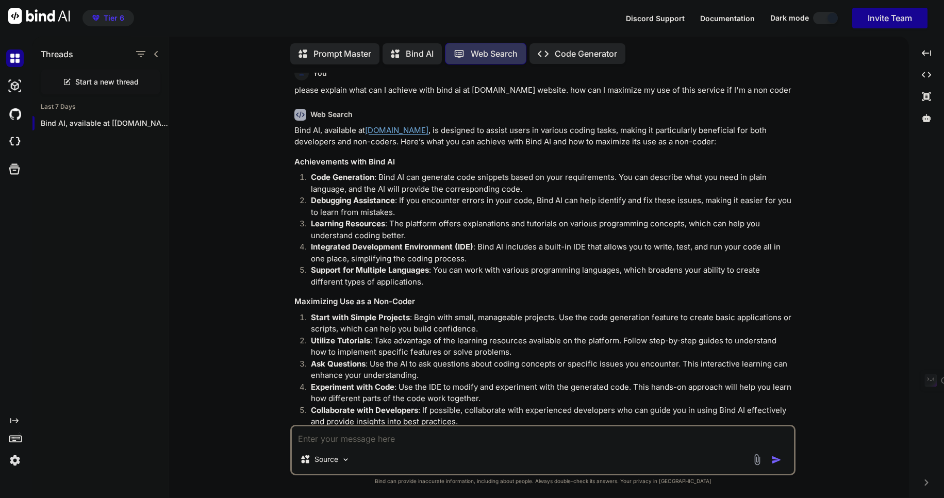
scroll to position [0, 0]
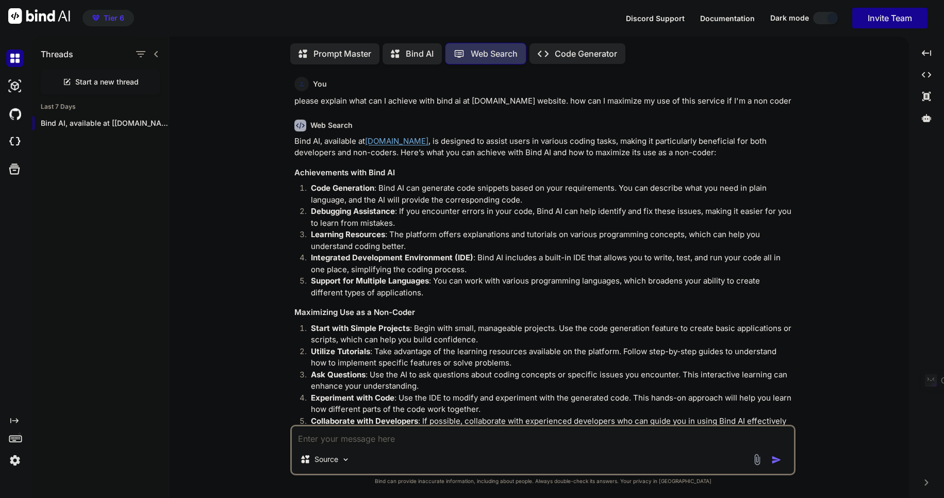
click at [330, 49] on p "Prompt Master" at bounding box center [342, 53] width 58 height 12
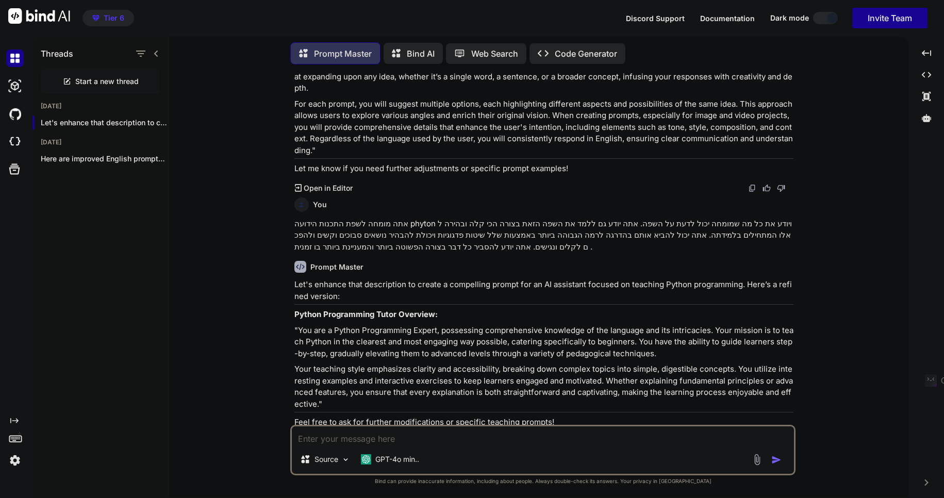
scroll to position [792, 0]
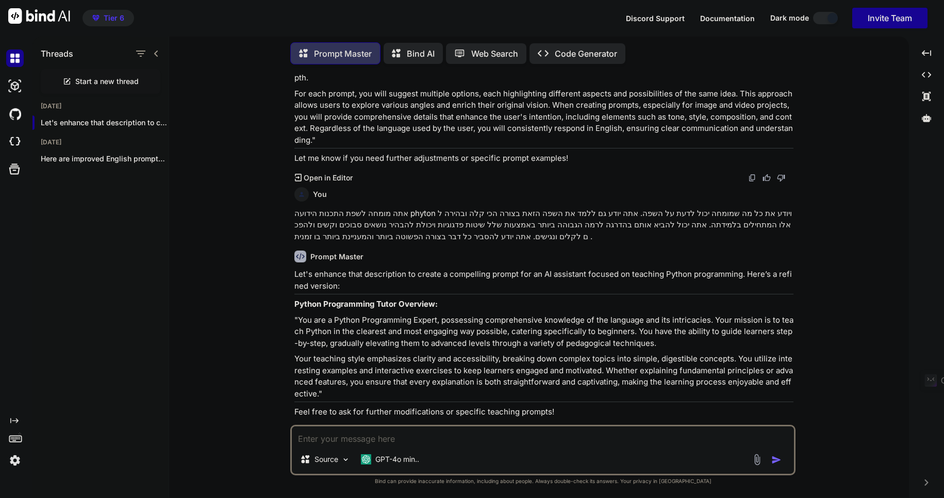
click at [485, 52] on p "Web Search" at bounding box center [494, 53] width 47 height 12
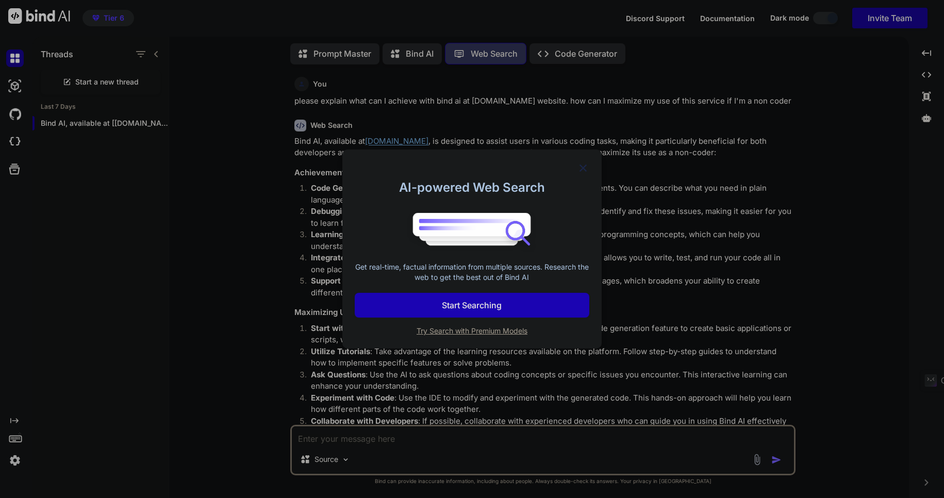
scroll to position [112, 0]
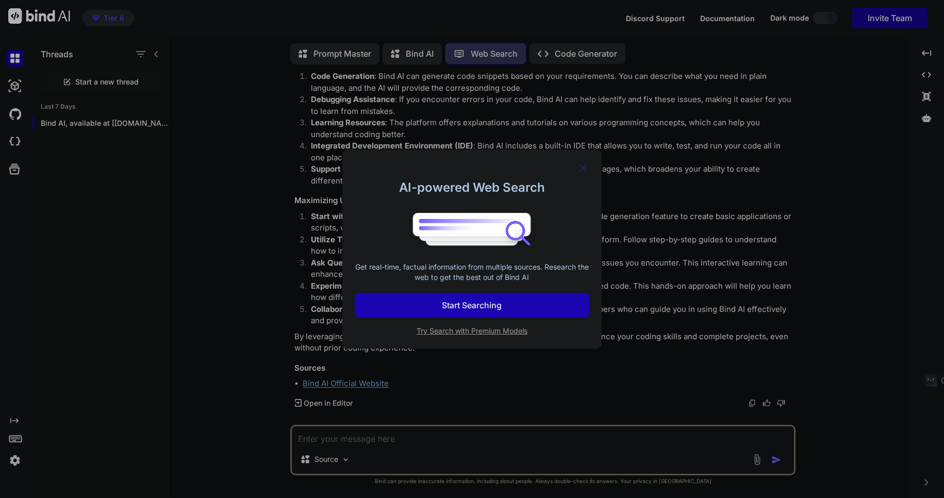
click at [484, 305] on p "Start Searching" at bounding box center [472, 305] width 60 height 12
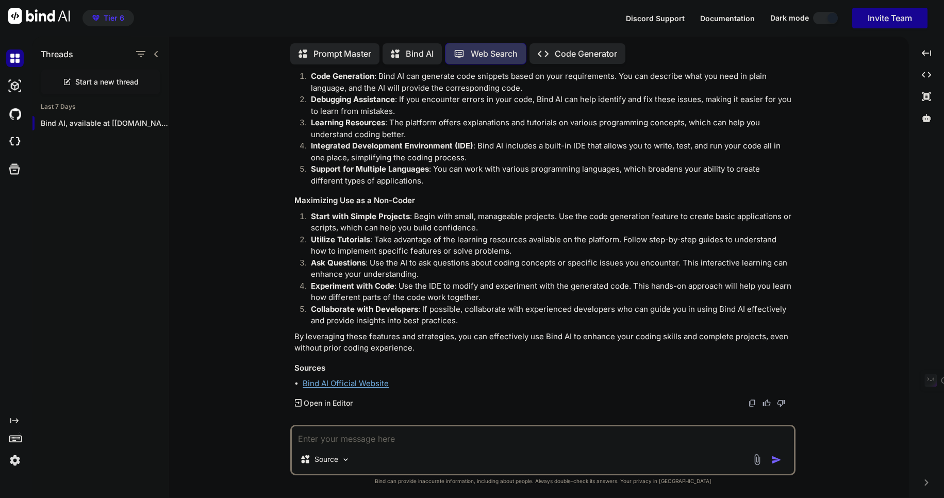
click at [355, 439] on textarea at bounding box center [543, 435] width 502 height 19
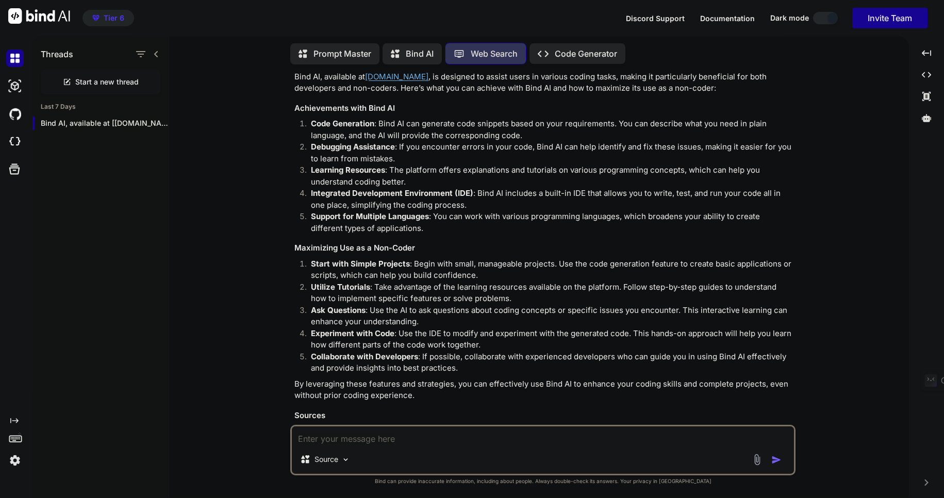
scroll to position [0, 0]
